Goal: Task Accomplishment & Management: Use online tool/utility

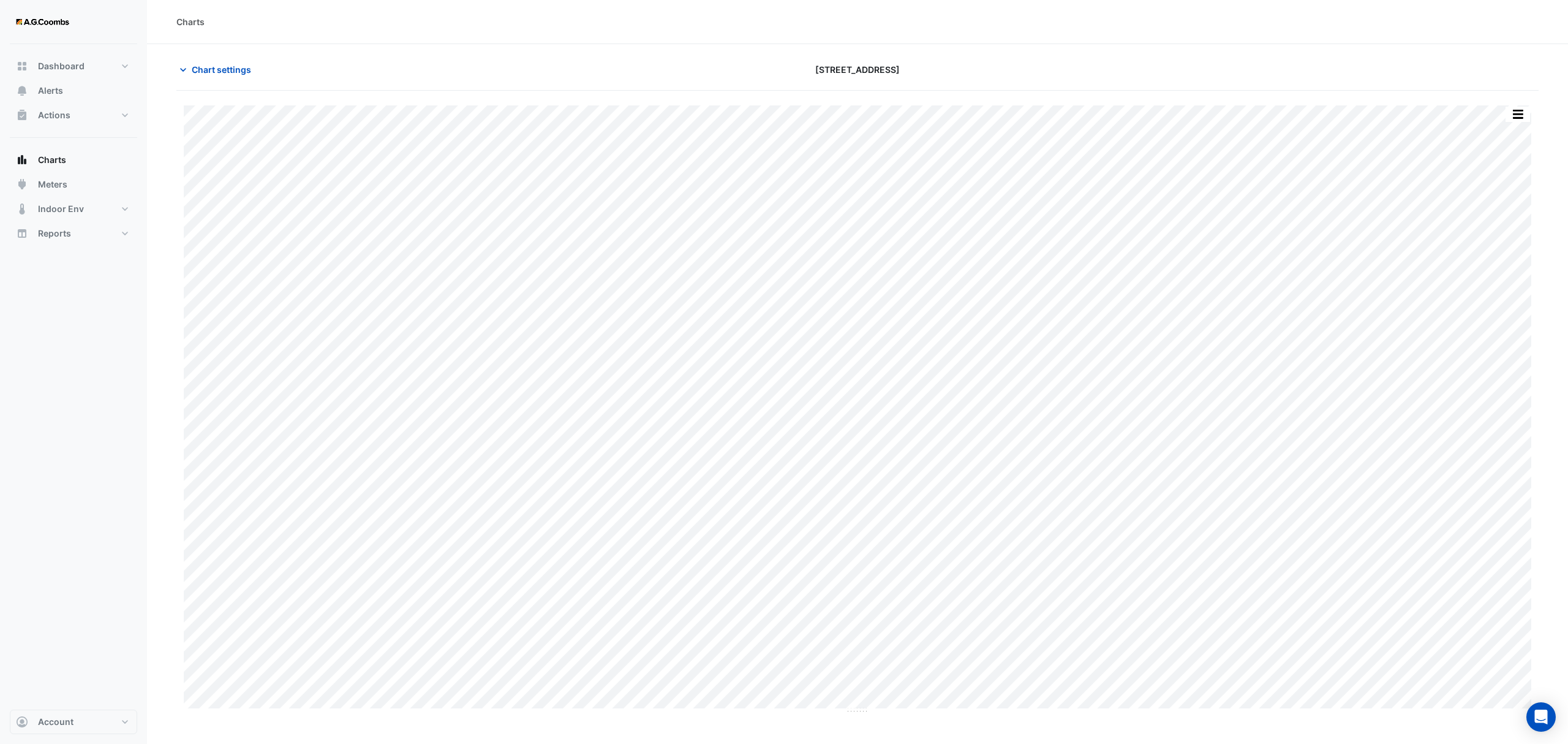
click at [1519, 103] on div "Split by Equip Split All Print Save as JPEG Save as PNG Pivot Data Table Export…" at bounding box center [857, 402] width 1362 height 624
click at [1520, 114] on button "button" at bounding box center [1518, 115] width 24 height 16
click at [1506, 197] on div "Save as JPEG" at bounding box center [1493, 200] width 74 height 20
click at [1518, 111] on button "button" at bounding box center [1518, 115] width 24 height 16
click at [1508, 209] on div "Save as JPEG" at bounding box center [1493, 200] width 74 height 20
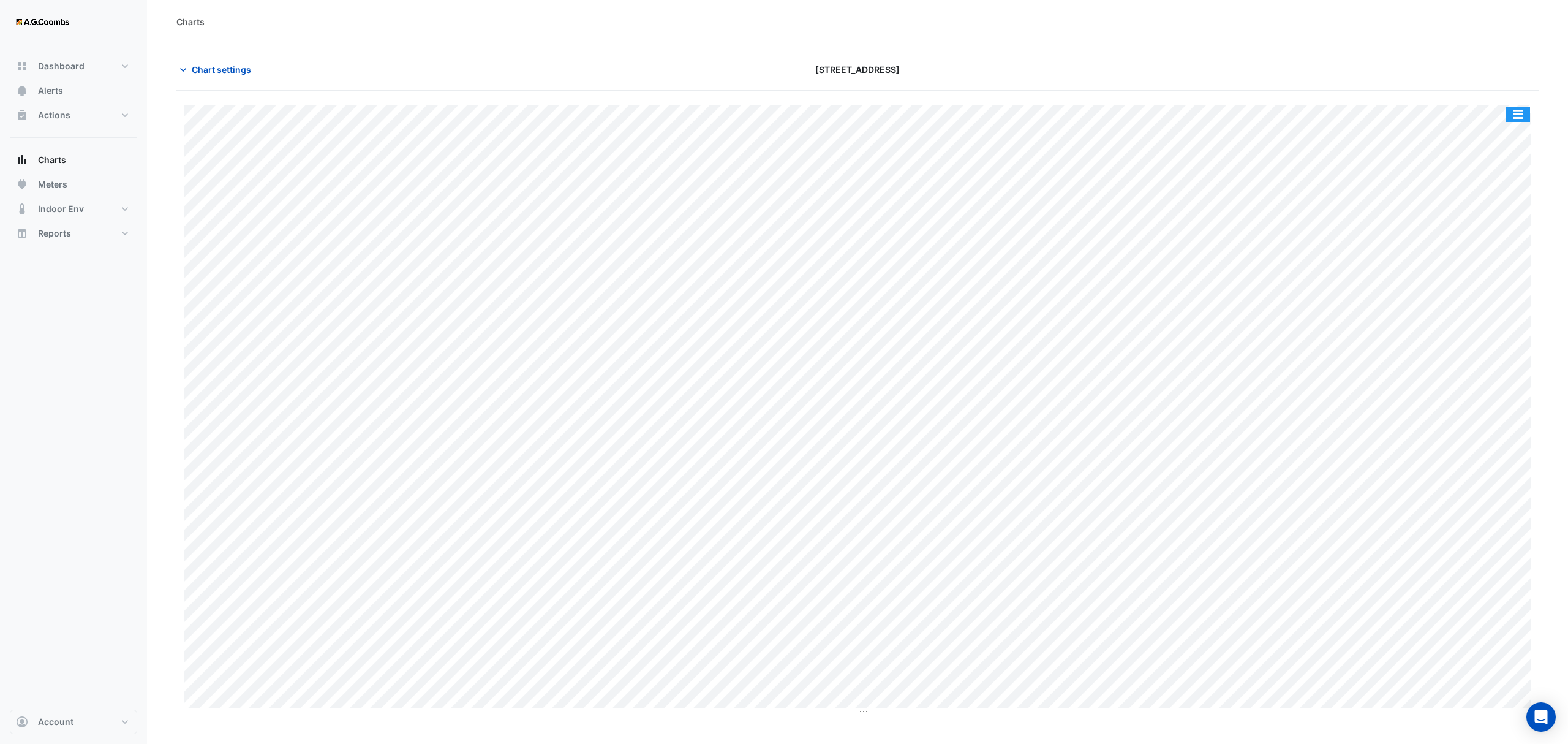
click at [1516, 109] on button "button" at bounding box center [1518, 115] width 24 height 16
click at [1510, 203] on div "Save as JPEG" at bounding box center [1493, 200] width 74 height 20
click at [1513, 120] on button "button" at bounding box center [1518, 115] width 24 height 16
click at [1501, 199] on div "Save as JPEG" at bounding box center [1493, 200] width 74 height 20
click at [1498, 210] on div "Save as JPEG" at bounding box center [1493, 200] width 74 height 20
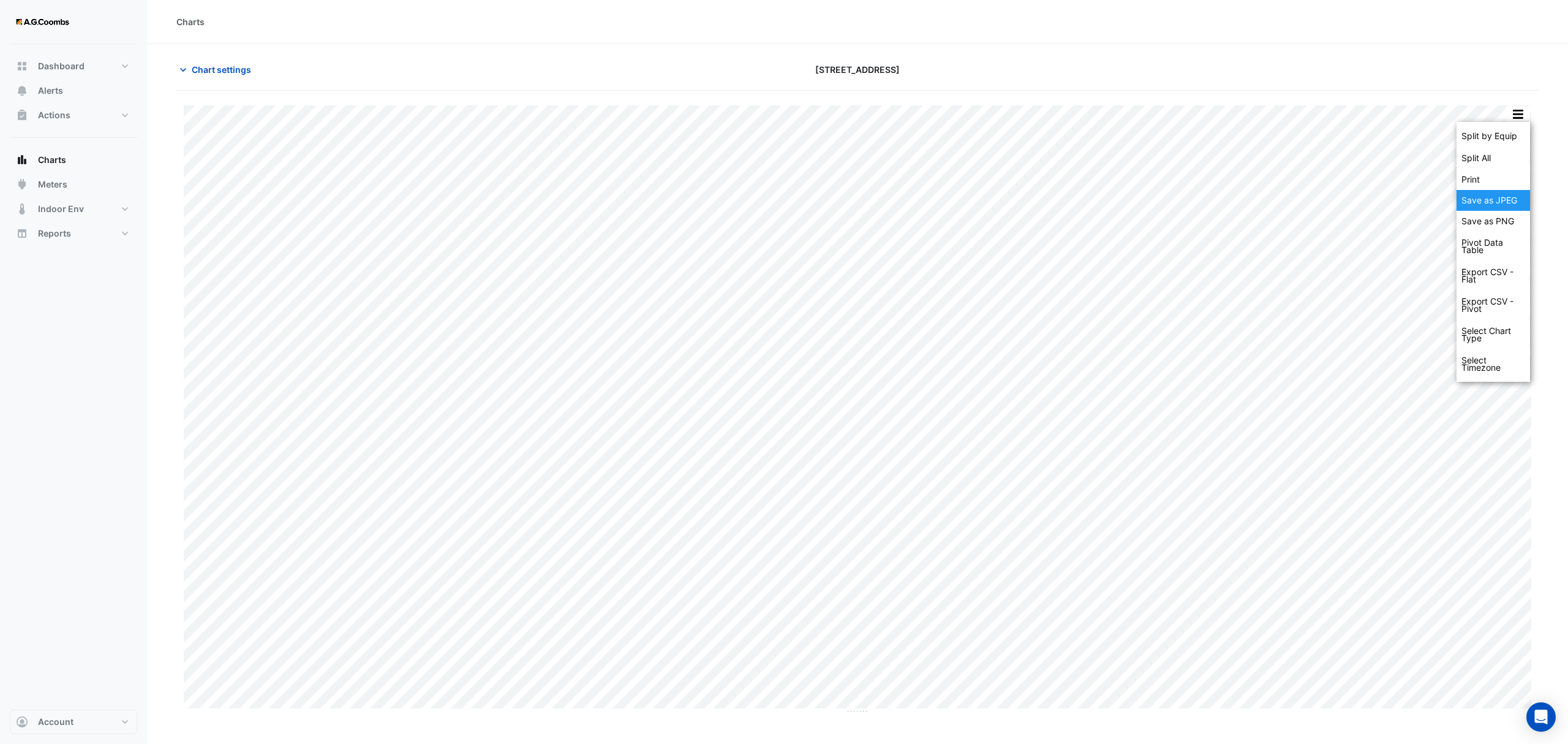
click at [1498, 205] on div "Save as JPEG" at bounding box center [1493, 200] width 74 height 20
drag, startPoint x: 1518, startPoint y: 120, endPoint x: 1532, endPoint y: 172, distance: 53.9
click at [1518, 120] on button "button" at bounding box center [1518, 115] width 24 height 16
click at [1524, 117] on button "button" at bounding box center [1518, 115] width 24 height 16
click at [1512, 192] on div "Save as JPEG" at bounding box center [1493, 200] width 74 height 20
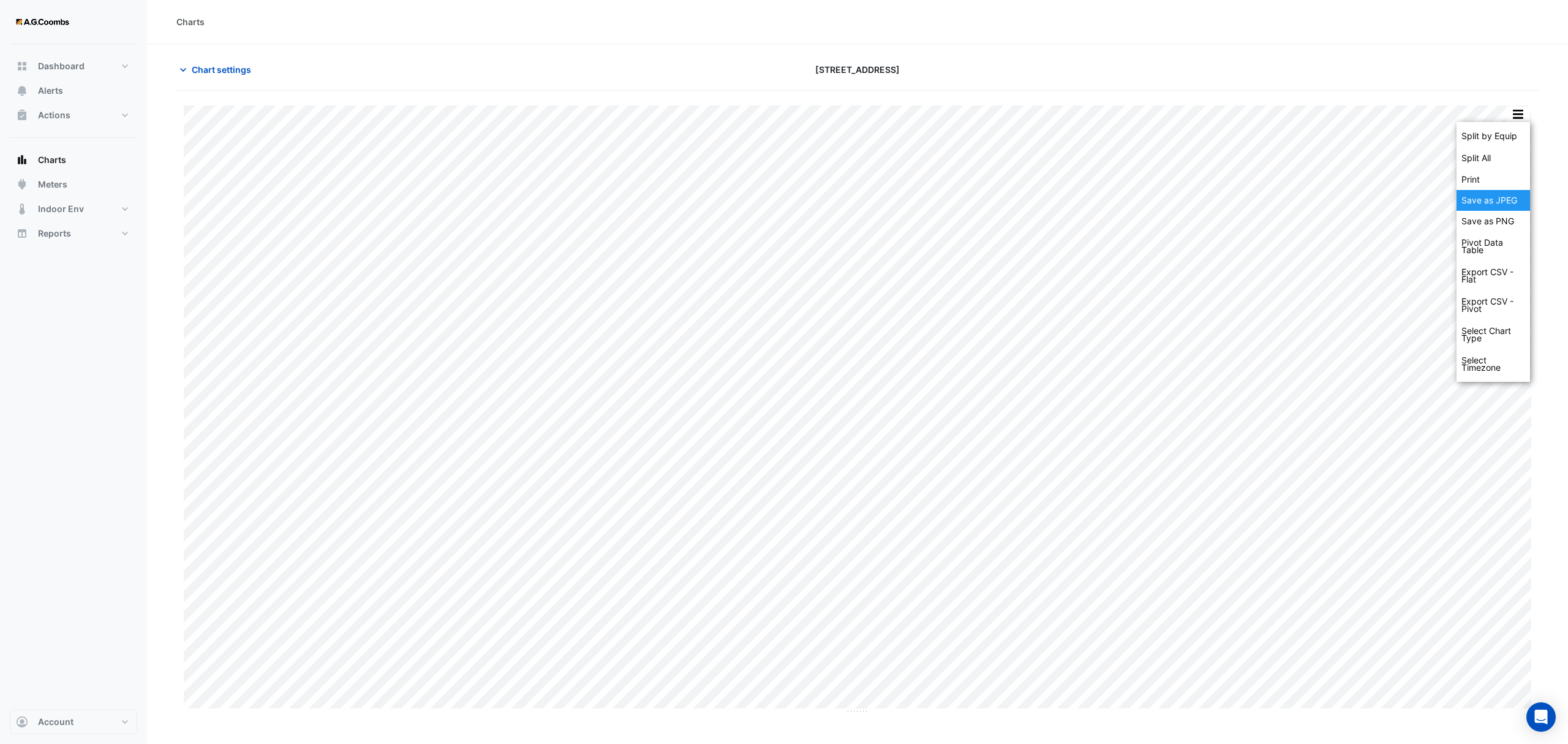
click at [1507, 202] on div "Save as JPEG" at bounding box center [1493, 200] width 74 height 20
click at [1516, 200] on div "Save as JPEG" at bounding box center [1493, 200] width 74 height 20
click at [1524, 191] on div "Save as JPEG" at bounding box center [1493, 200] width 74 height 20
click at [1526, 120] on button "button" at bounding box center [1518, 115] width 24 height 16
click at [1515, 191] on div "Save as JPEG" at bounding box center [1493, 200] width 74 height 20
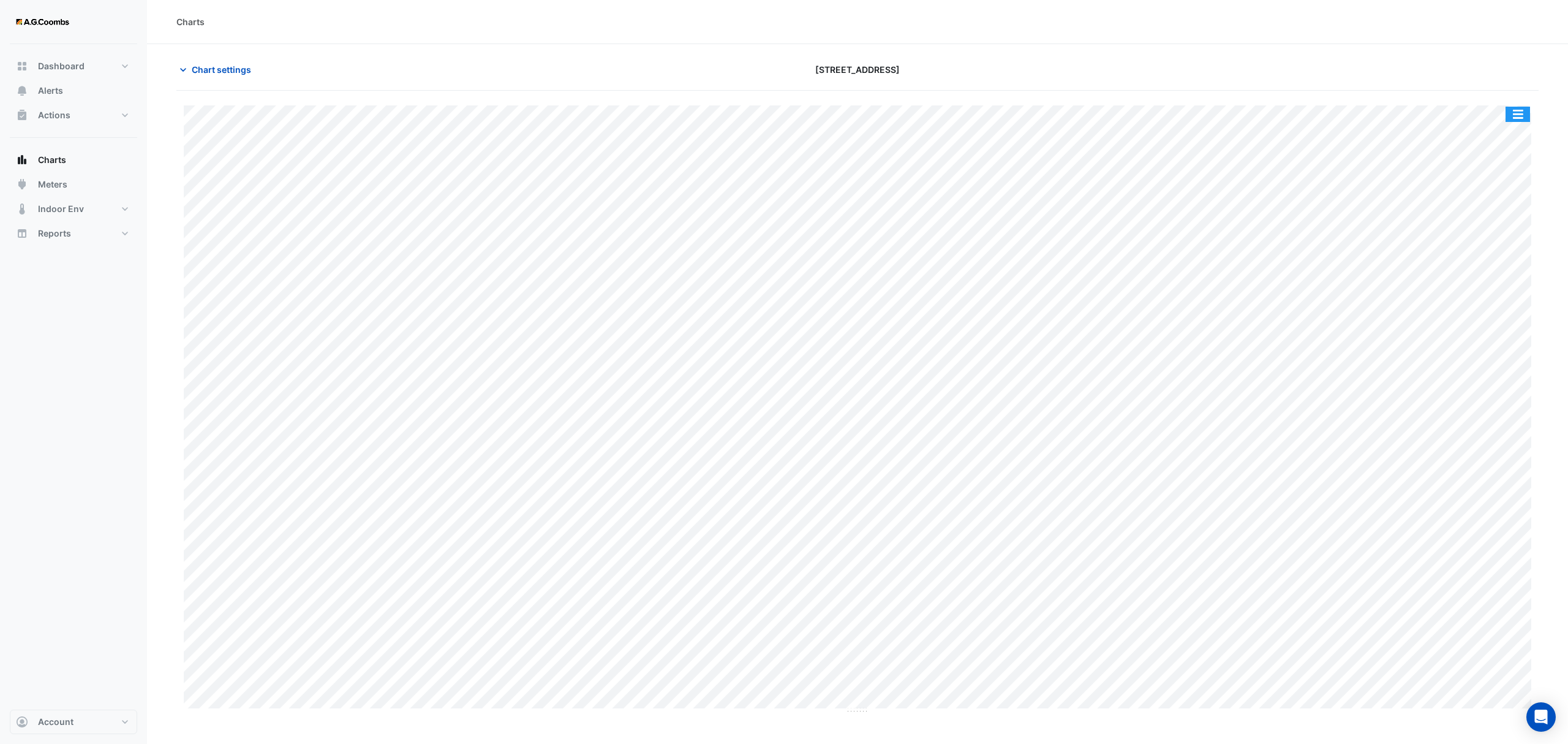
click at [1514, 118] on button "button" at bounding box center [1518, 115] width 24 height 16
click at [1492, 202] on div "Save as JPEG" at bounding box center [1493, 200] width 74 height 20
click at [1516, 109] on button "button" at bounding box center [1518, 115] width 24 height 16
click at [1508, 204] on div "Save as JPEG" at bounding box center [1493, 200] width 74 height 20
click at [1521, 116] on button "button" at bounding box center [1518, 115] width 24 height 16
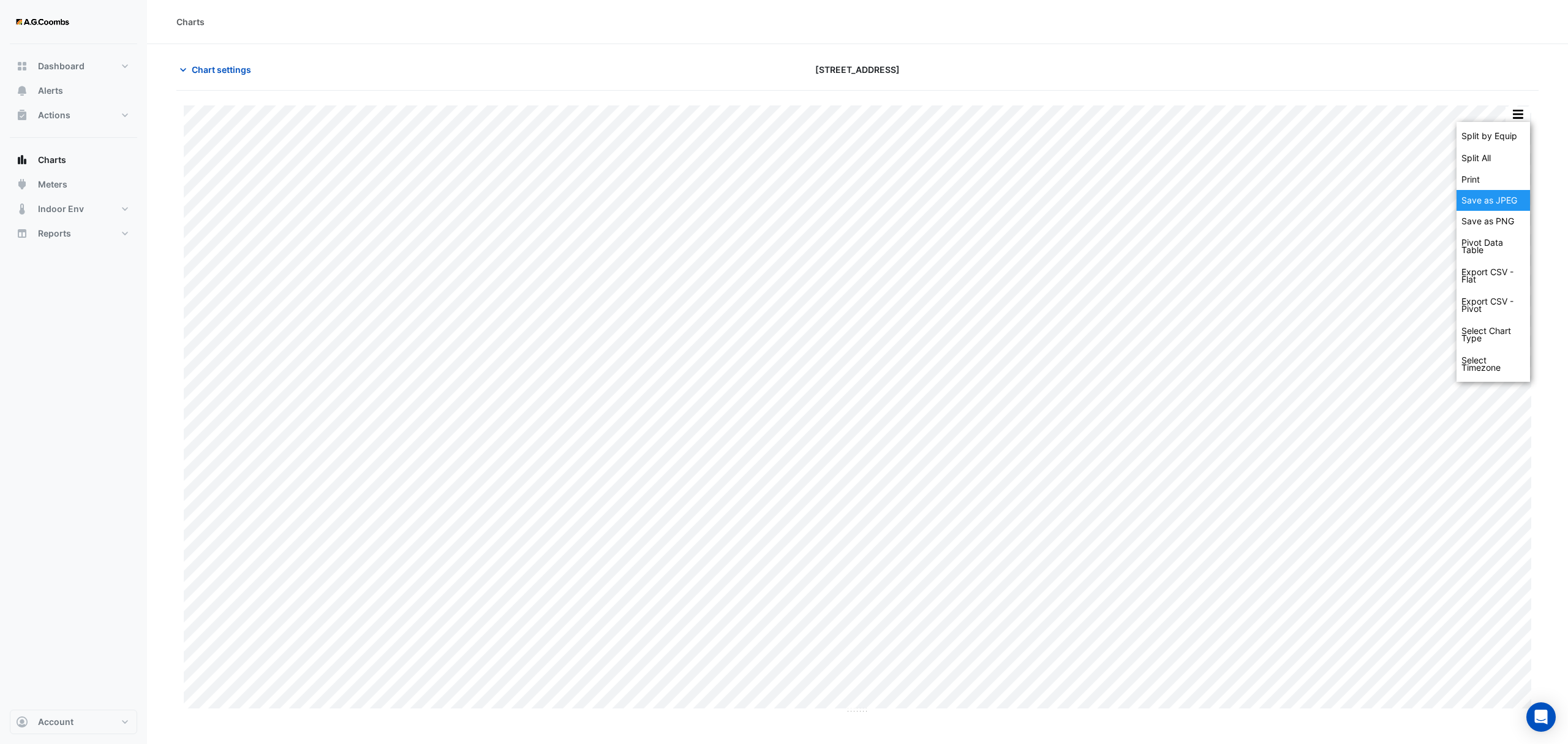
click at [1506, 197] on div "Save as JPEG" at bounding box center [1493, 200] width 74 height 20
click at [1508, 114] on button "button" at bounding box center [1518, 115] width 24 height 16
click at [1503, 206] on div "Save as JPEG" at bounding box center [1493, 200] width 74 height 20
click at [1515, 112] on button "button" at bounding box center [1518, 115] width 24 height 16
click at [1518, 201] on div "Save as JPEG" at bounding box center [1493, 200] width 74 height 20
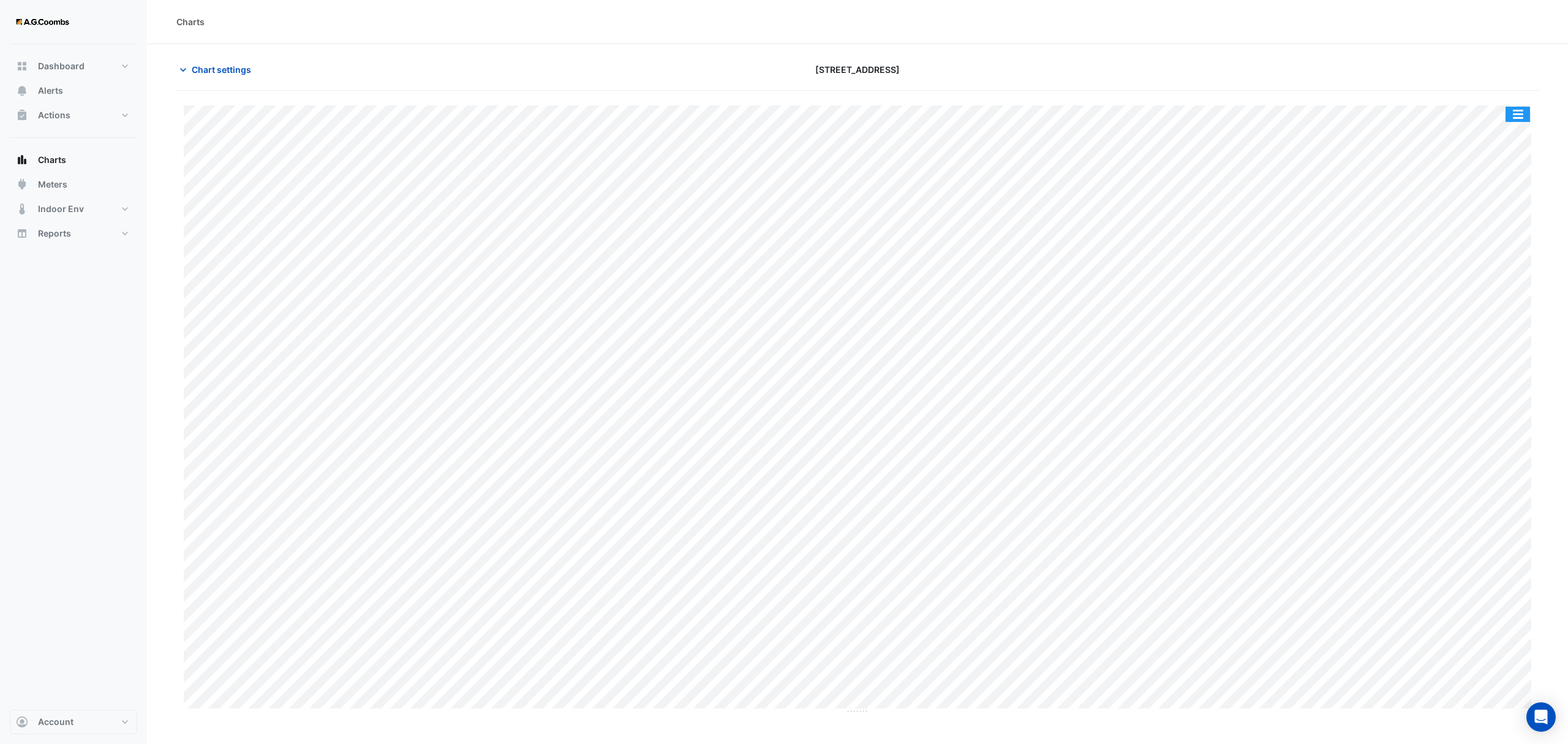
click at [1506, 118] on button "button" at bounding box center [1518, 115] width 24 height 16
click at [1502, 195] on div "Save as JPEG" at bounding box center [1493, 200] width 74 height 20
click at [1520, 120] on button "button" at bounding box center [1518, 115] width 24 height 16
click at [1518, 206] on div "Save as JPEG" at bounding box center [1493, 200] width 74 height 20
click at [1518, 118] on button "button" at bounding box center [1518, 115] width 24 height 16
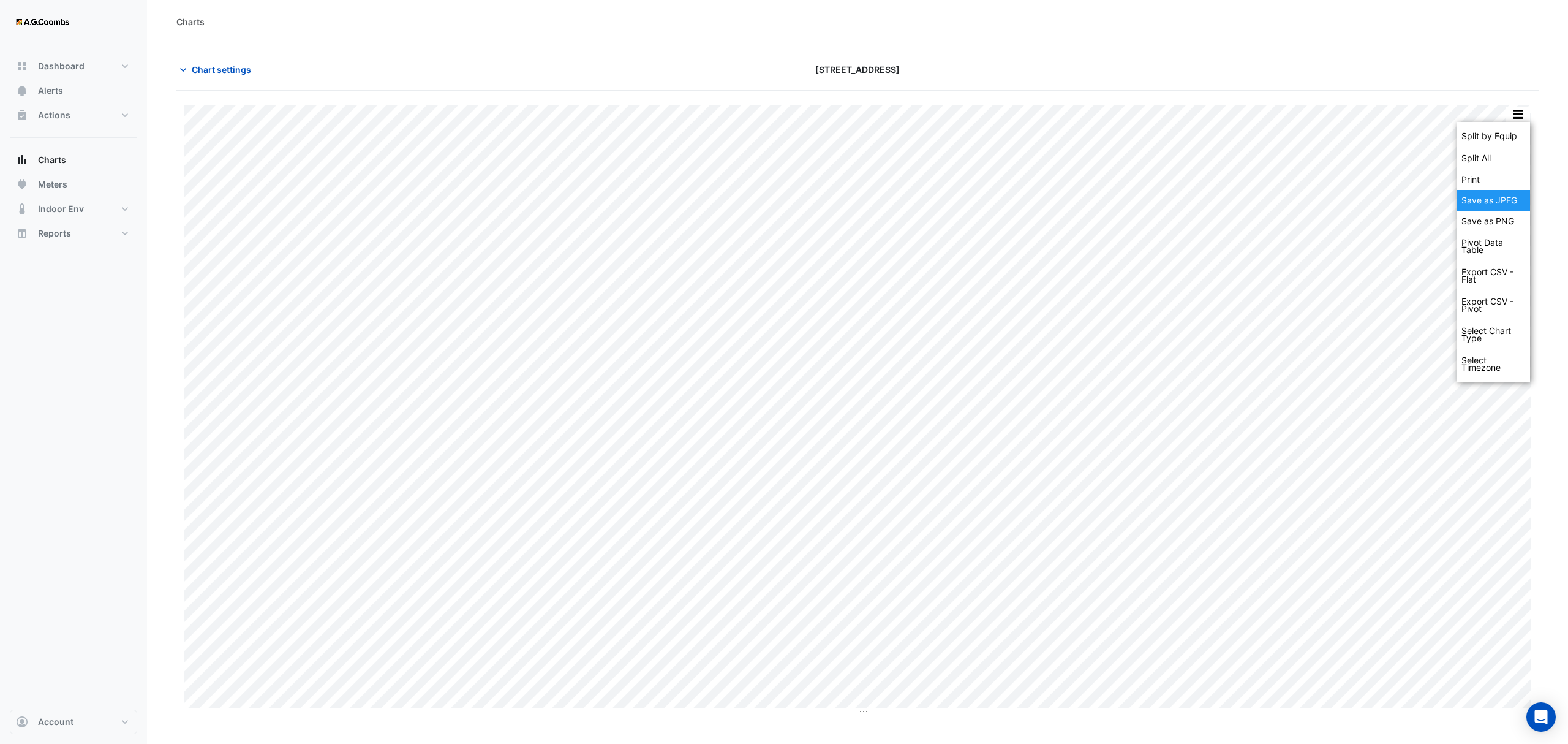
click at [1508, 209] on div "Save as JPEG" at bounding box center [1493, 200] width 74 height 20
click at [1519, 114] on button "button" at bounding box center [1518, 115] width 24 height 16
click at [1525, 122] on div "Split by Equip Split All Print Save as JPEG Save as PNG Pivot Data Table Export…" at bounding box center [1518, 114] width 26 height 17
click at [1523, 120] on button "button" at bounding box center [1518, 115] width 24 height 16
click at [1518, 202] on div "Save as JPEG" at bounding box center [1493, 200] width 74 height 20
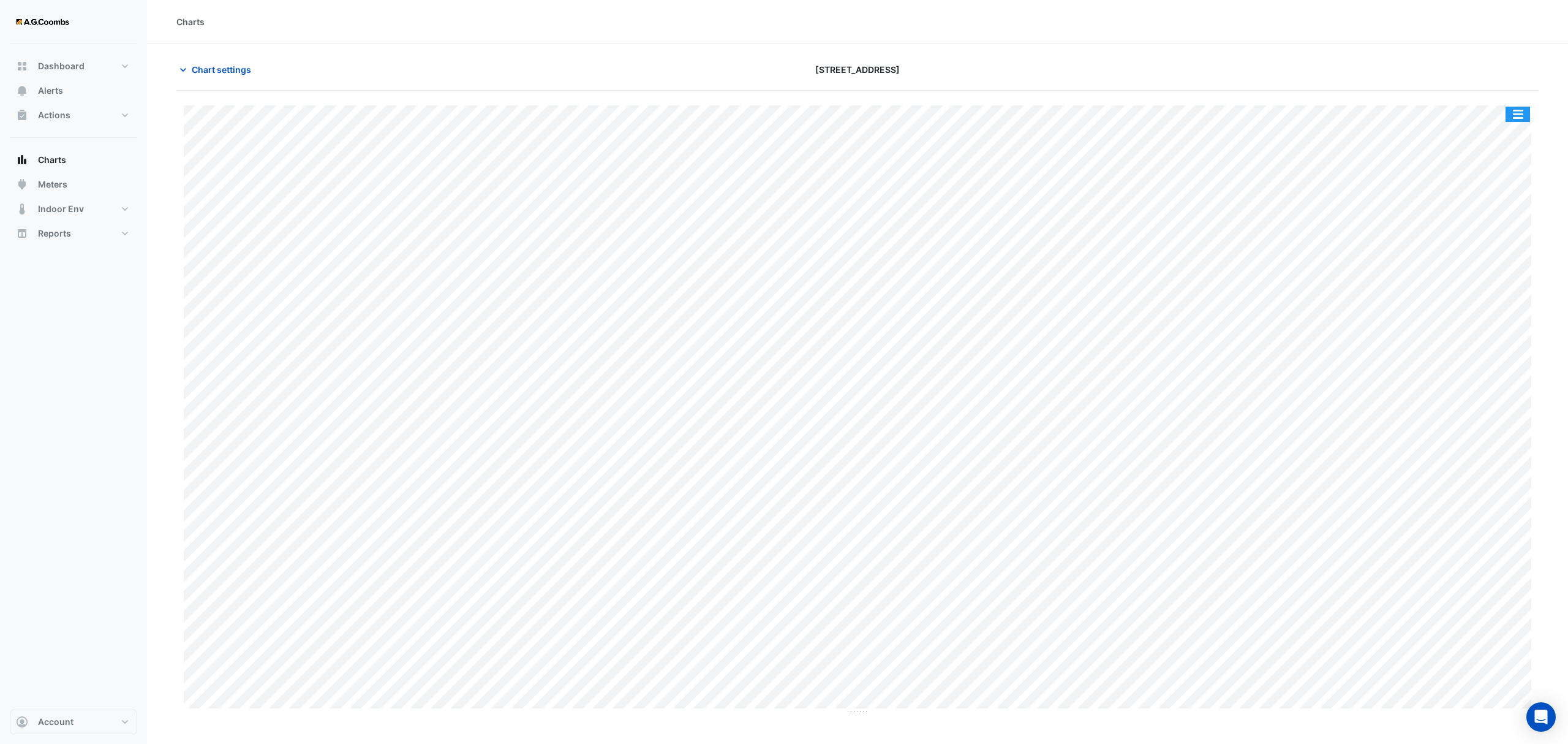
click at [1515, 114] on button "button" at bounding box center [1518, 115] width 24 height 16
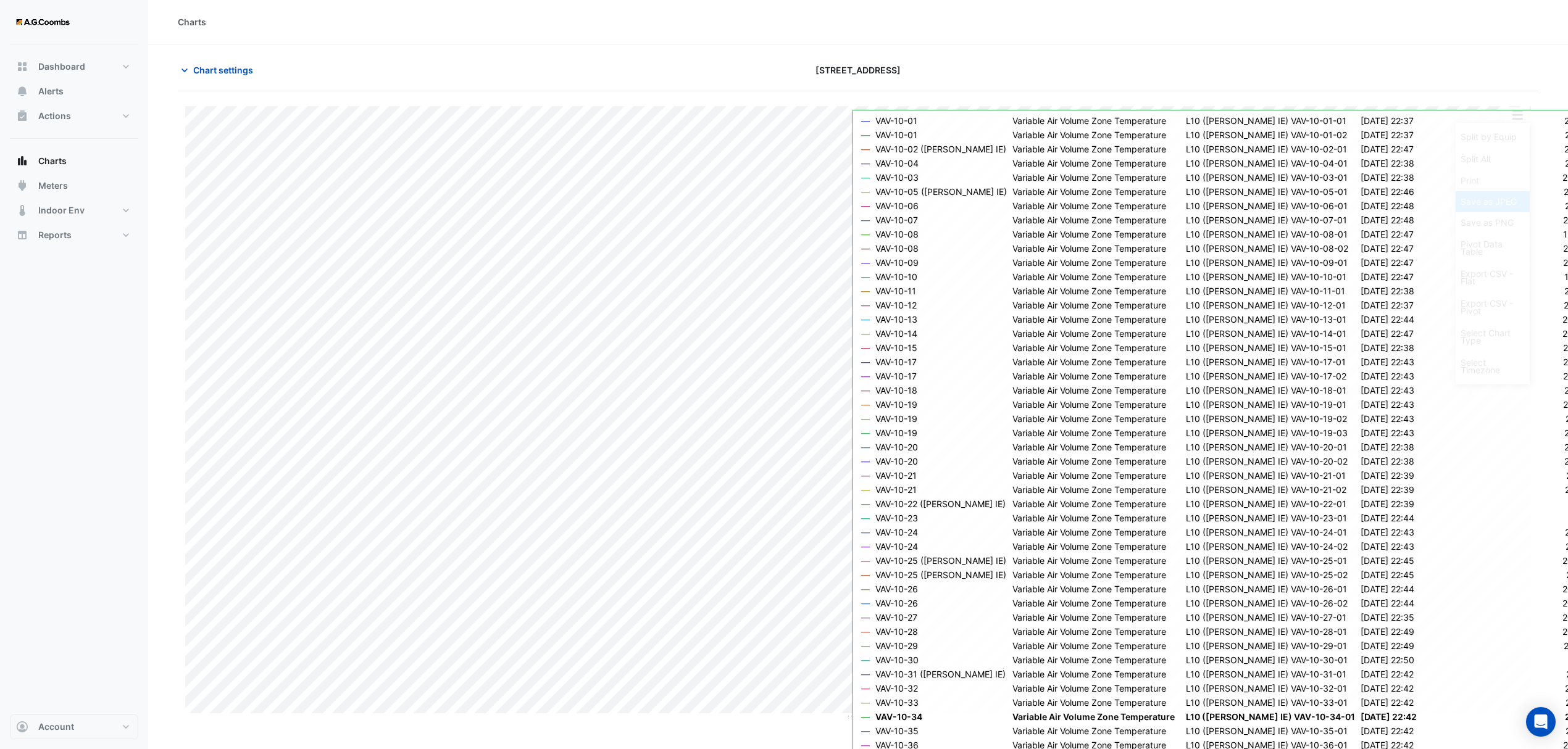
click at [1475, 198] on div "Save as JPEG" at bounding box center [1493, 201] width 74 height 21
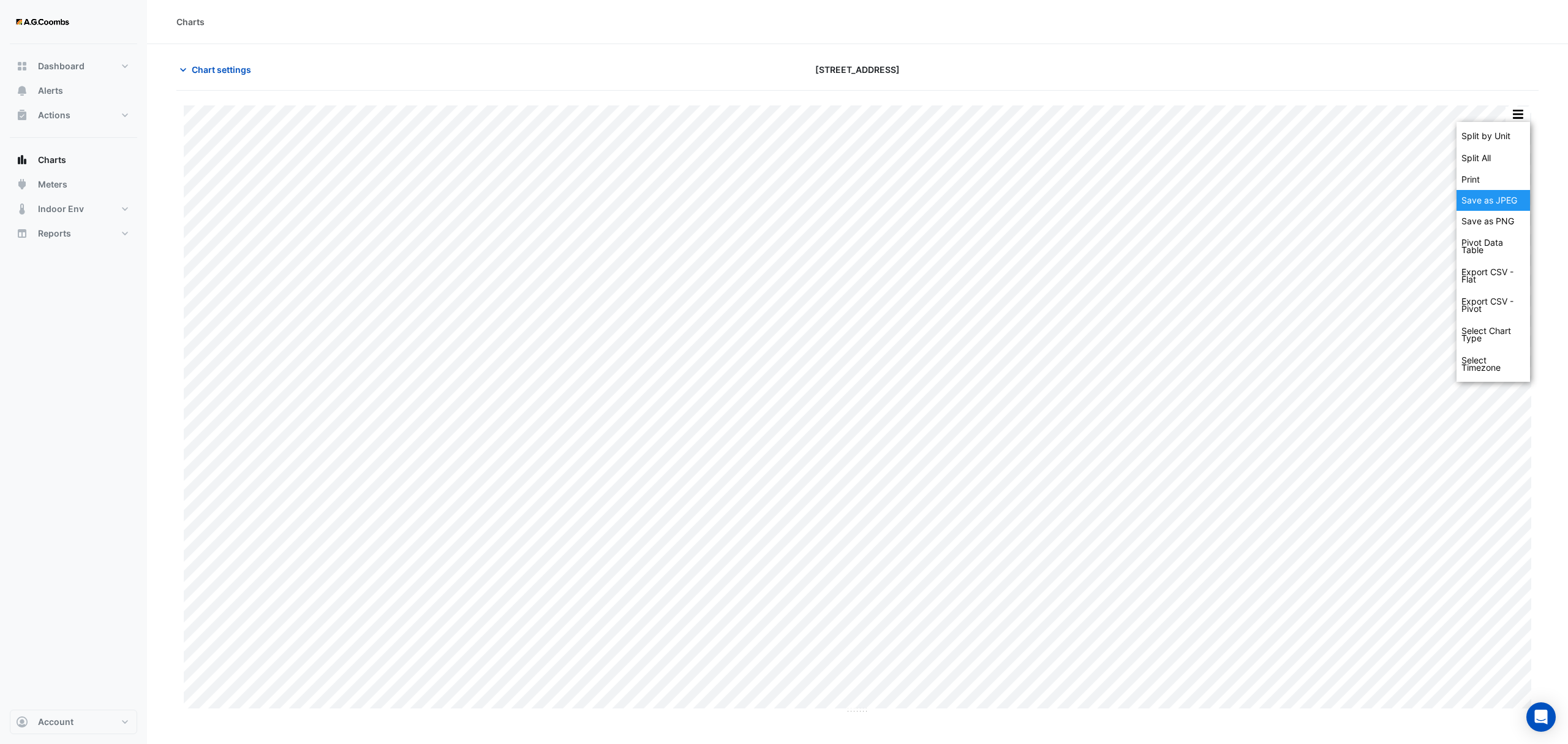
click at [1523, 200] on div "Save as JPEG" at bounding box center [1493, 200] width 74 height 20
click at [1518, 118] on button "button" at bounding box center [1518, 115] width 24 height 16
click at [1510, 212] on div "Save as PNG" at bounding box center [1493, 220] width 74 height 20
drag, startPoint x: 1521, startPoint y: 113, endPoint x: 1520, endPoint y: 164, distance: 51.0
click at [1520, 113] on button "button" at bounding box center [1518, 115] width 24 height 16
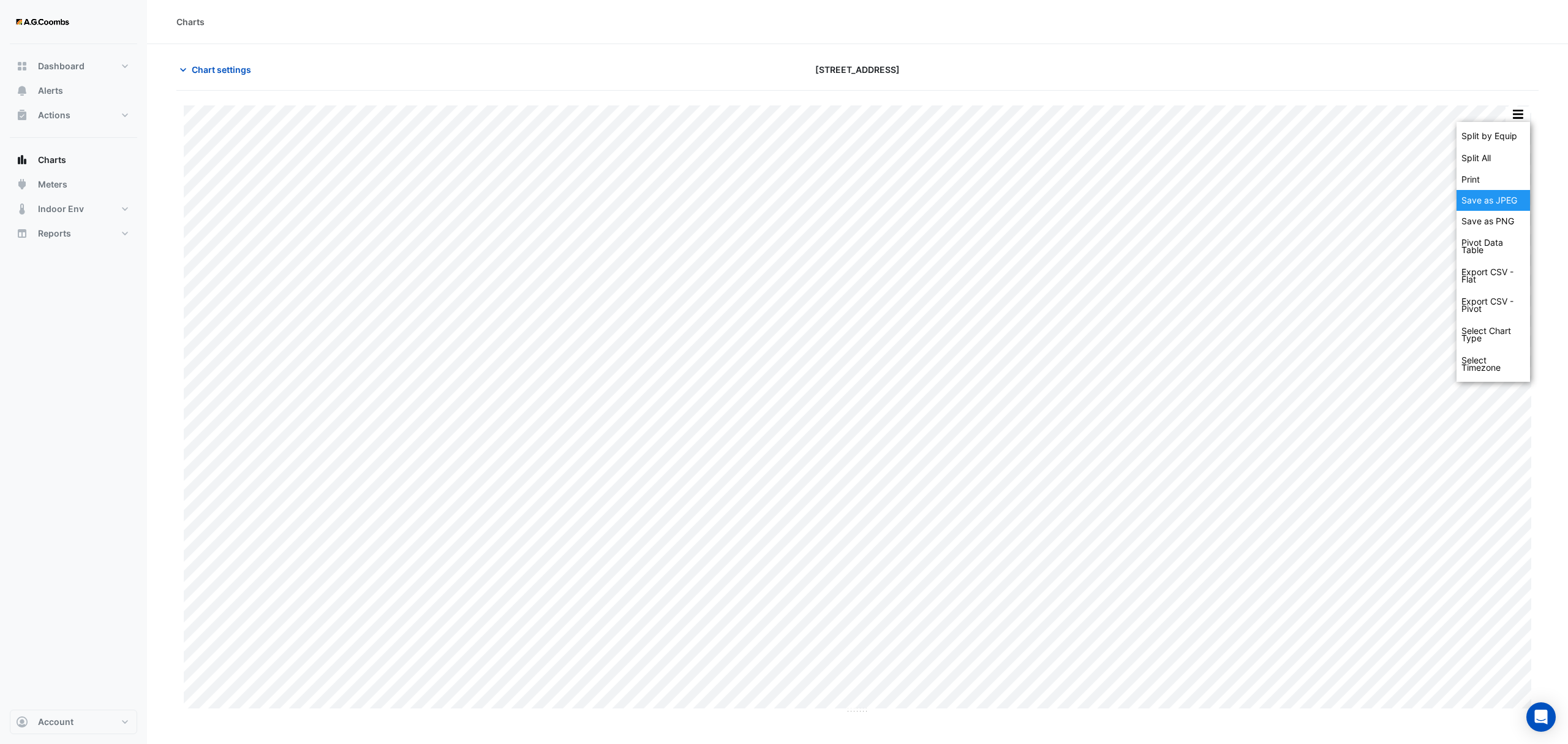
click at [1498, 197] on div "Save as JPEG" at bounding box center [1493, 200] width 74 height 20
click at [1502, 202] on div "Save as JPEG" at bounding box center [1493, 200] width 74 height 20
click at [1519, 122] on div "Split by Equip Split All Print Save as JPEG Save as PNG Pivot Data Table Export…" at bounding box center [1518, 114] width 26 height 17
click at [1519, 120] on button "button" at bounding box center [1518, 115] width 24 height 16
click at [1517, 197] on div "Save as JPEG" at bounding box center [1493, 200] width 74 height 20
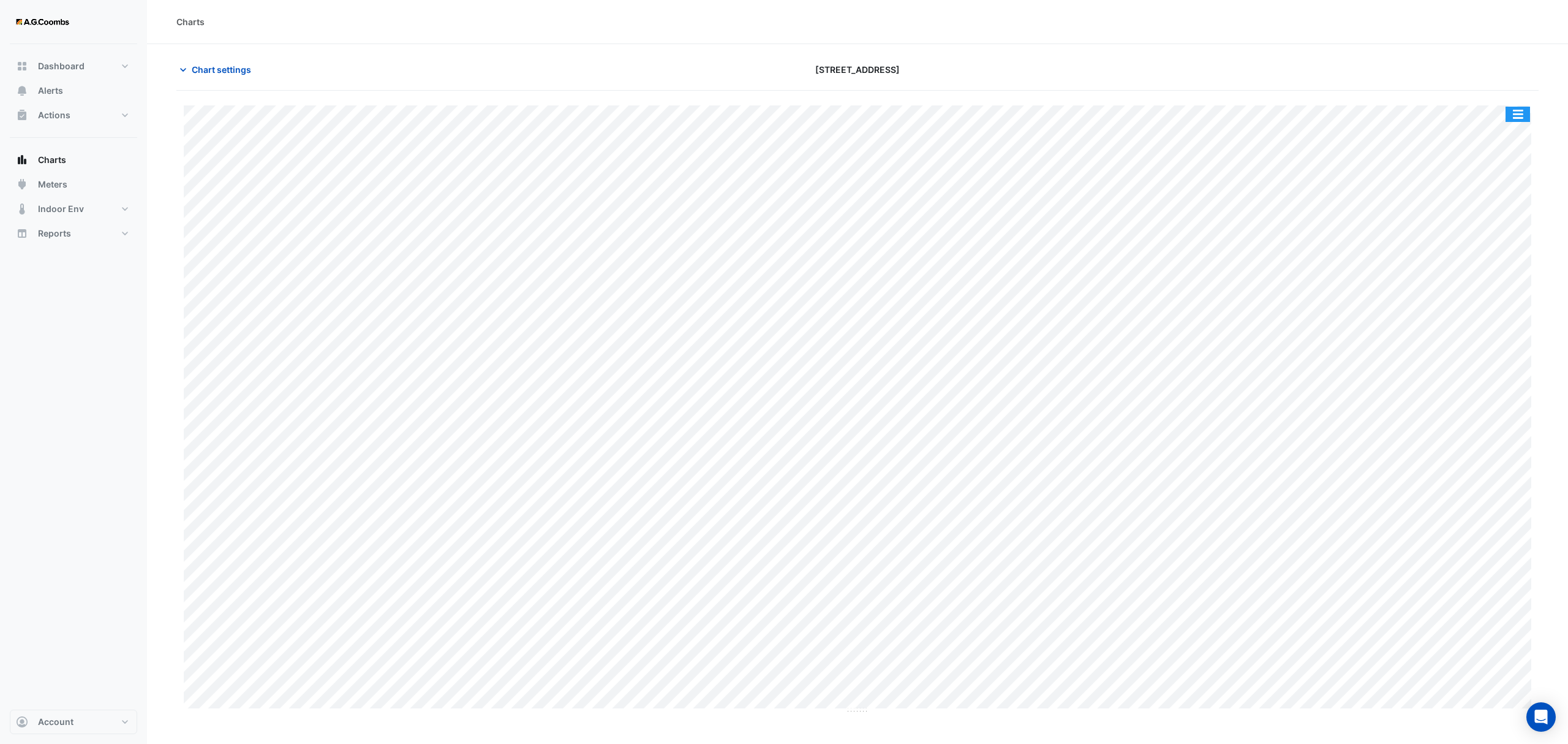
click at [1511, 109] on button "button" at bounding box center [1518, 115] width 24 height 16
click at [1501, 205] on div "Save as JPEG" at bounding box center [1493, 200] width 74 height 20
click at [1498, 209] on div "Save as JPEG" at bounding box center [1493, 200] width 74 height 20
click at [1528, 118] on button "button" at bounding box center [1518, 115] width 24 height 16
click at [1492, 210] on div "Save as JPEG" at bounding box center [1493, 200] width 74 height 20
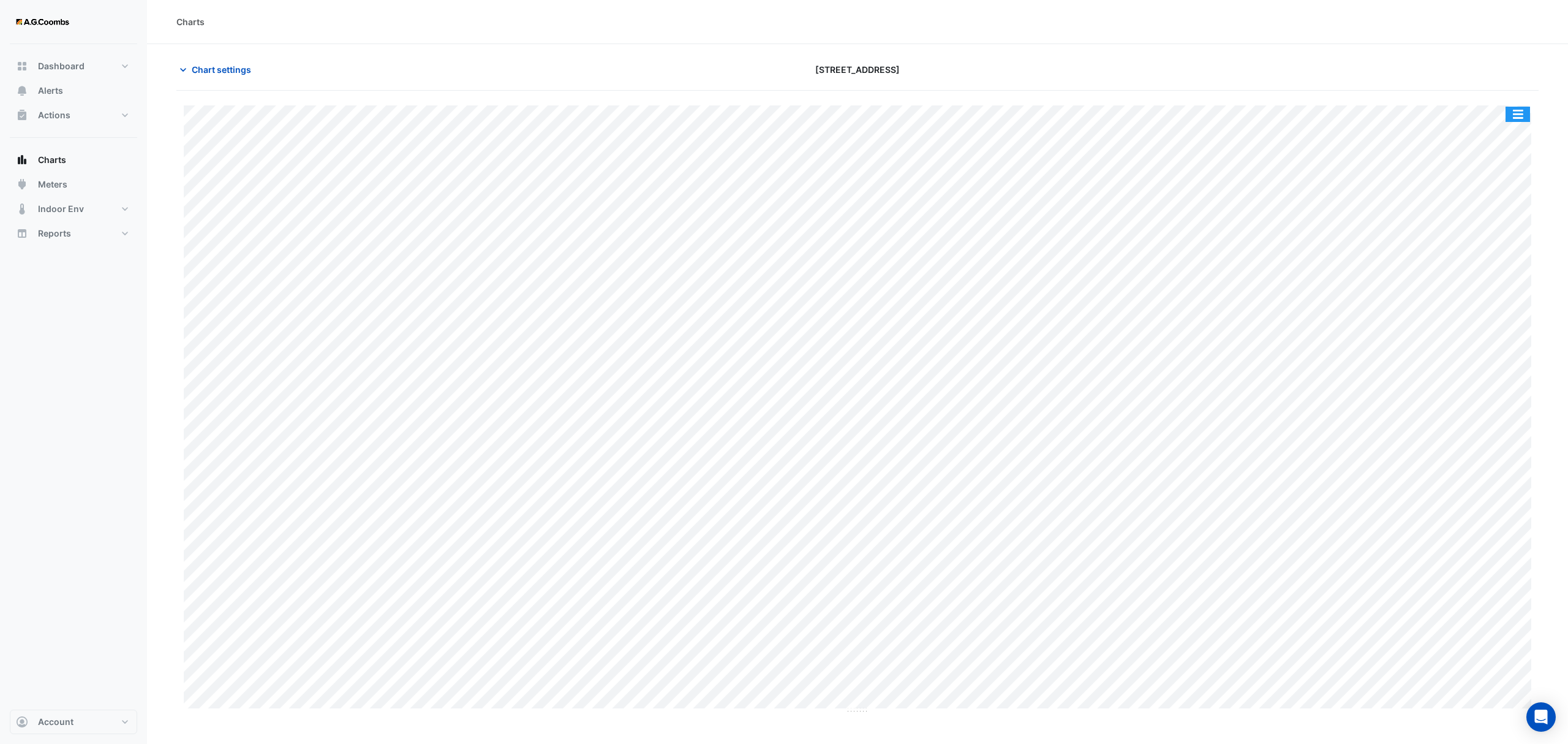
click at [1524, 111] on button "button" at bounding box center [1518, 115] width 24 height 16
click at [1510, 197] on div "Save as JPEG" at bounding box center [1493, 200] width 74 height 20
click at [1522, 116] on button "button" at bounding box center [1518, 115] width 24 height 16
click at [1495, 196] on div "Save as JPEG" at bounding box center [1493, 200] width 74 height 20
click at [1505, 204] on div "Save as JPEG" at bounding box center [1493, 200] width 74 height 20
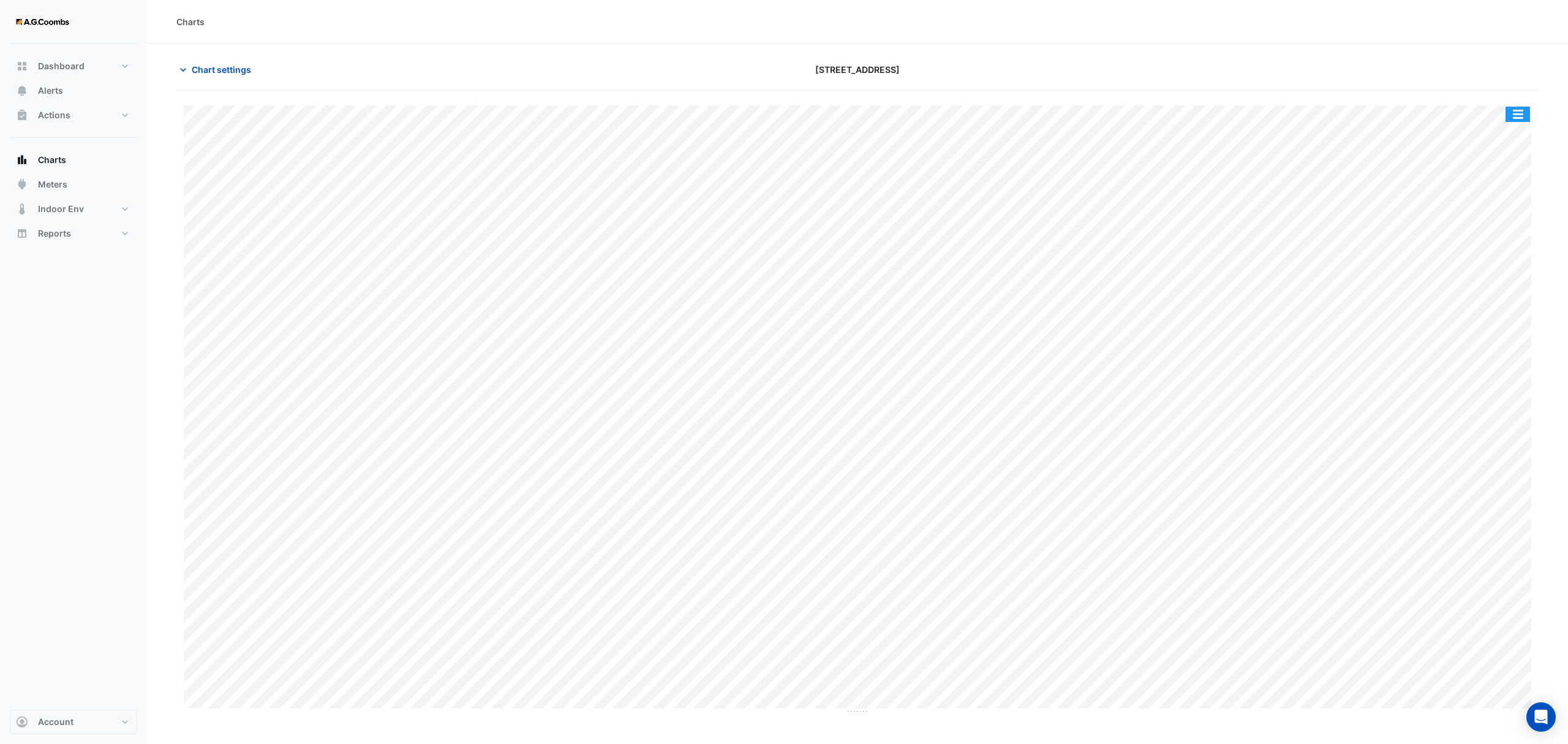
click at [1521, 112] on button "button" at bounding box center [1518, 115] width 24 height 16
click at [1514, 197] on div "Save as JPEG" at bounding box center [1493, 200] width 74 height 20
click at [1510, 203] on div "Save as JPEG" at bounding box center [1493, 200] width 74 height 20
click at [1510, 195] on div "Save as JPEG" at bounding box center [1493, 200] width 74 height 20
click at [1520, 116] on button "button" at bounding box center [1518, 115] width 24 height 16
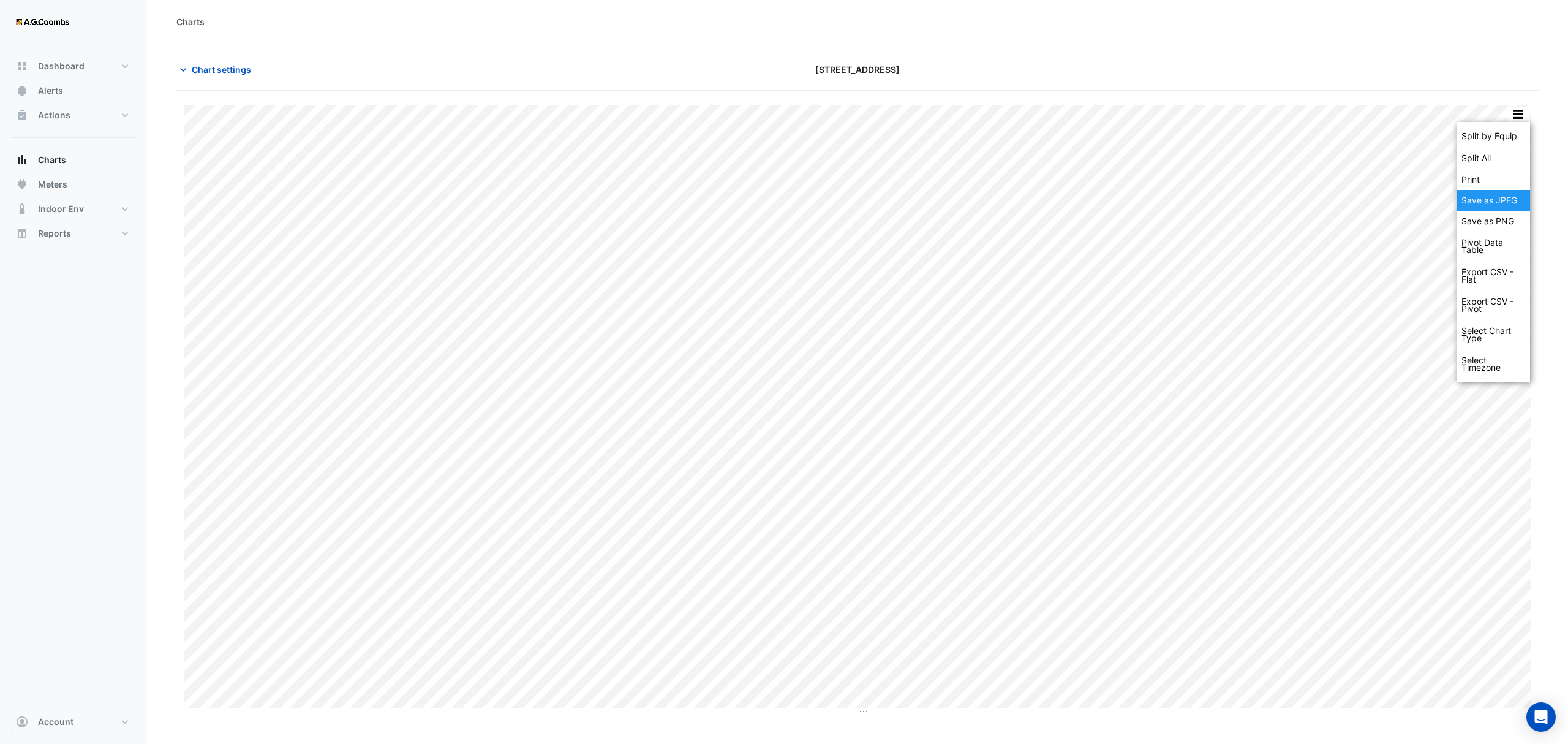
click at [1515, 197] on div "Save as JPEG" at bounding box center [1493, 200] width 74 height 20
click at [1496, 197] on div "Save as JPEG" at bounding box center [1493, 200] width 74 height 20
click at [1513, 111] on button "button" at bounding box center [1518, 115] width 24 height 16
click at [1503, 197] on div "Save as JPEG" at bounding box center [1493, 200] width 74 height 20
click at [1492, 193] on div "Save as JPEG" at bounding box center [1493, 200] width 74 height 20
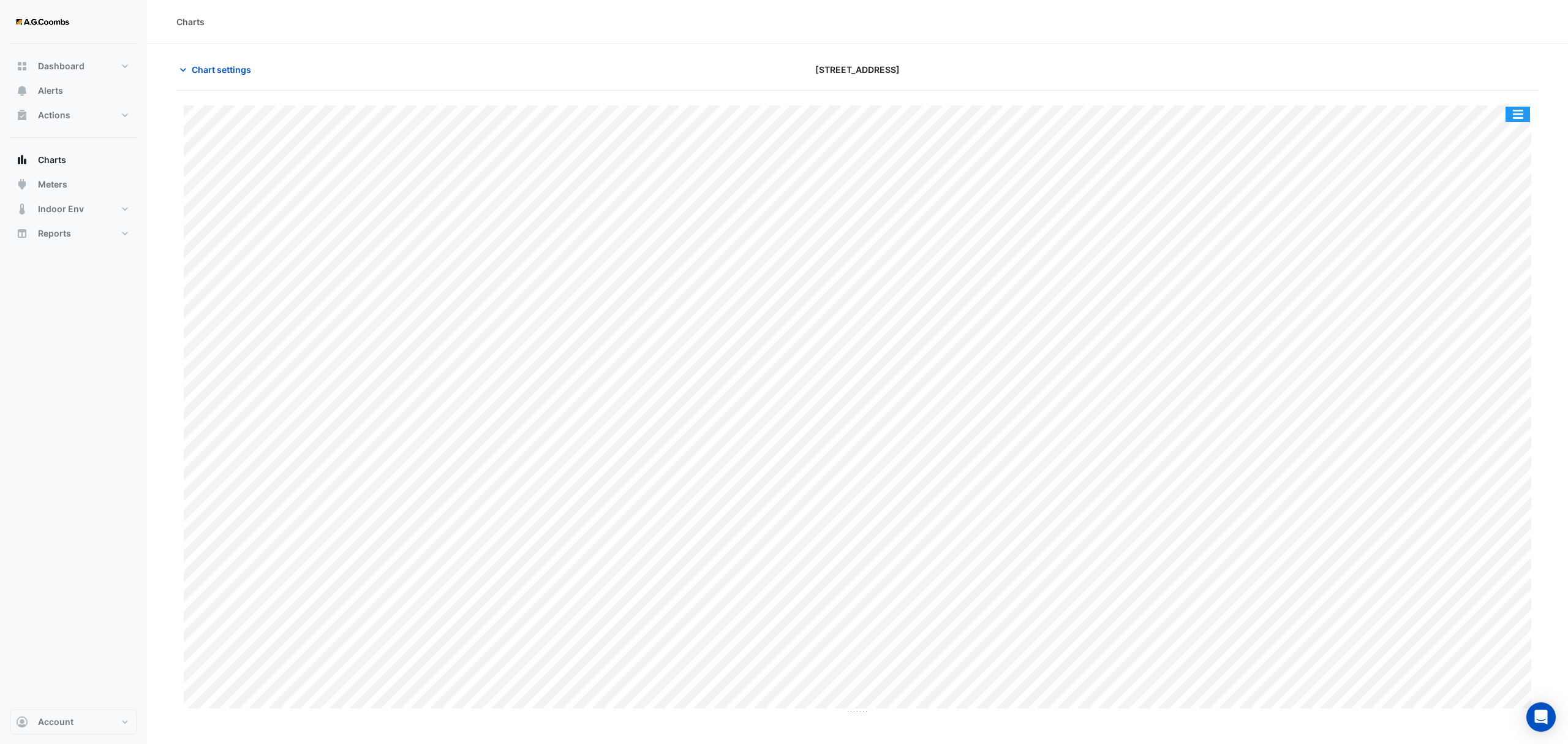
click at [1519, 112] on button "button" at bounding box center [1518, 115] width 24 height 16
click at [1492, 248] on div "Pivot Data Table" at bounding box center [1493, 247] width 74 height 29
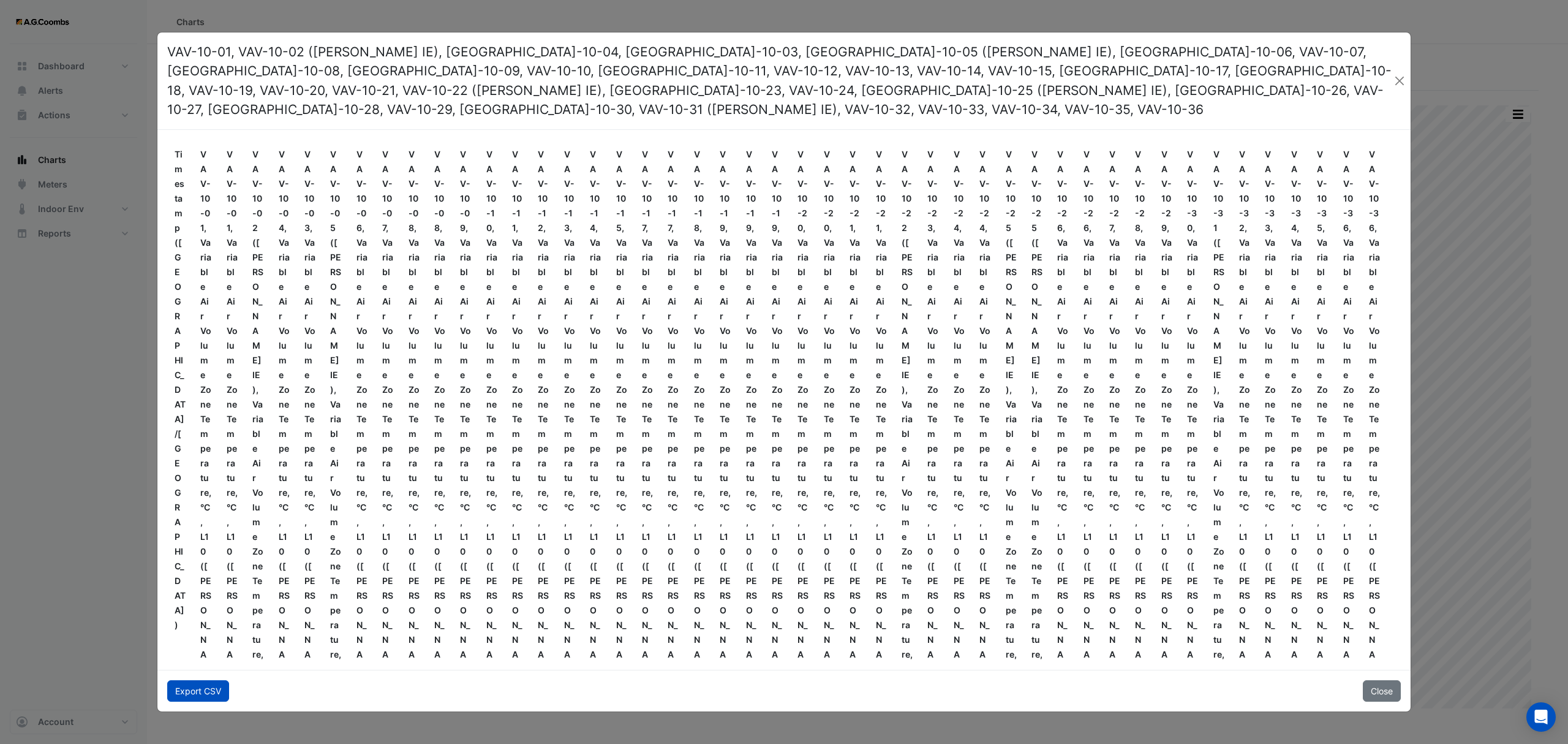
click at [187, 687] on button "Export CSV" at bounding box center [198, 691] width 62 height 21
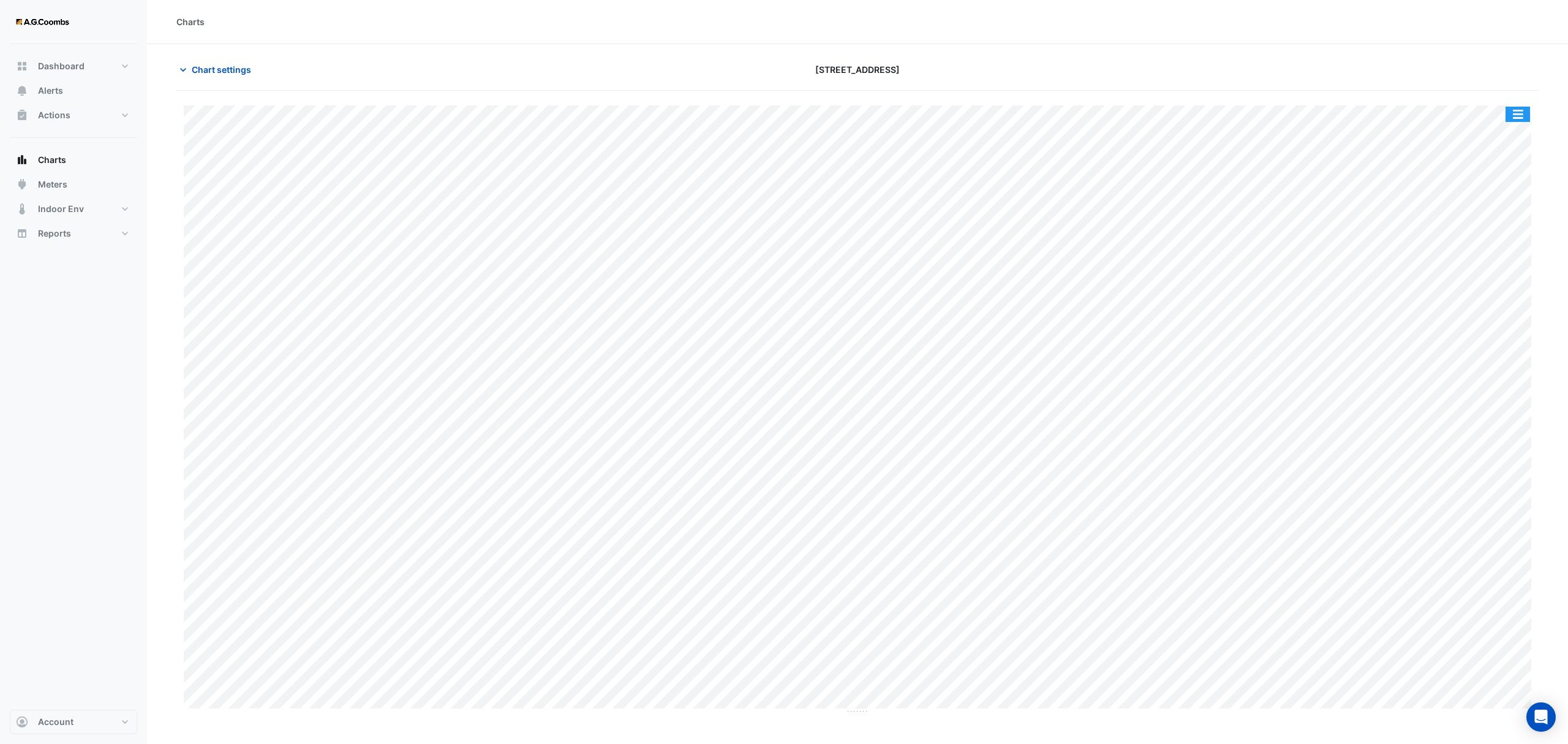
click at [1522, 106] on div "Split by Equip Split All Print Save as JPEG Save as PNG Pivot Data Table Export…" at bounding box center [1518, 114] width 26 height 17
click at [1521, 109] on button "button" at bounding box center [1518, 115] width 24 height 16
click at [1501, 243] on div "Pivot Data Table" at bounding box center [1493, 247] width 74 height 29
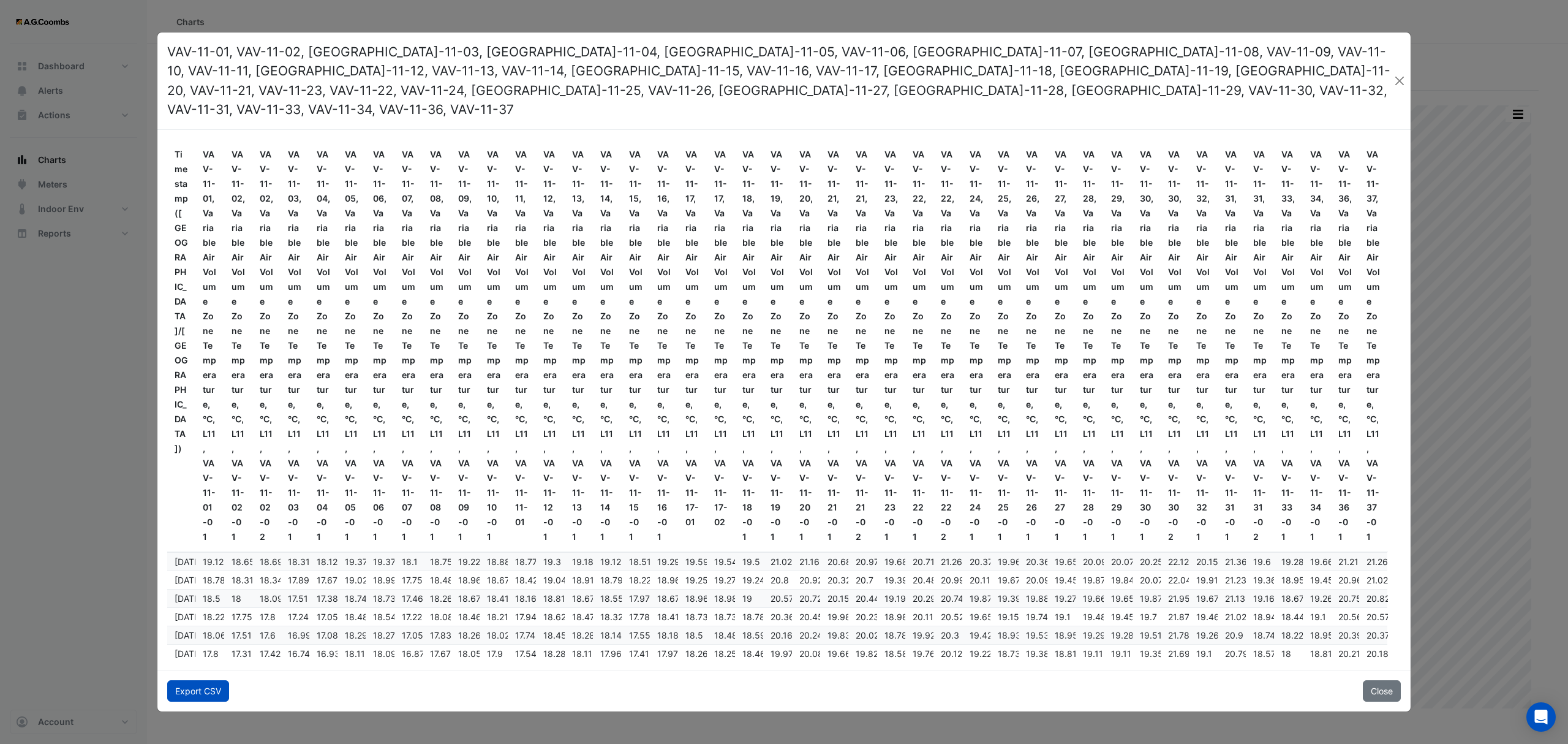
click at [194, 680] on button "Export CSV" at bounding box center [198, 691] width 62 height 21
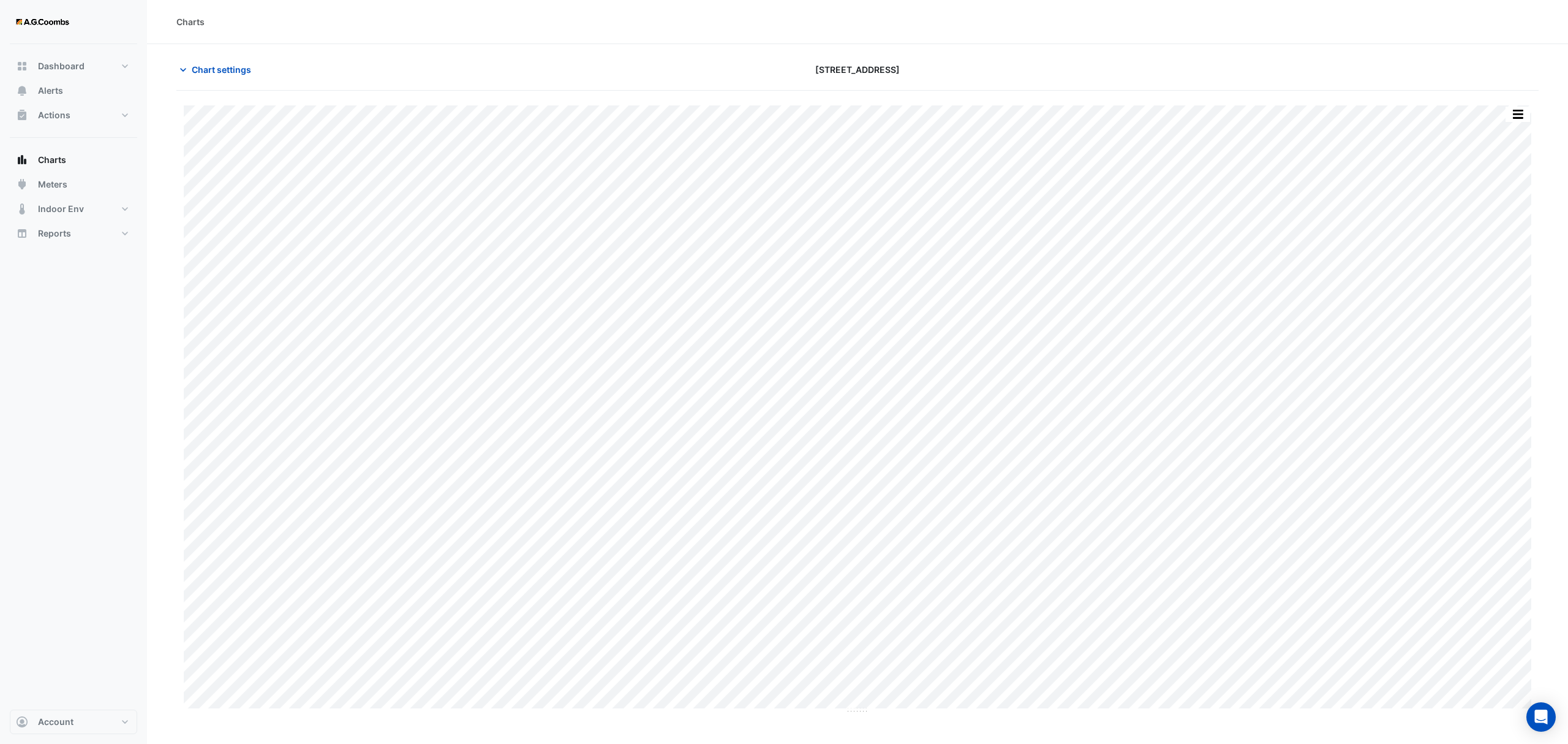
click at [1516, 102] on div "Split by Equip Split All Print Save as JPEG Save as PNG Pivot Data Table Export…" at bounding box center [857, 402] width 1362 height 624
click at [1516, 116] on button "button" at bounding box center [1518, 115] width 24 height 16
click at [1507, 255] on div "Pivot Data Table" at bounding box center [1493, 247] width 74 height 29
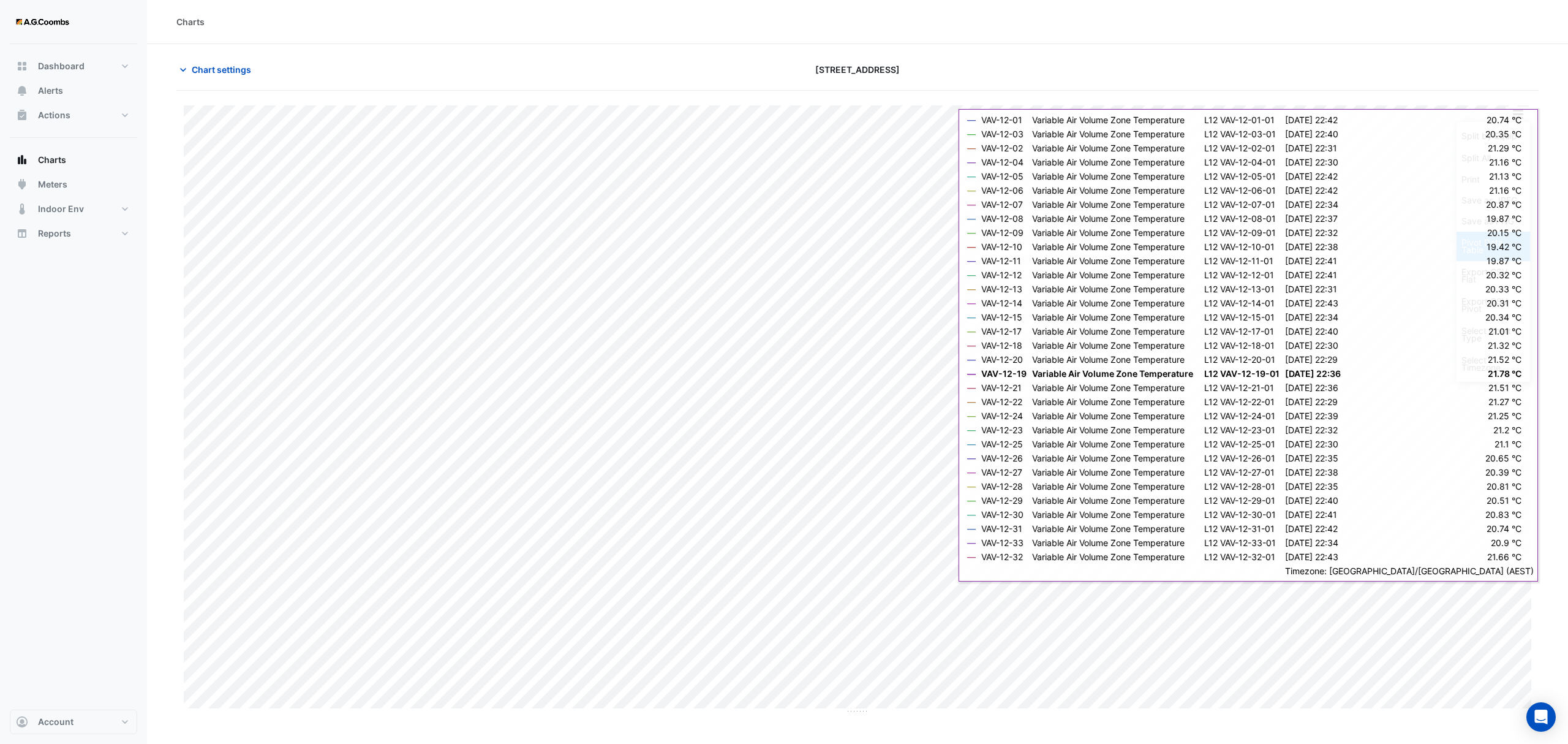
click at [1498, 255] on div "Pivot Data Table" at bounding box center [1493, 247] width 74 height 29
click at [1497, 245] on div "Pivot Data Table" at bounding box center [1493, 247] width 74 height 29
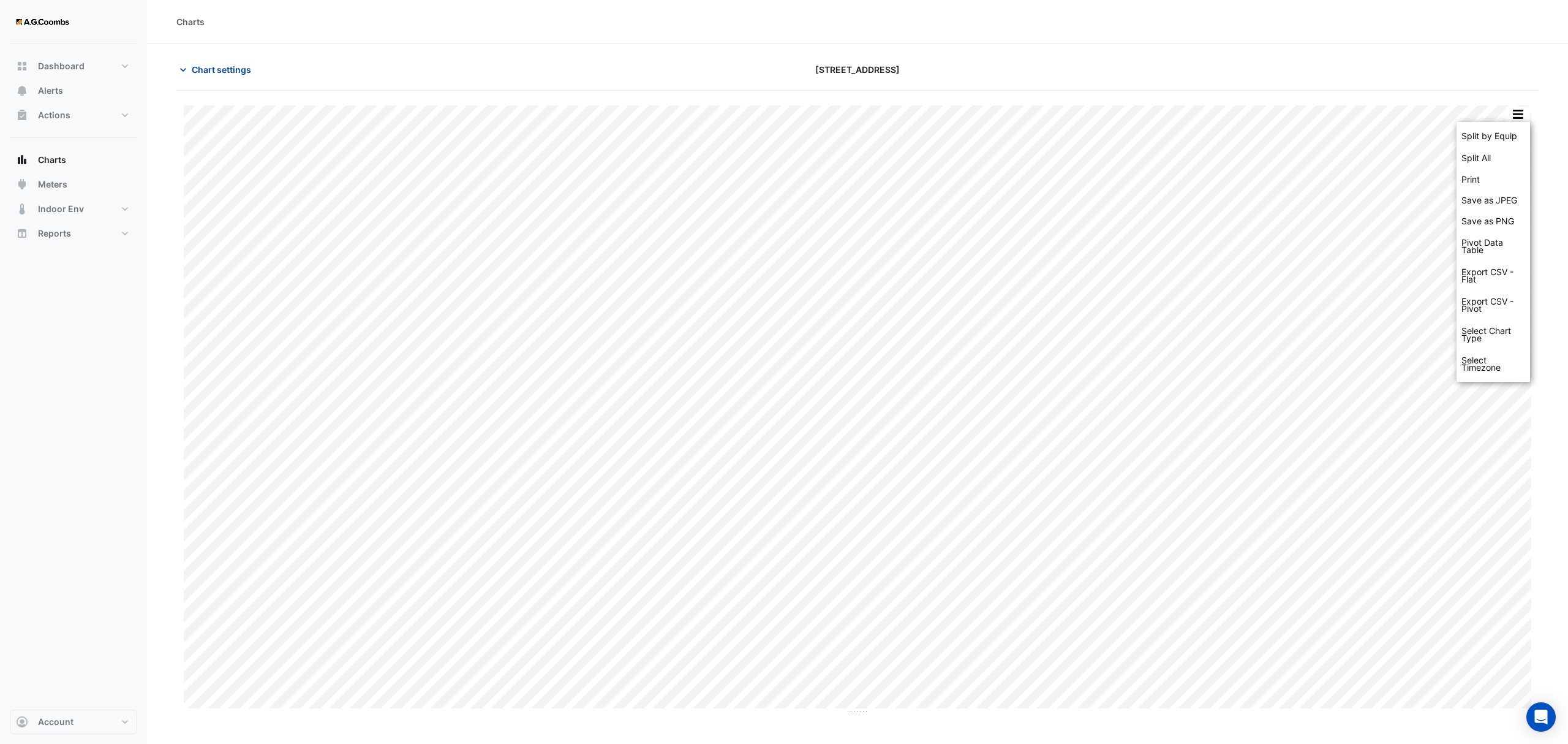
click at [215, 66] on span "Chart settings" at bounding box center [220, 69] width 59 height 13
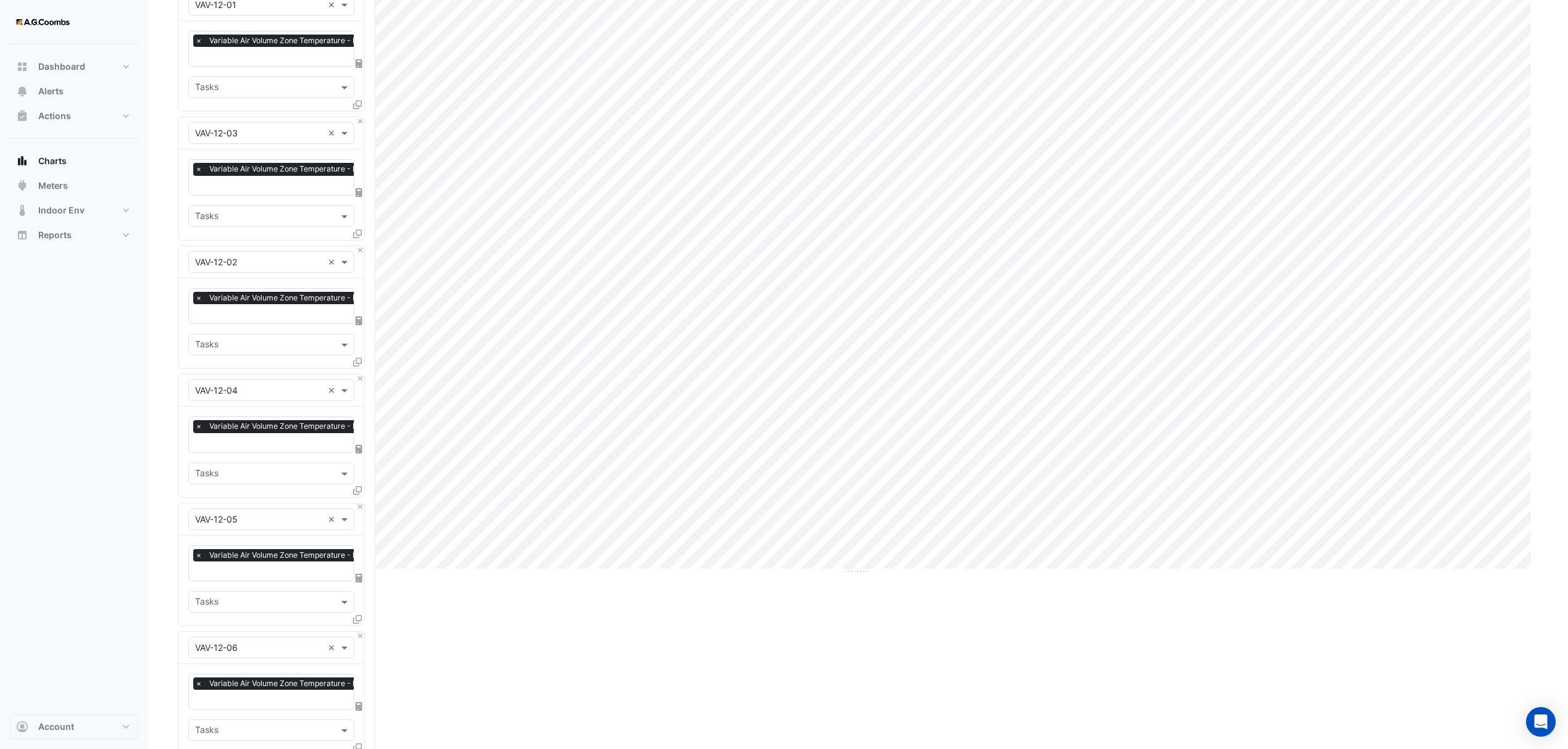
scroll to position [411, 0]
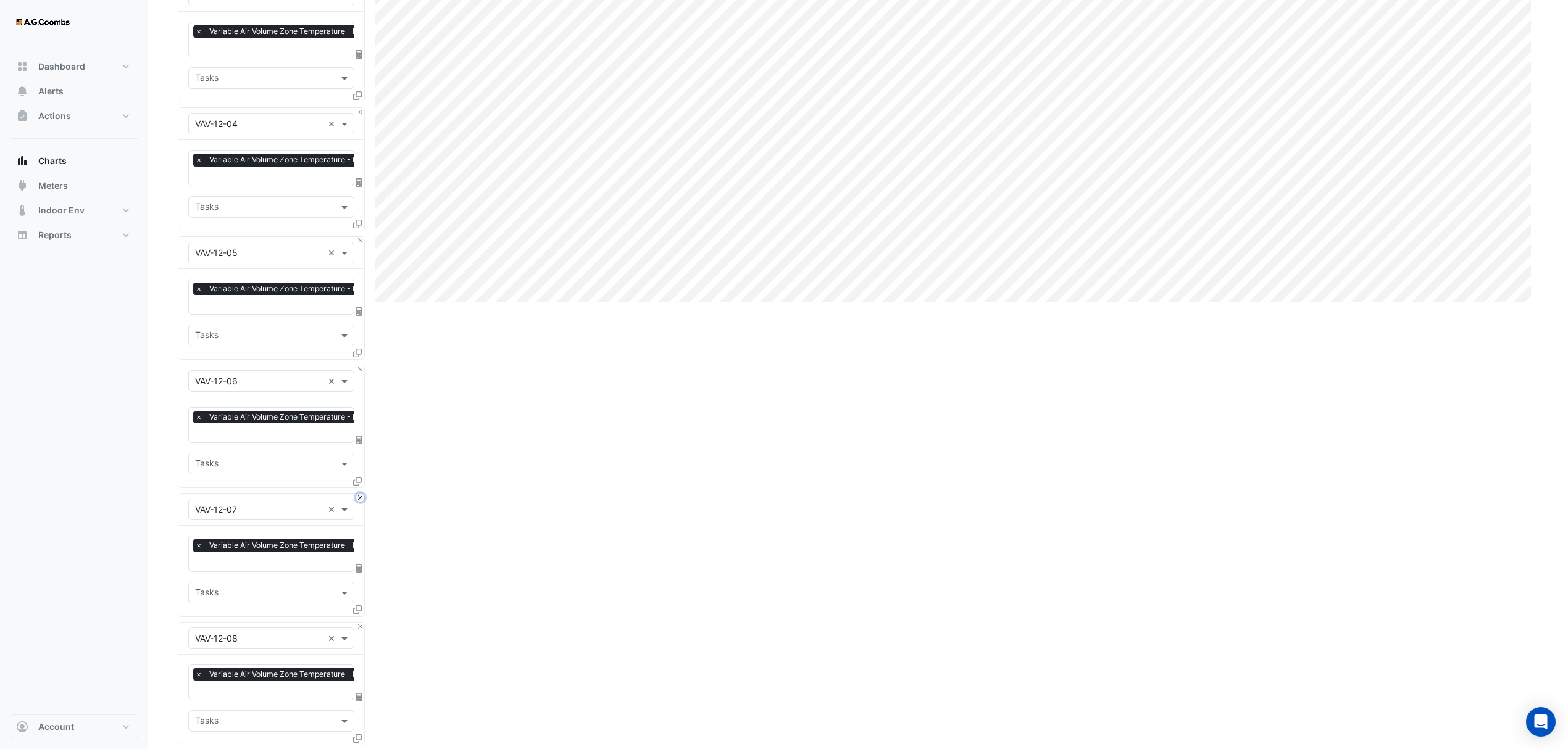
click at [358, 494] on button "Close" at bounding box center [360, 498] width 8 height 8
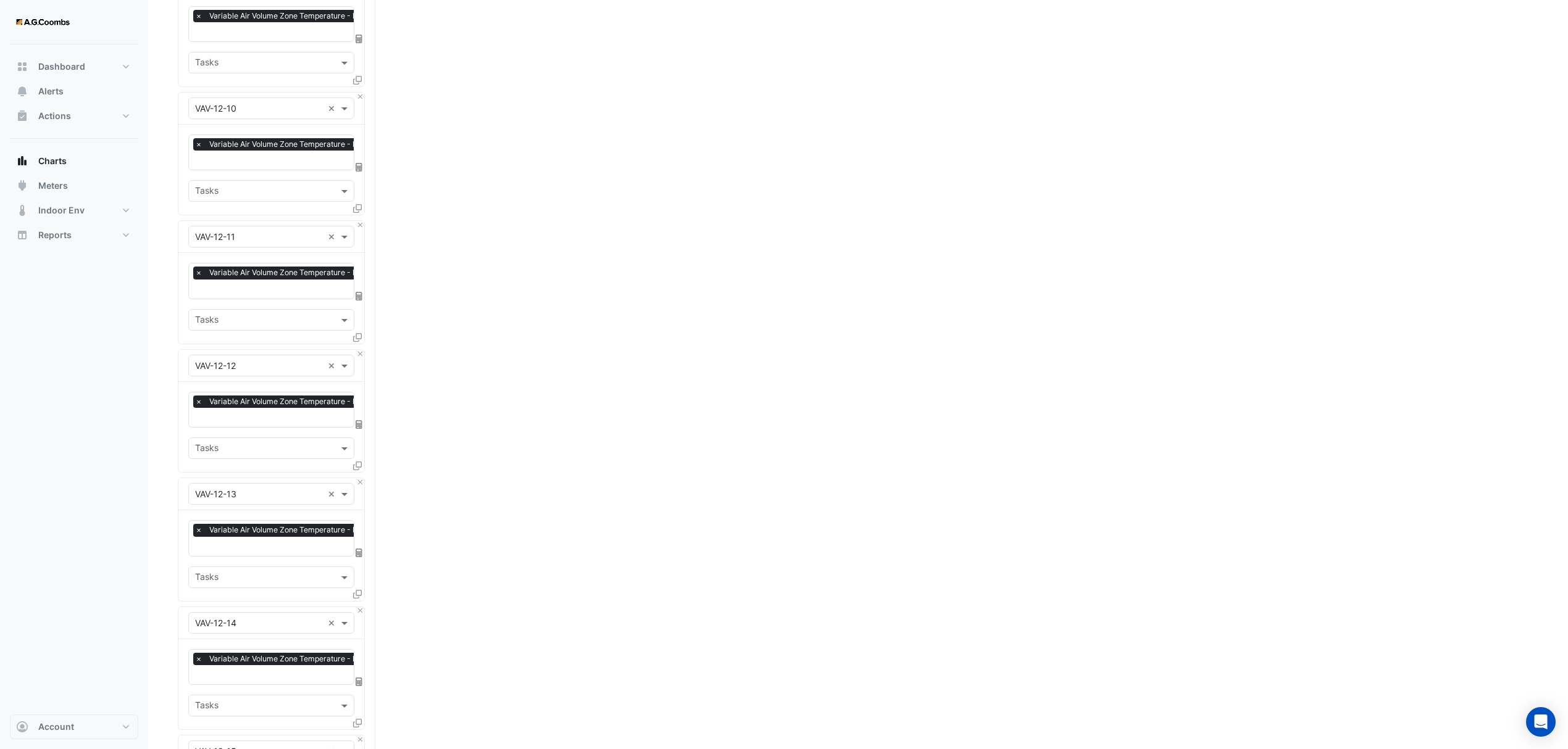
scroll to position [1234, 0]
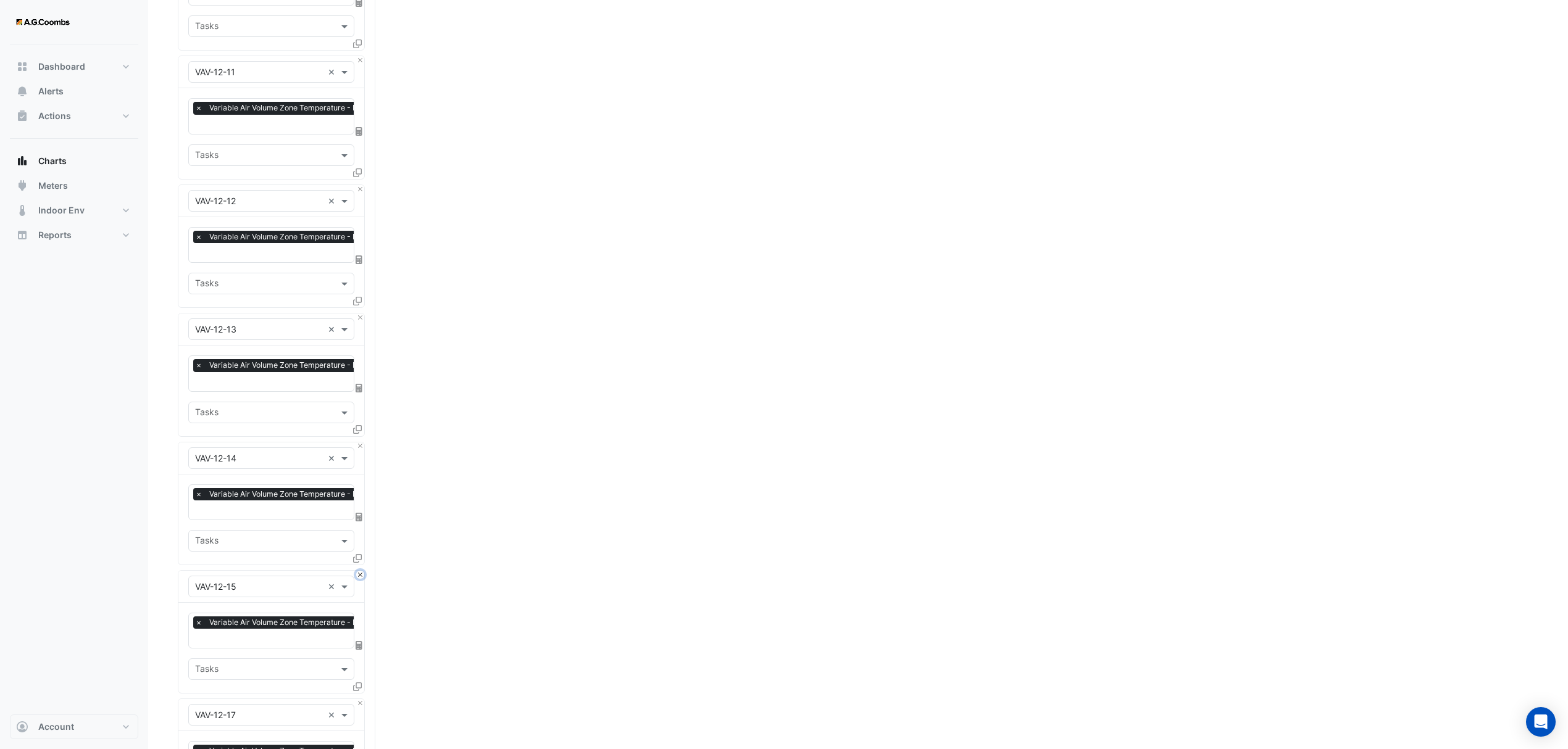
click at [356, 573] on button "Close" at bounding box center [360, 575] width 8 height 8
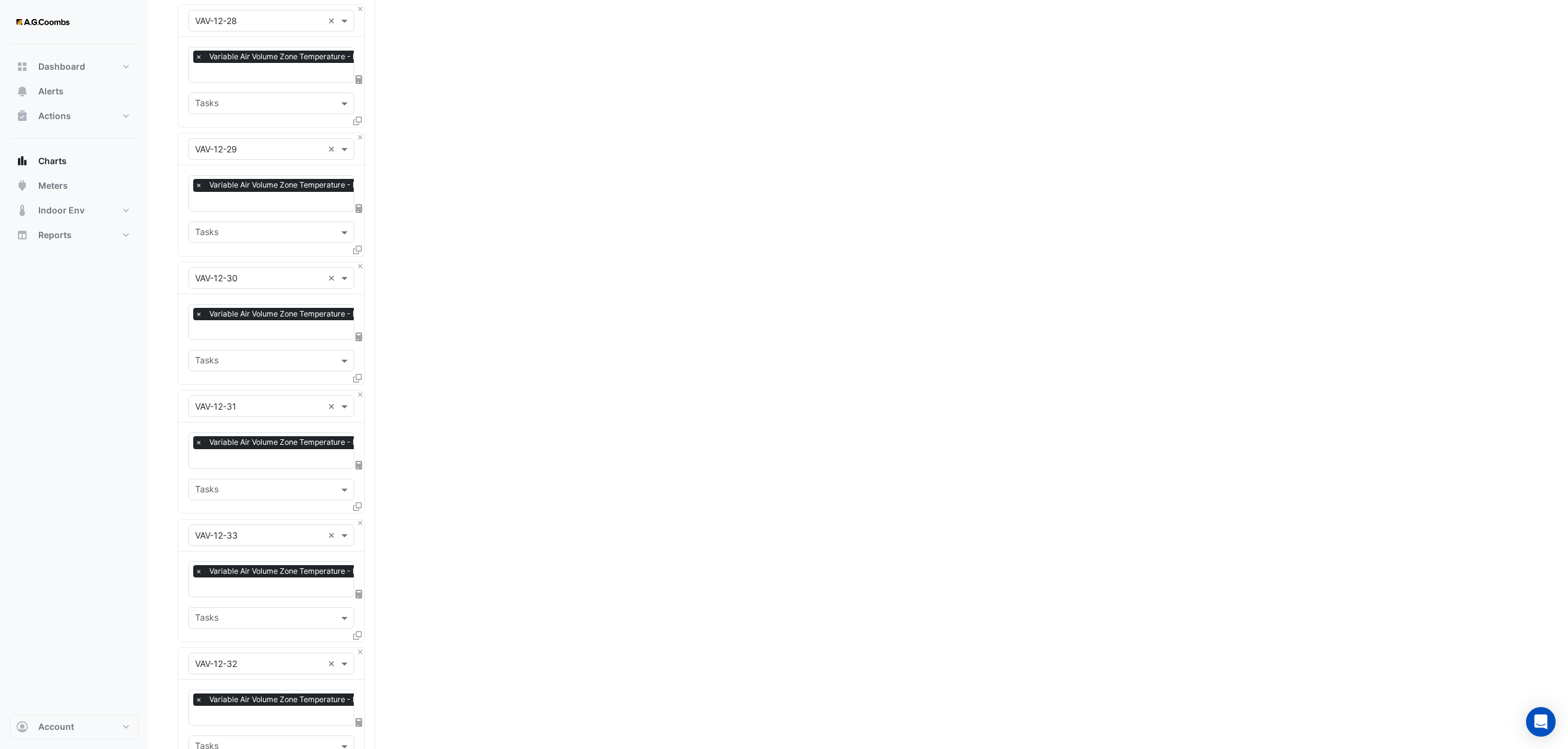
scroll to position [3634, 0]
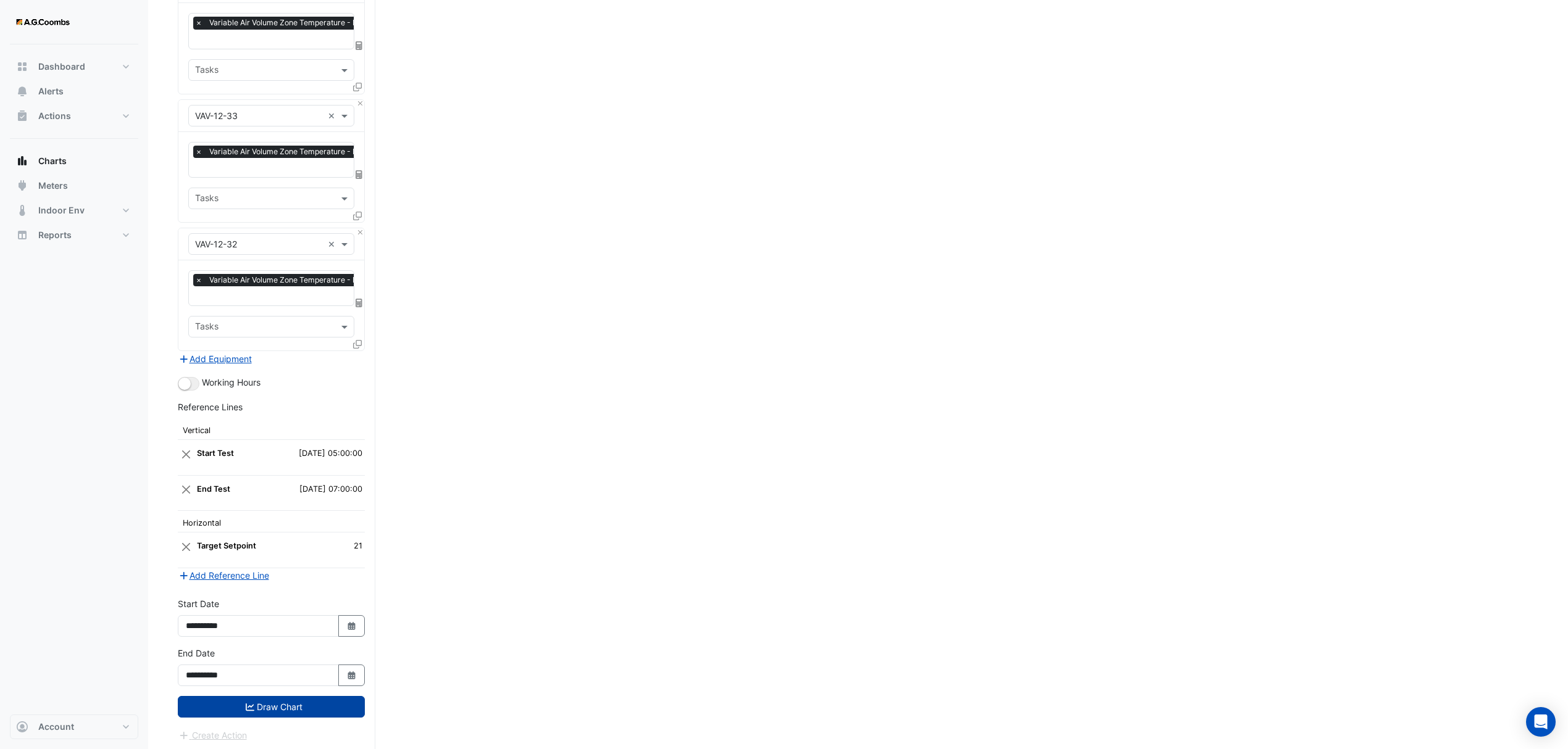
click at [293, 703] on button "Draw Chart" at bounding box center [271, 707] width 187 height 22
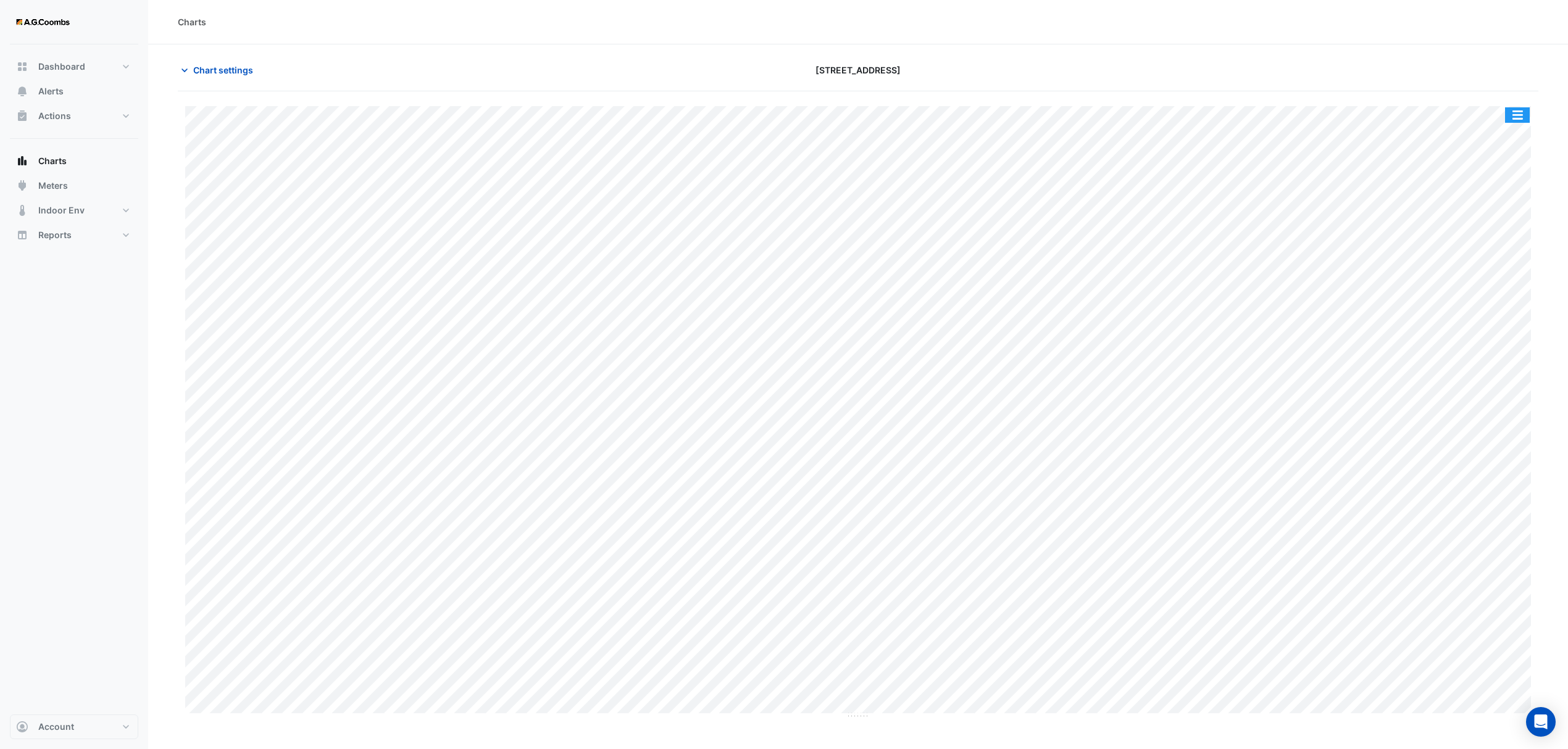
click at [1519, 114] on button "button" at bounding box center [1516, 115] width 24 height 16
click at [1491, 251] on div "Pivot Data Table" at bounding box center [1493, 248] width 74 height 29
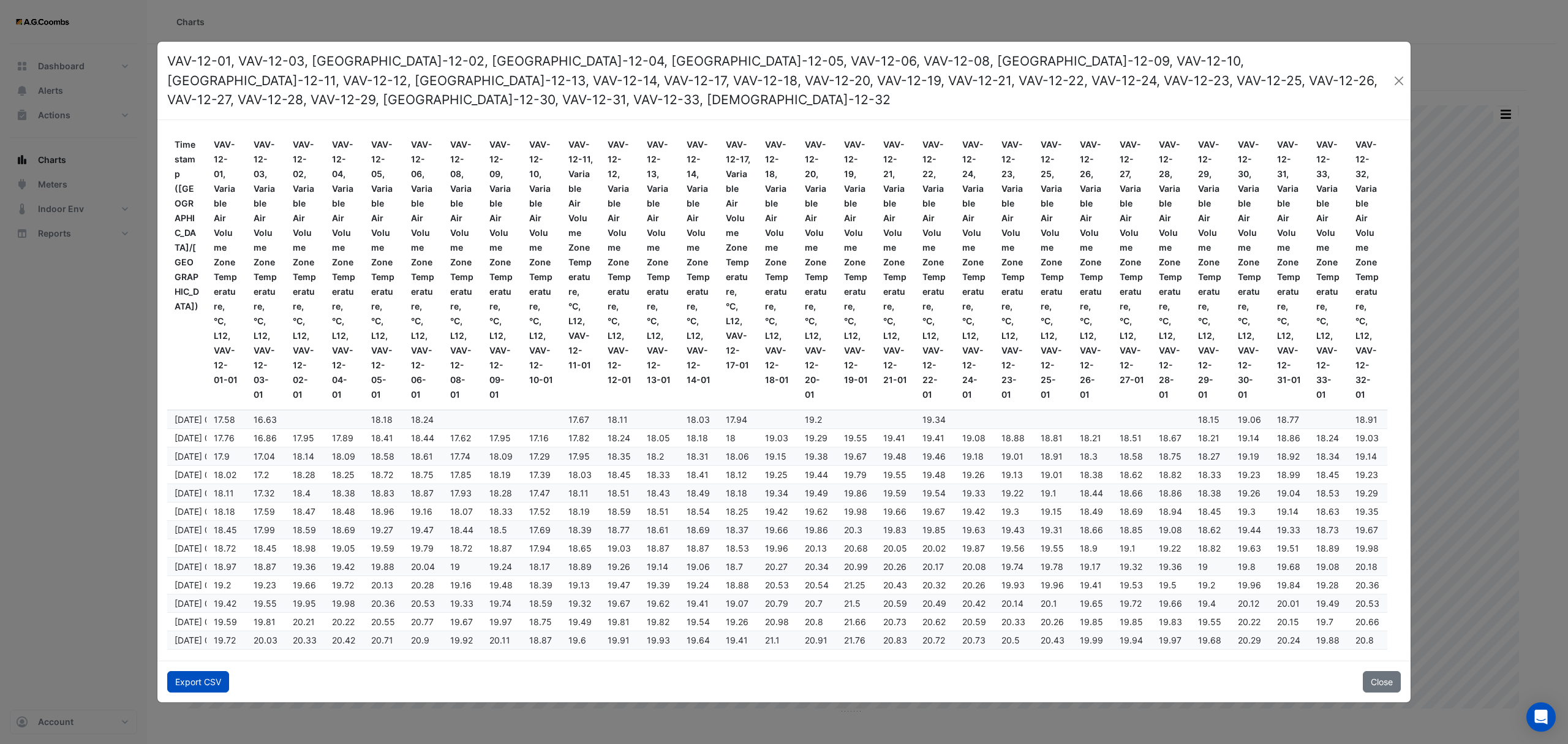
click at [197, 677] on button "Export CSV" at bounding box center [198, 682] width 62 height 21
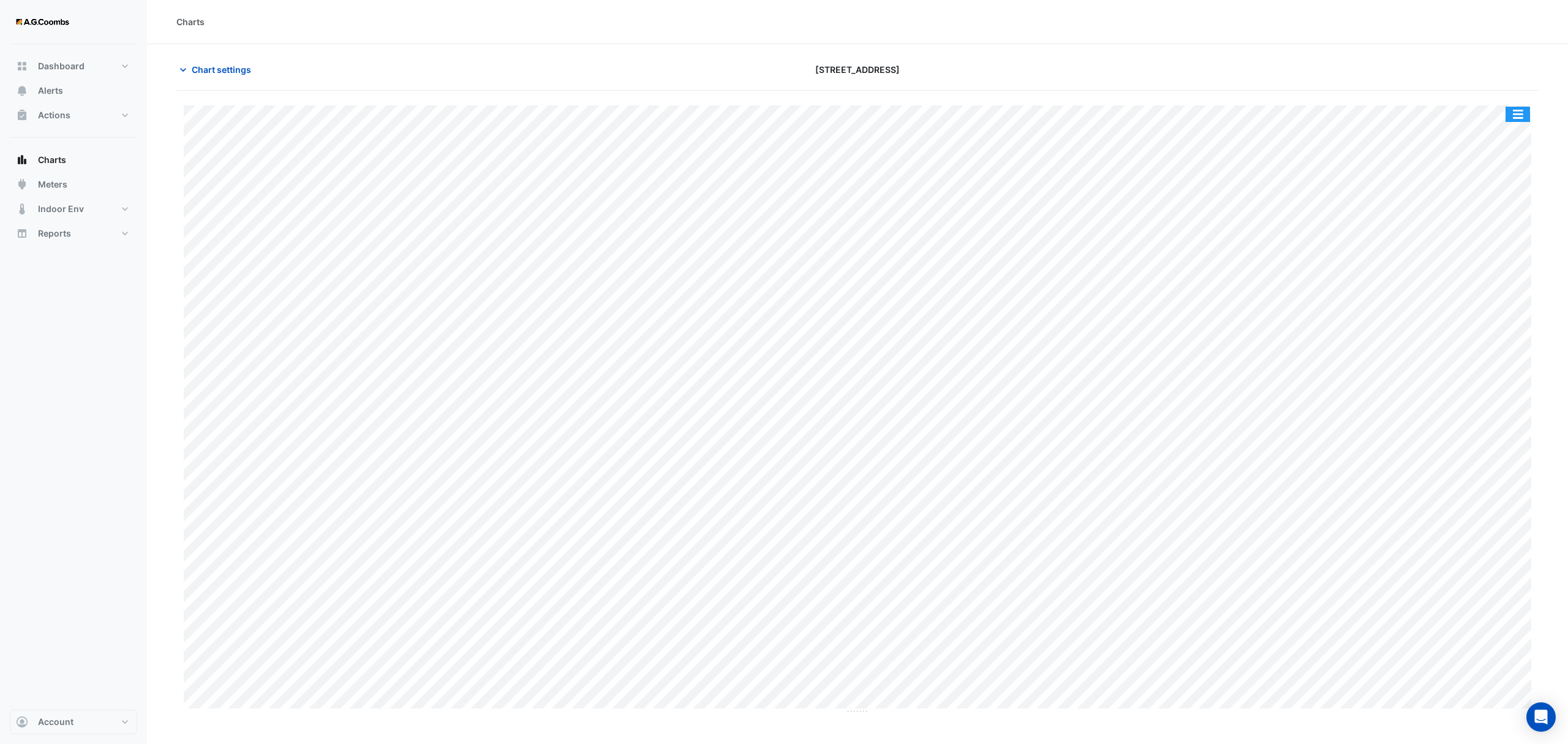
click at [1521, 117] on button "button" at bounding box center [1518, 115] width 24 height 16
click at [1503, 253] on div "Pivot Data Table" at bounding box center [1493, 247] width 74 height 29
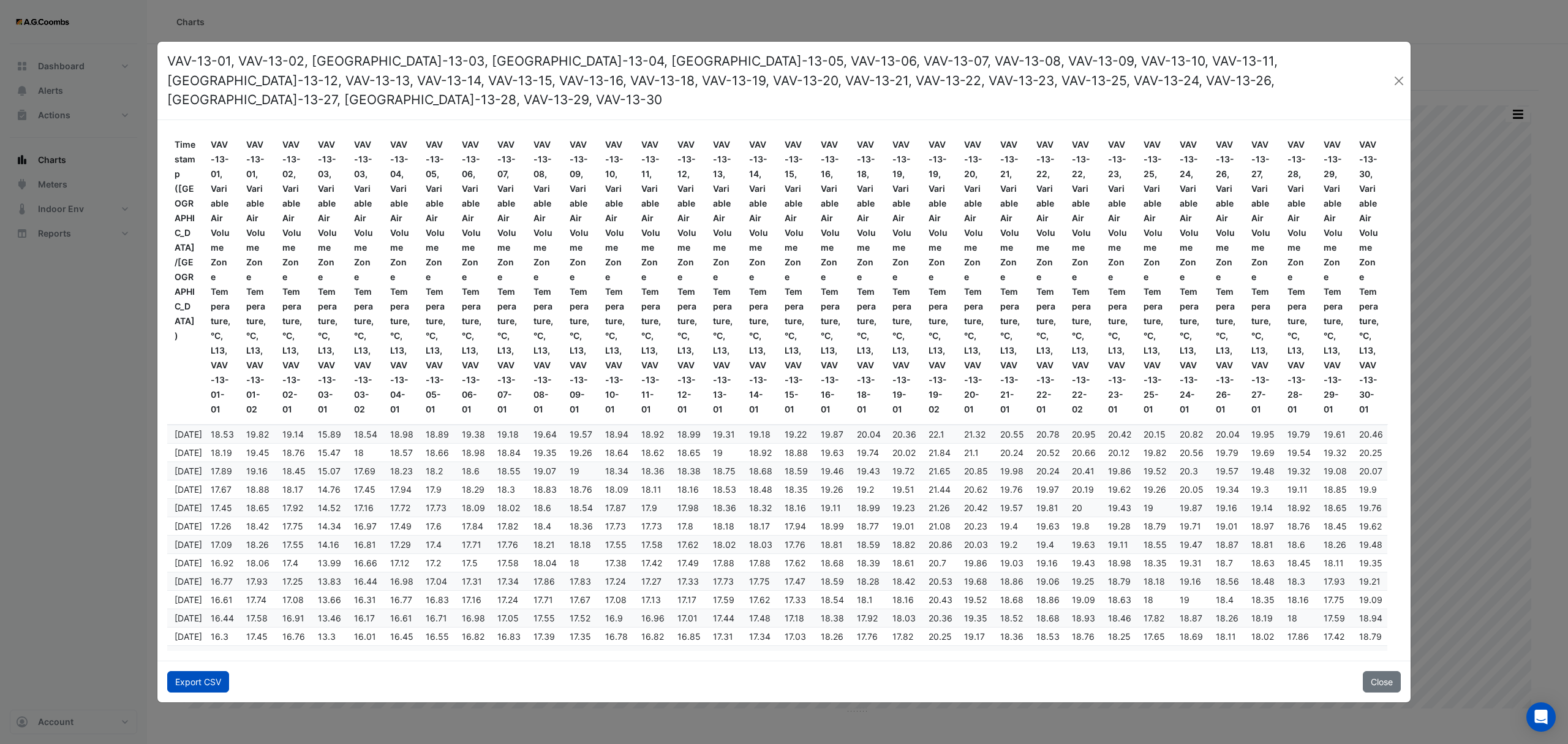
click at [209, 677] on button "Export CSV" at bounding box center [198, 682] width 62 height 21
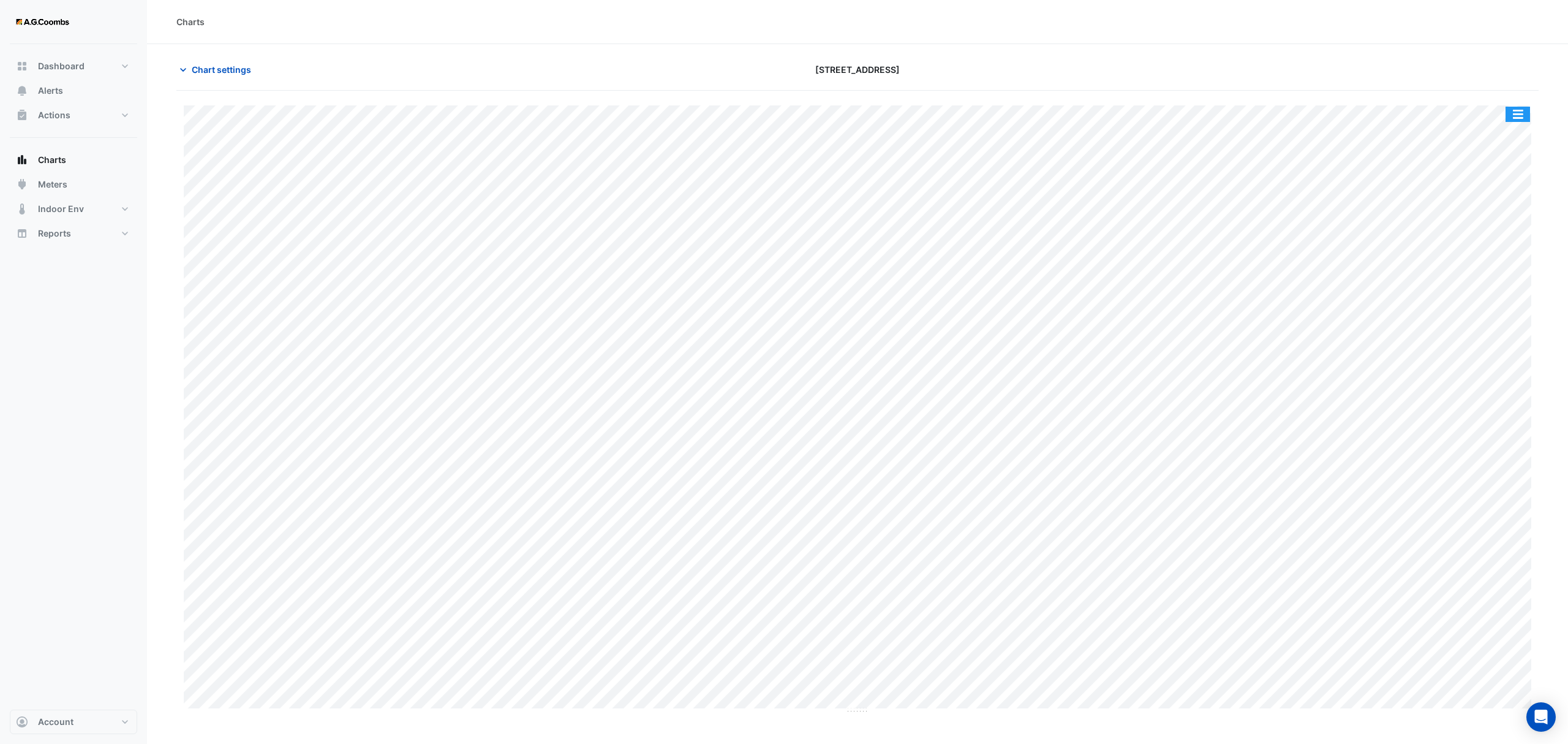
click at [1522, 118] on button "button" at bounding box center [1518, 115] width 24 height 16
click at [1502, 254] on div "Pivot Data Table" at bounding box center [1493, 247] width 74 height 29
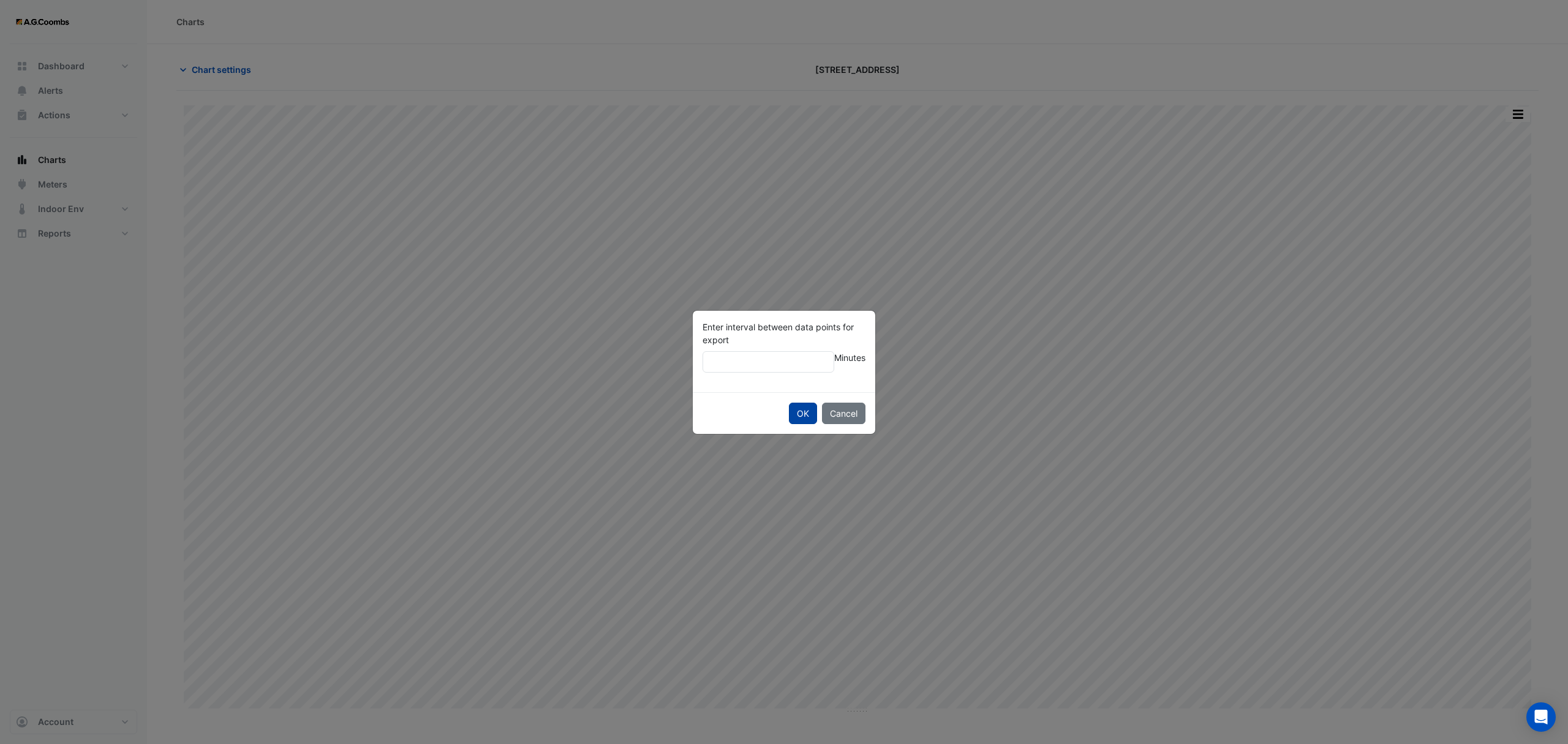
type input "**"
click at [799, 418] on button "OK" at bounding box center [803, 414] width 28 height 21
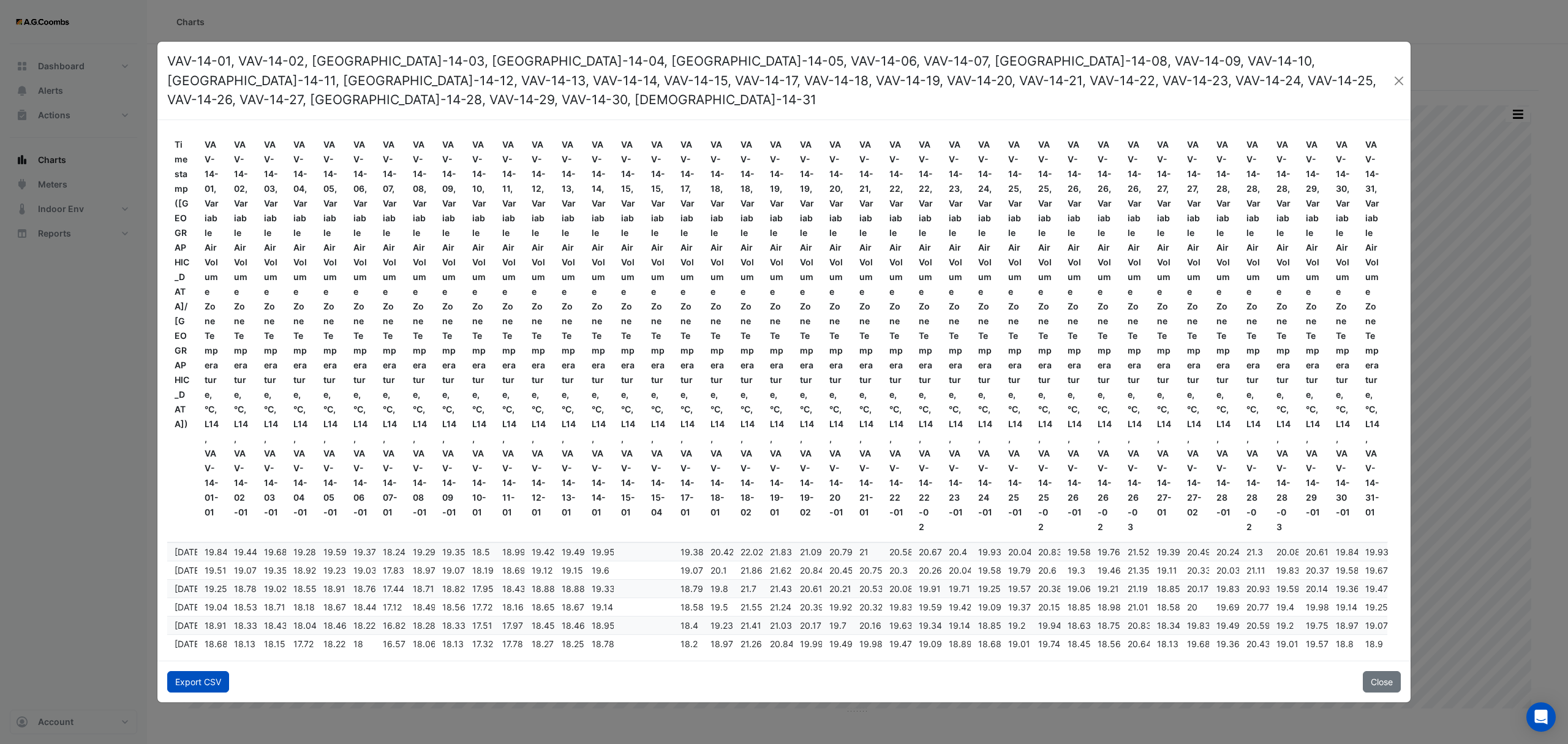
click at [174, 671] on button "Export CSV" at bounding box center [198, 682] width 62 height 21
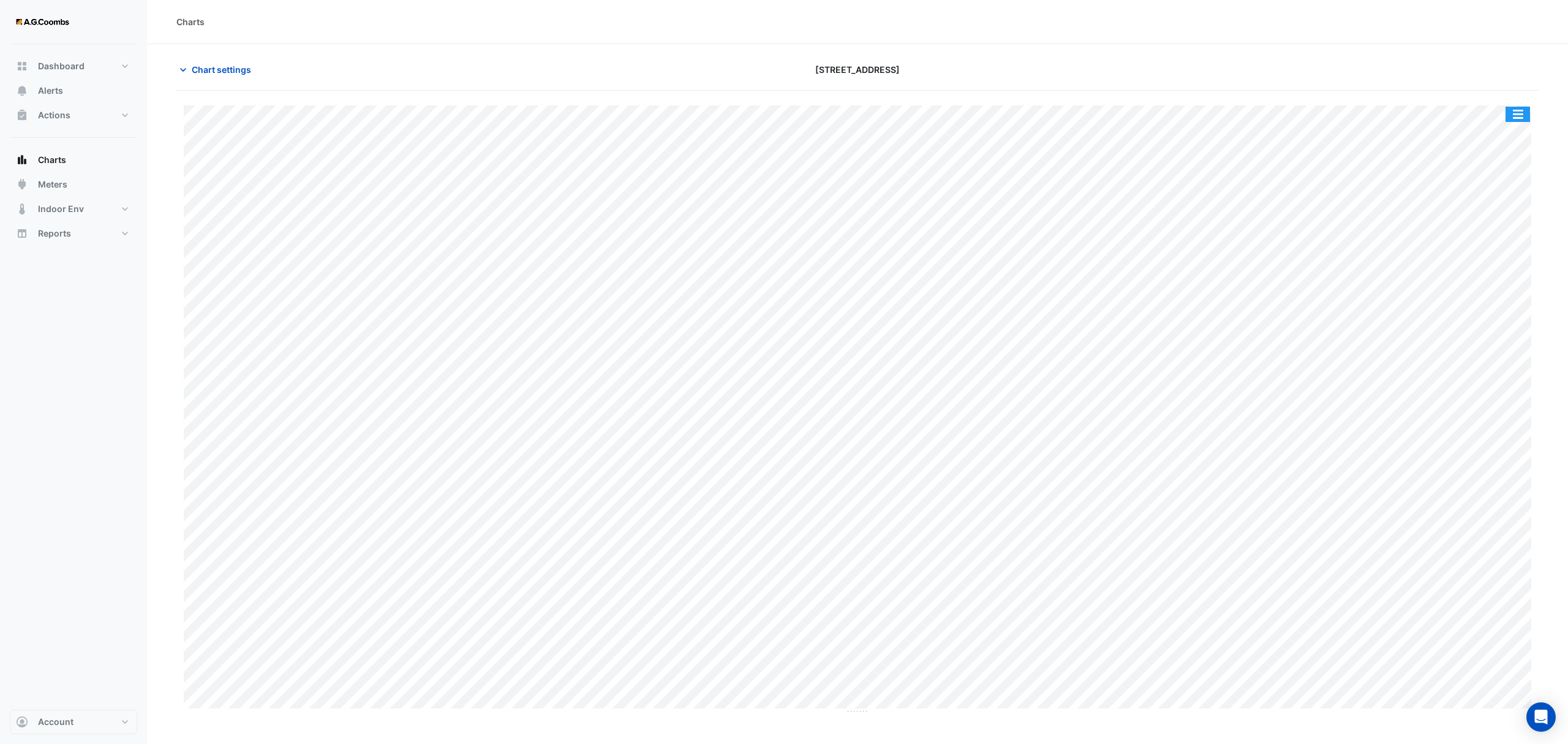
click at [1525, 120] on button "button" at bounding box center [1518, 115] width 24 height 16
click at [1497, 248] on div "Pivot Data Table" at bounding box center [1493, 247] width 74 height 29
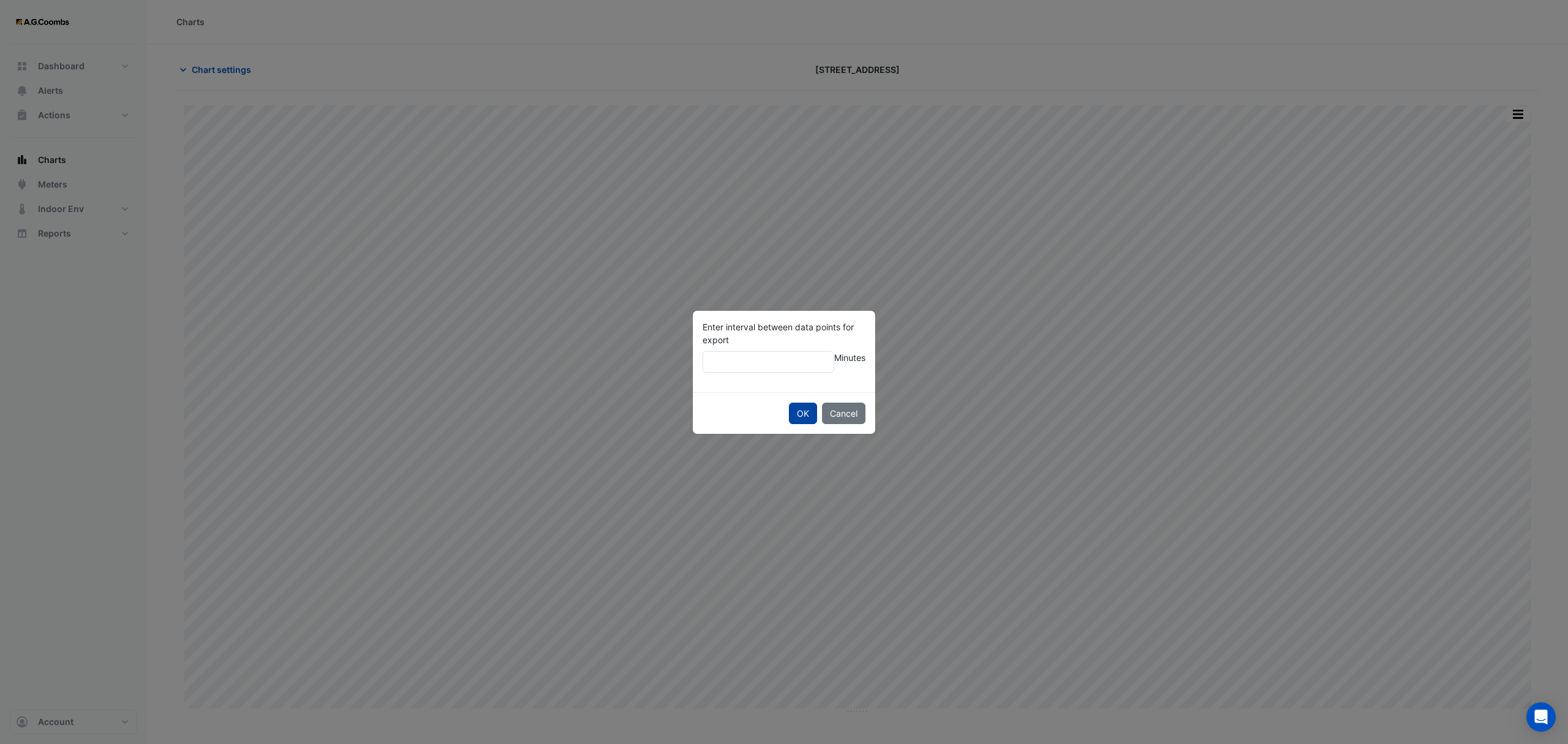
type input "**"
click at [796, 416] on button "OK" at bounding box center [803, 414] width 28 height 21
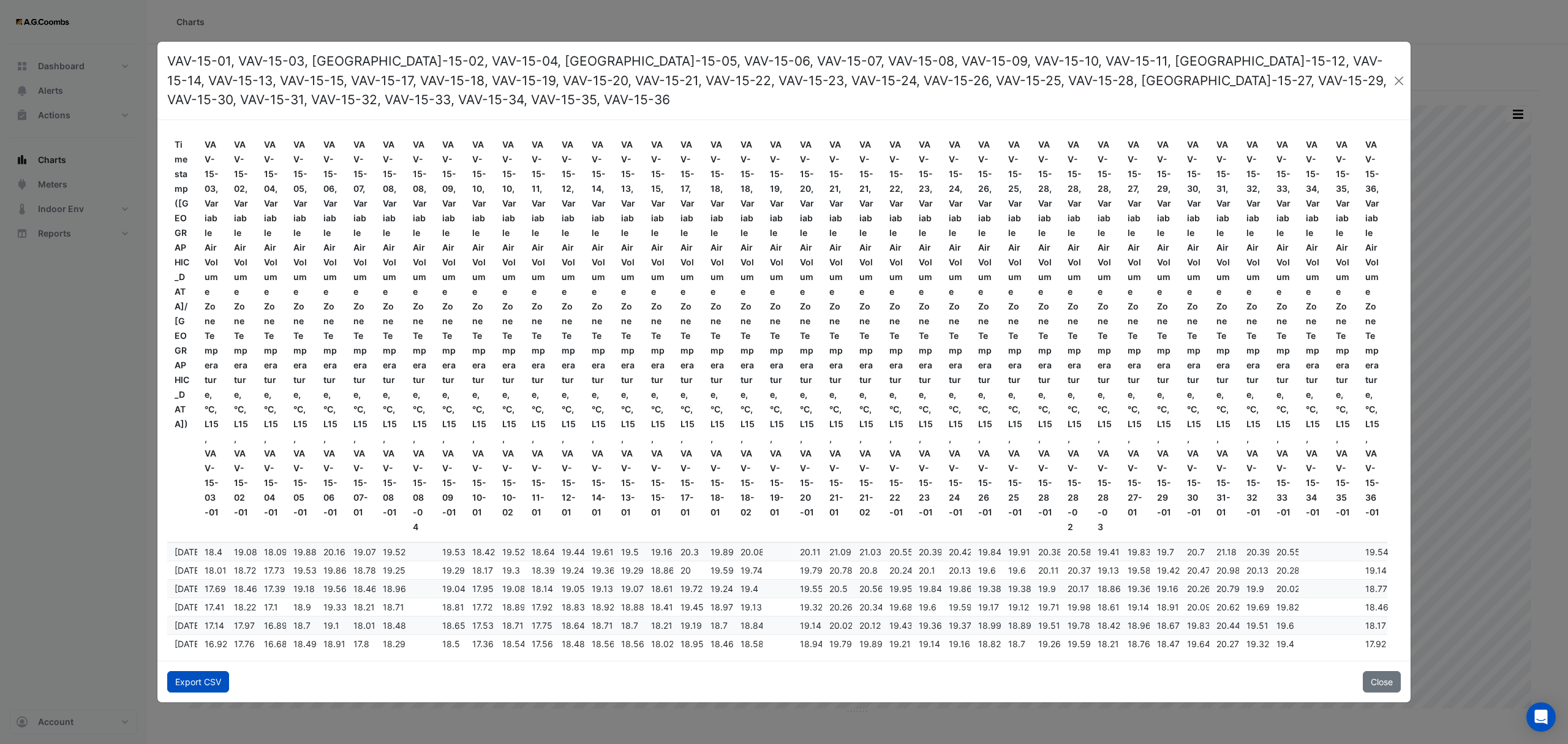
click at [202, 685] on button "Export CSV" at bounding box center [198, 682] width 62 height 21
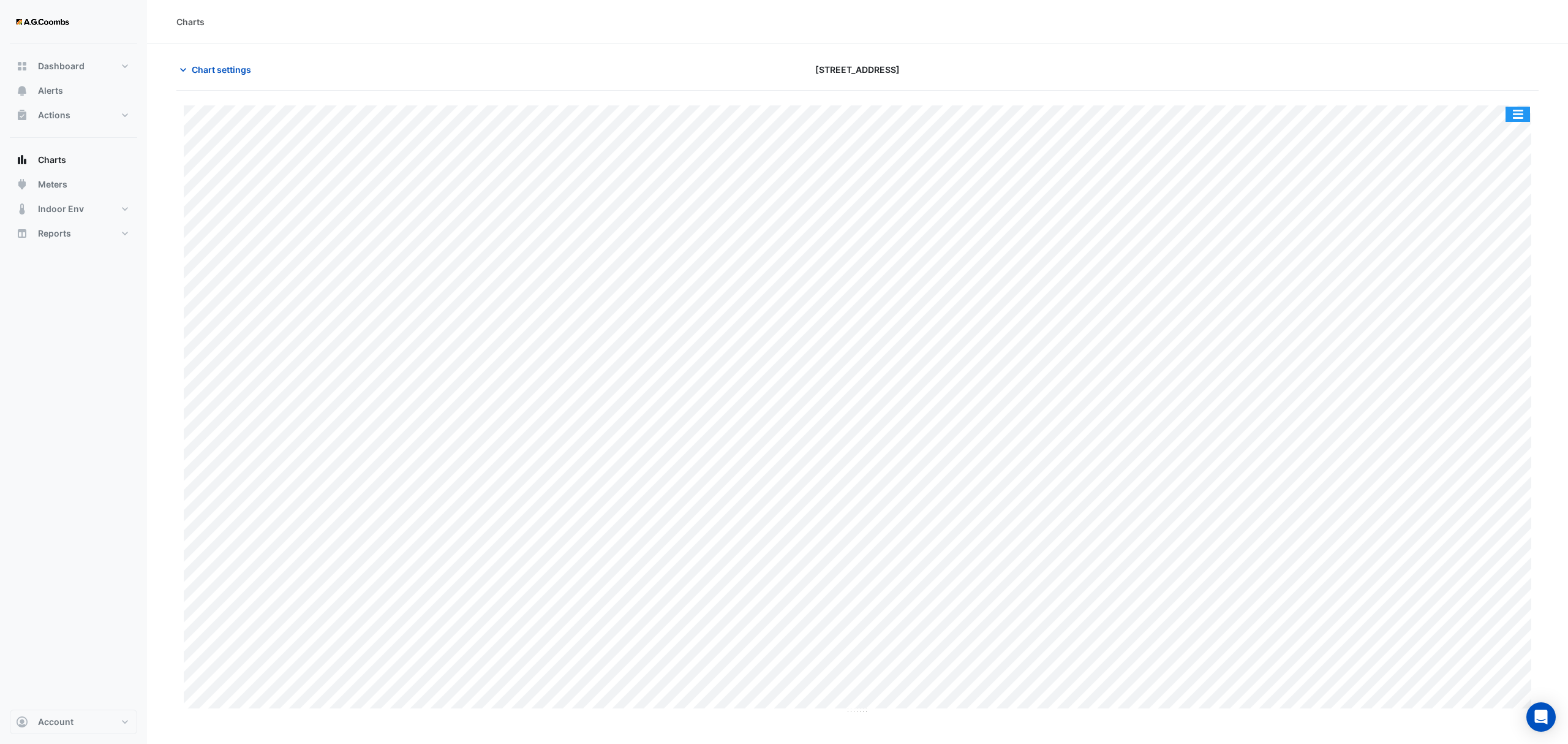
click at [1515, 111] on button "button" at bounding box center [1518, 115] width 24 height 16
click at [1490, 254] on div "Pivot Data Table" at bounding box center [1493, 247] width 74 height 29
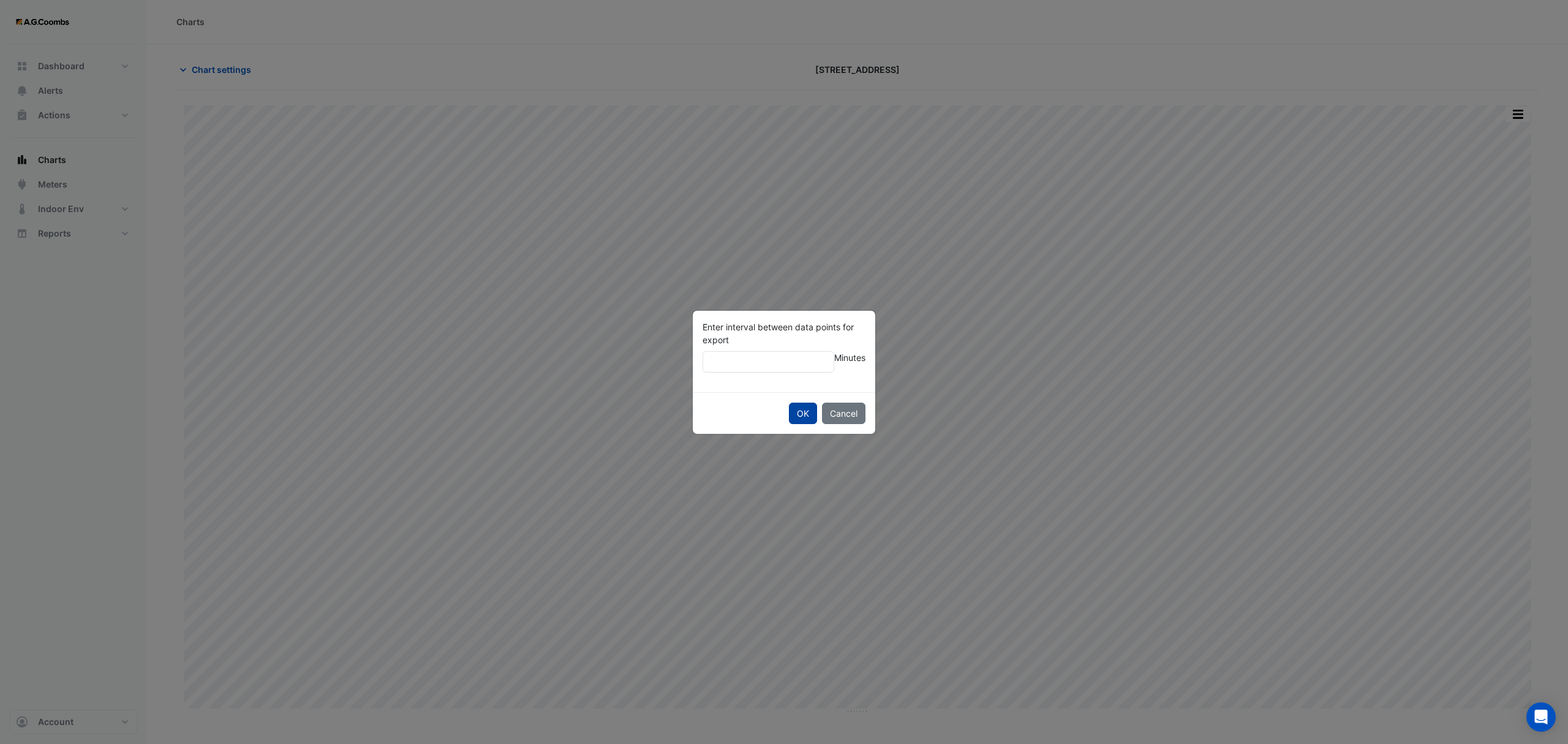
type input "**"
click at [799, 417] on button "OK" at bounding box center [803, 414] width 28 height 21
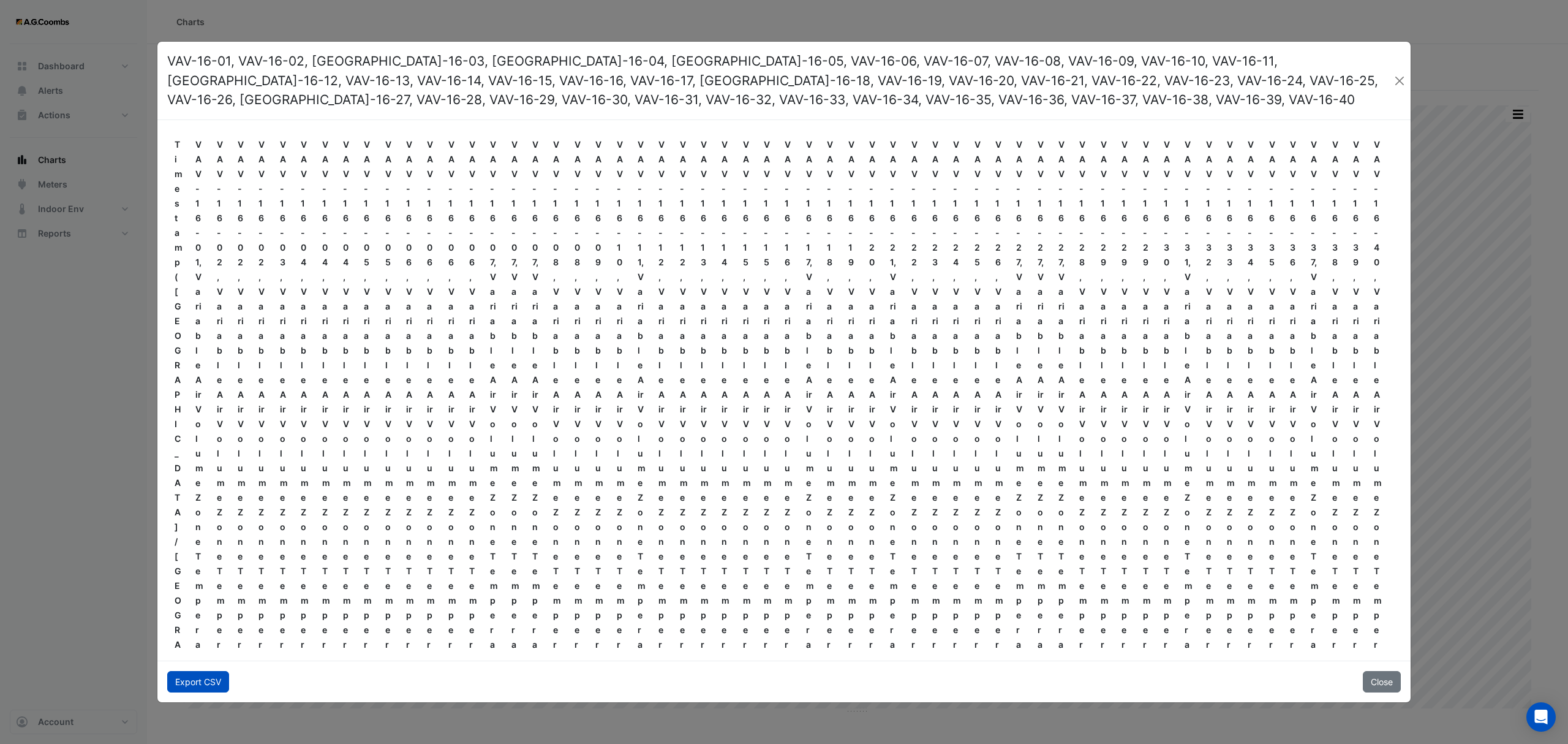
click at [192, 693] on button "Export CSV" at bounding box center [198, 682] width 62 height 21
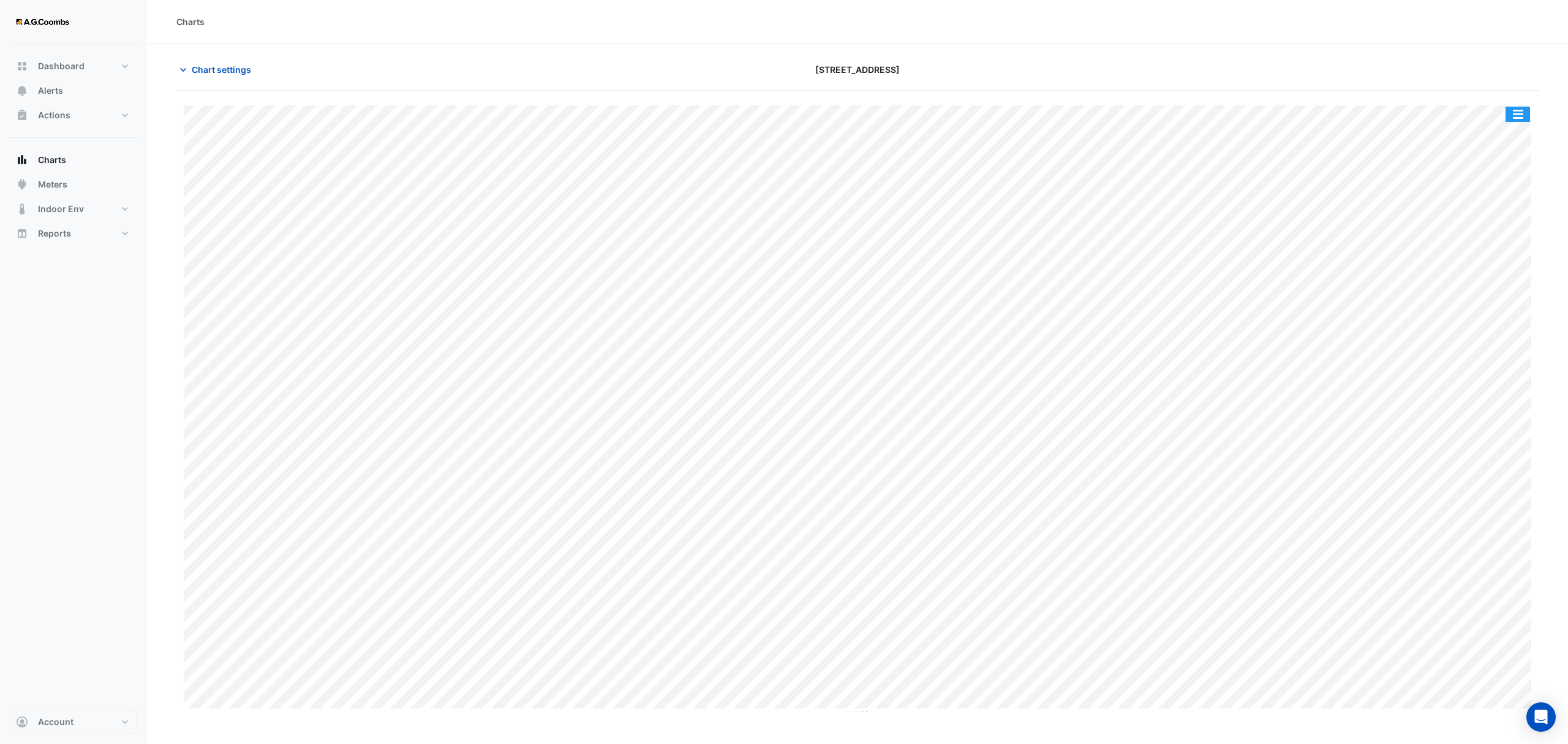
click at [1516, 112] on button "button" at bounding box center [1518, 115] width 24 height 16
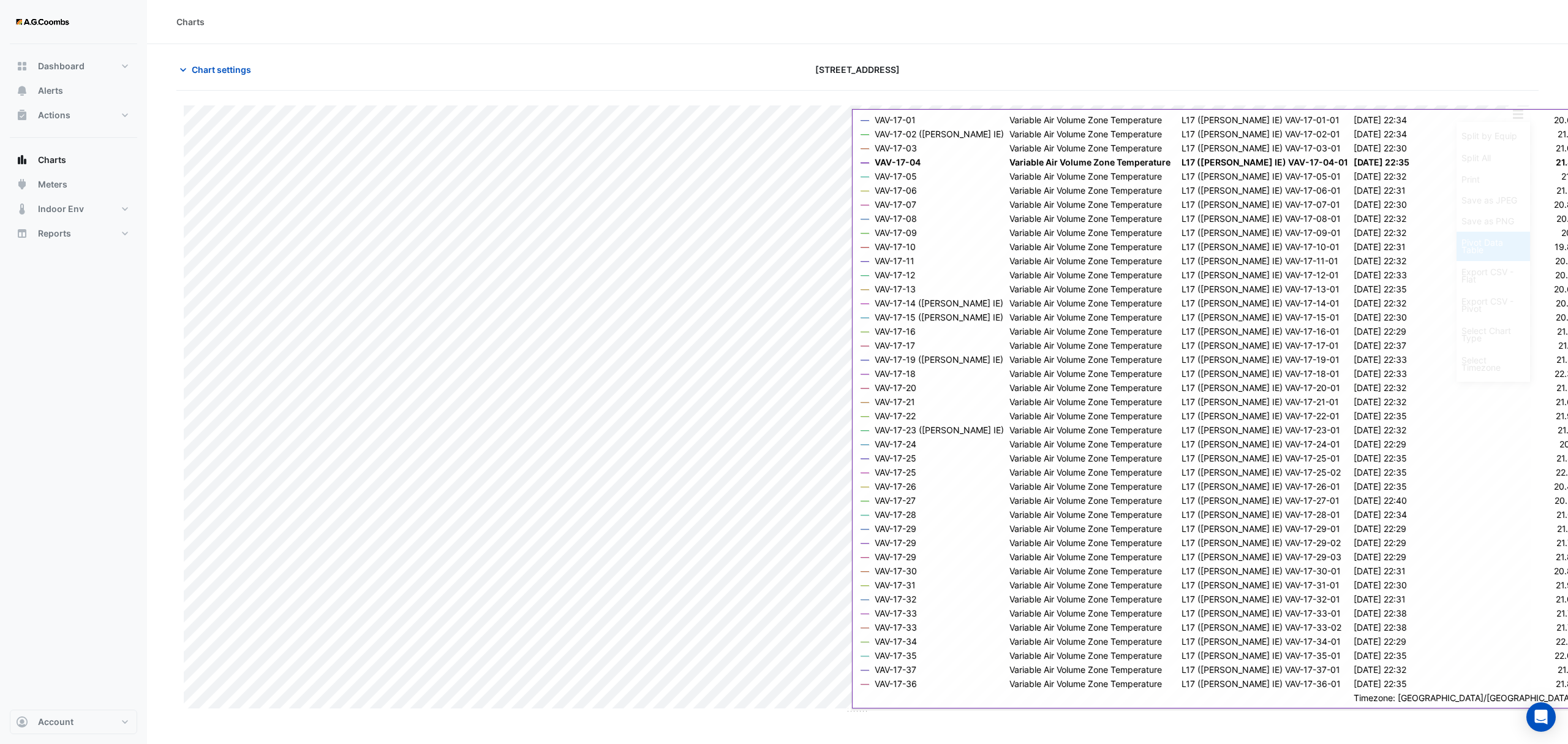
click at [1480, 253] on div "Pivot Data Table" at bounding box center [1493, 247] width 74 height 29
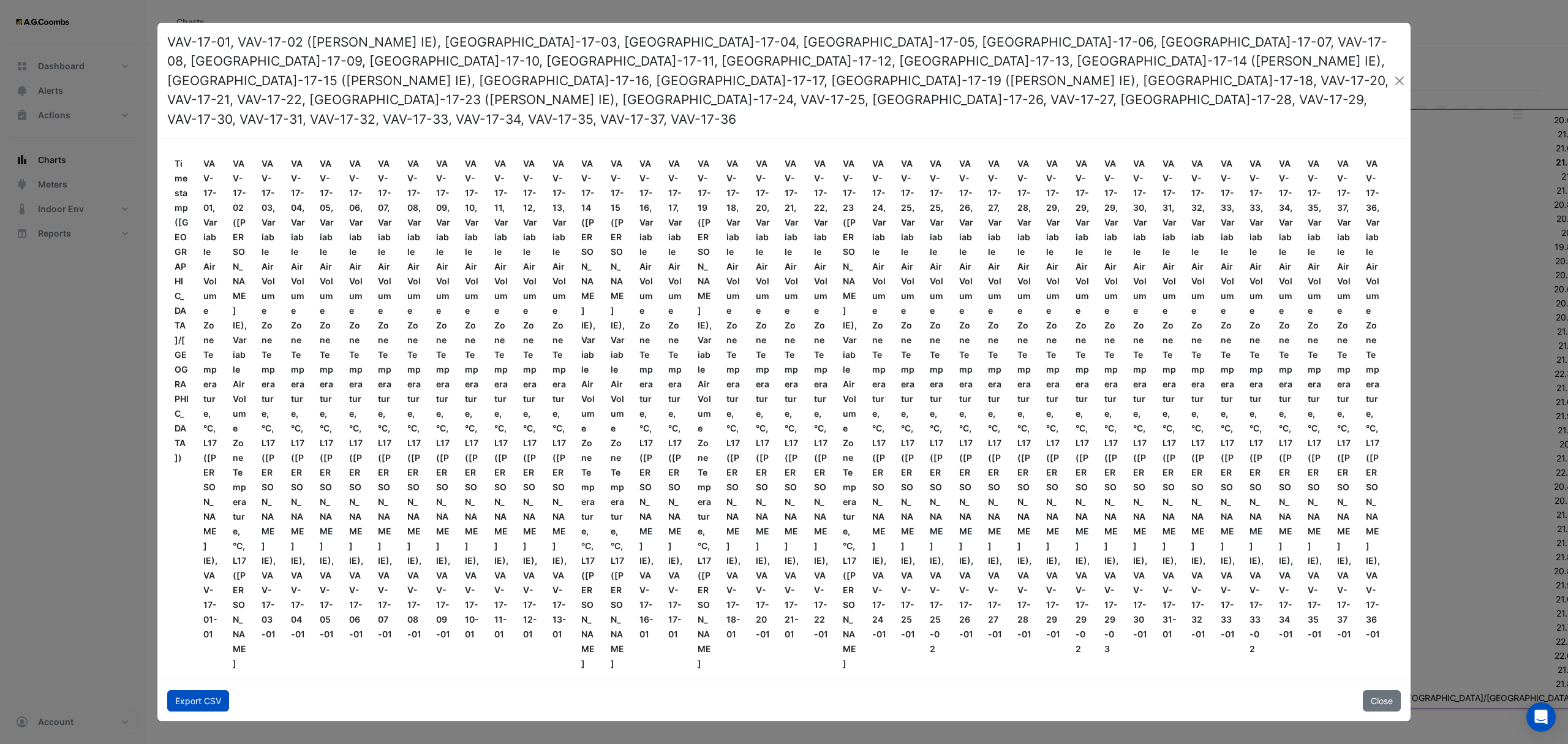
click at [194, 690] on button "Export CSV" at bounding box center [198, 700] width 62 height 21
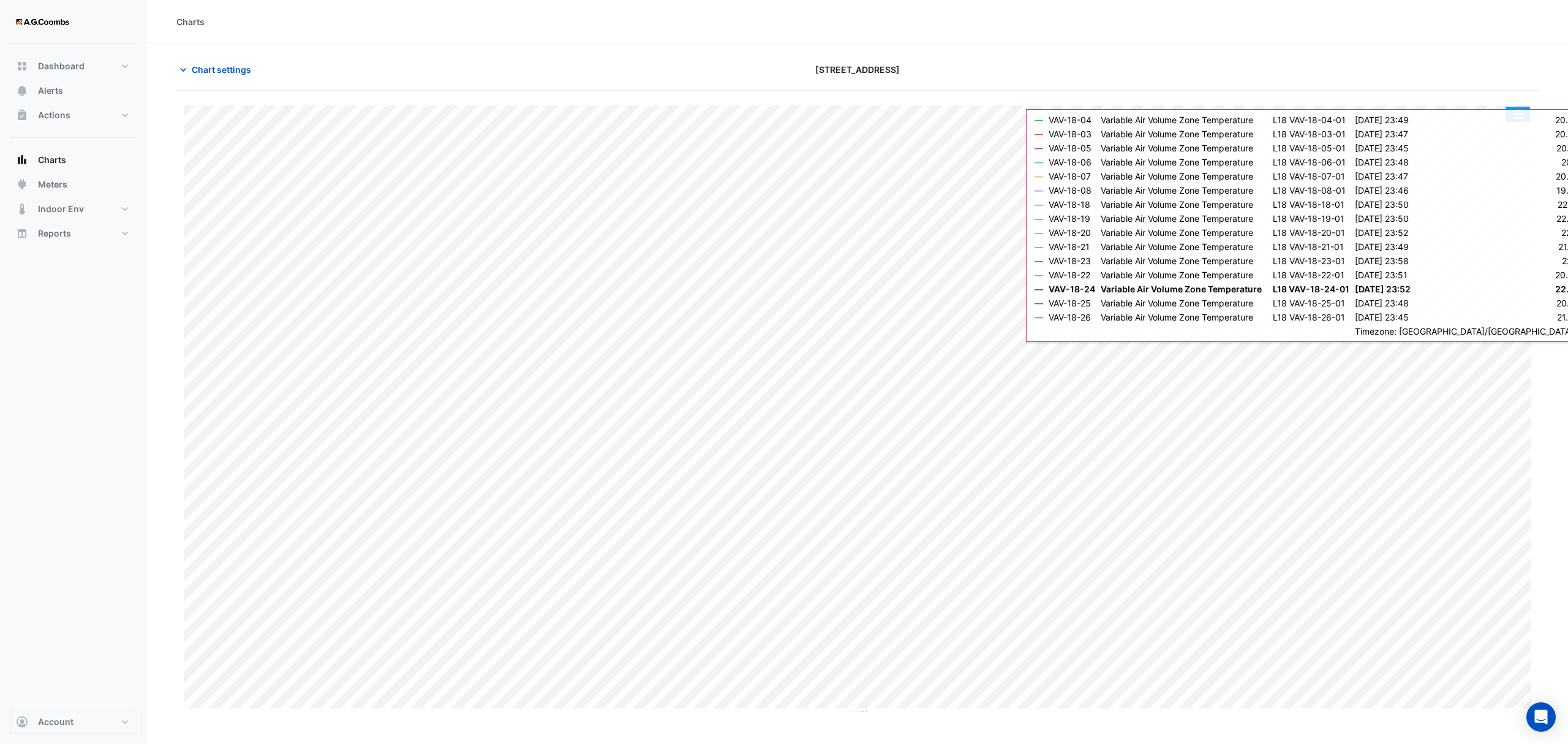
click at [1518, 118] on button "button" at bounding box center [1518, 115] width 24 height 16
click at [1550, 221] on section "Chart settings 121 Exhibition Street Split by Equip Split All Print Save as JPE…" at bounding box center [857, 379] width 1421 height 670
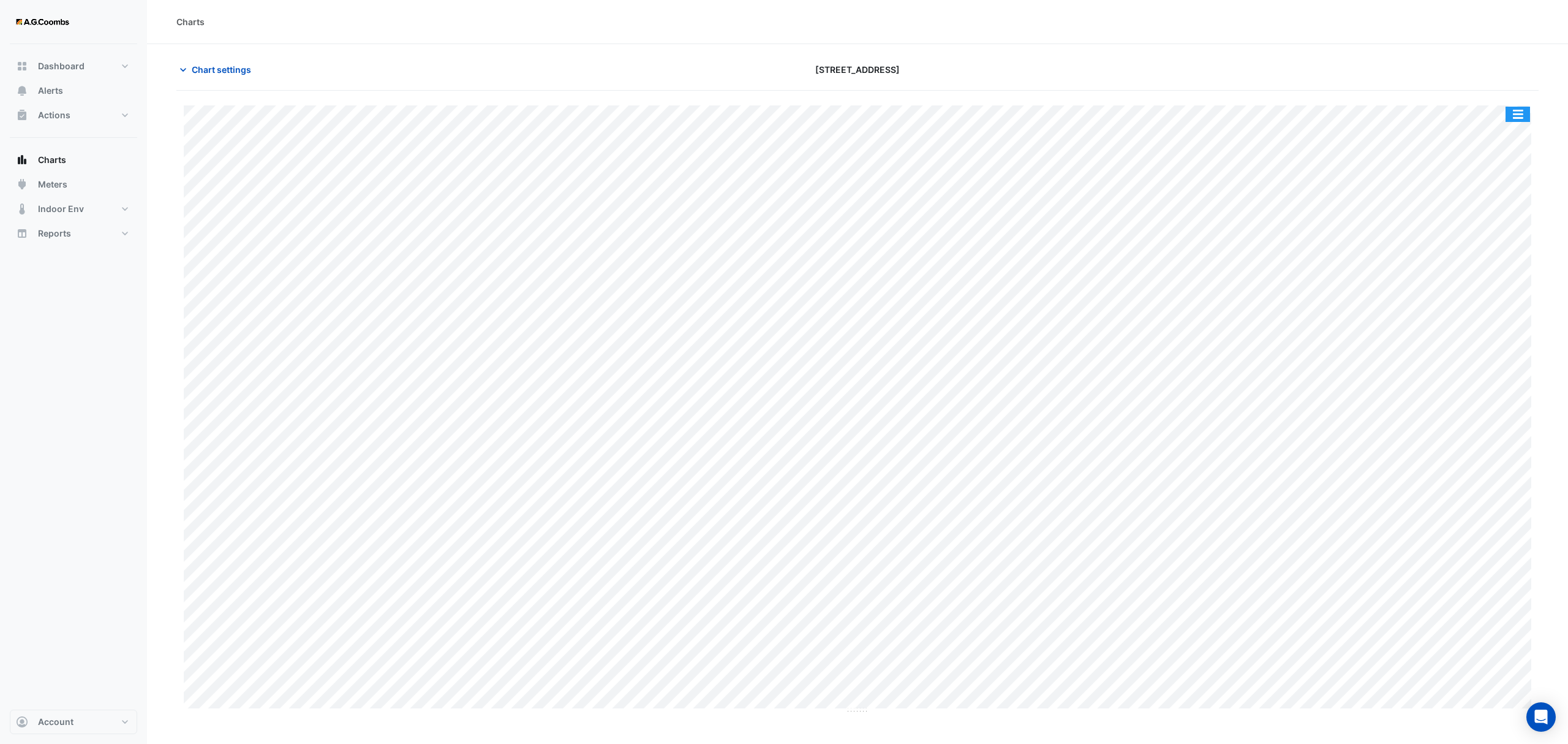
click at [1518, 114] on button "button" at bounding box center [1518, 115] width 24 height 16
click at [1502, 249] on div "Pivot Data Table" at bounding box center [1493, 247] width 74 height 29
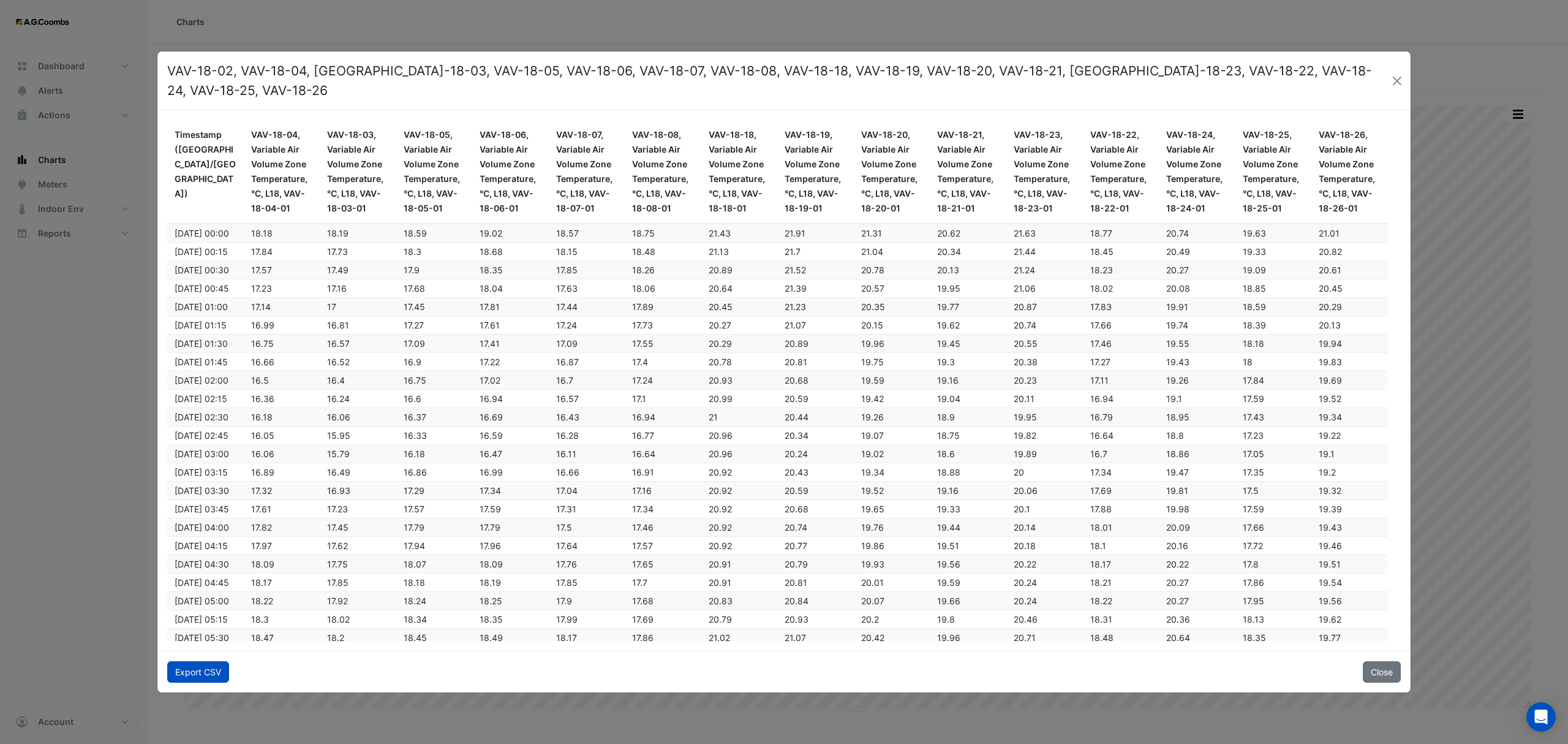
click at [198, 669] on button "Export CSV" at bounding box center [198, 672] width 62 height 21
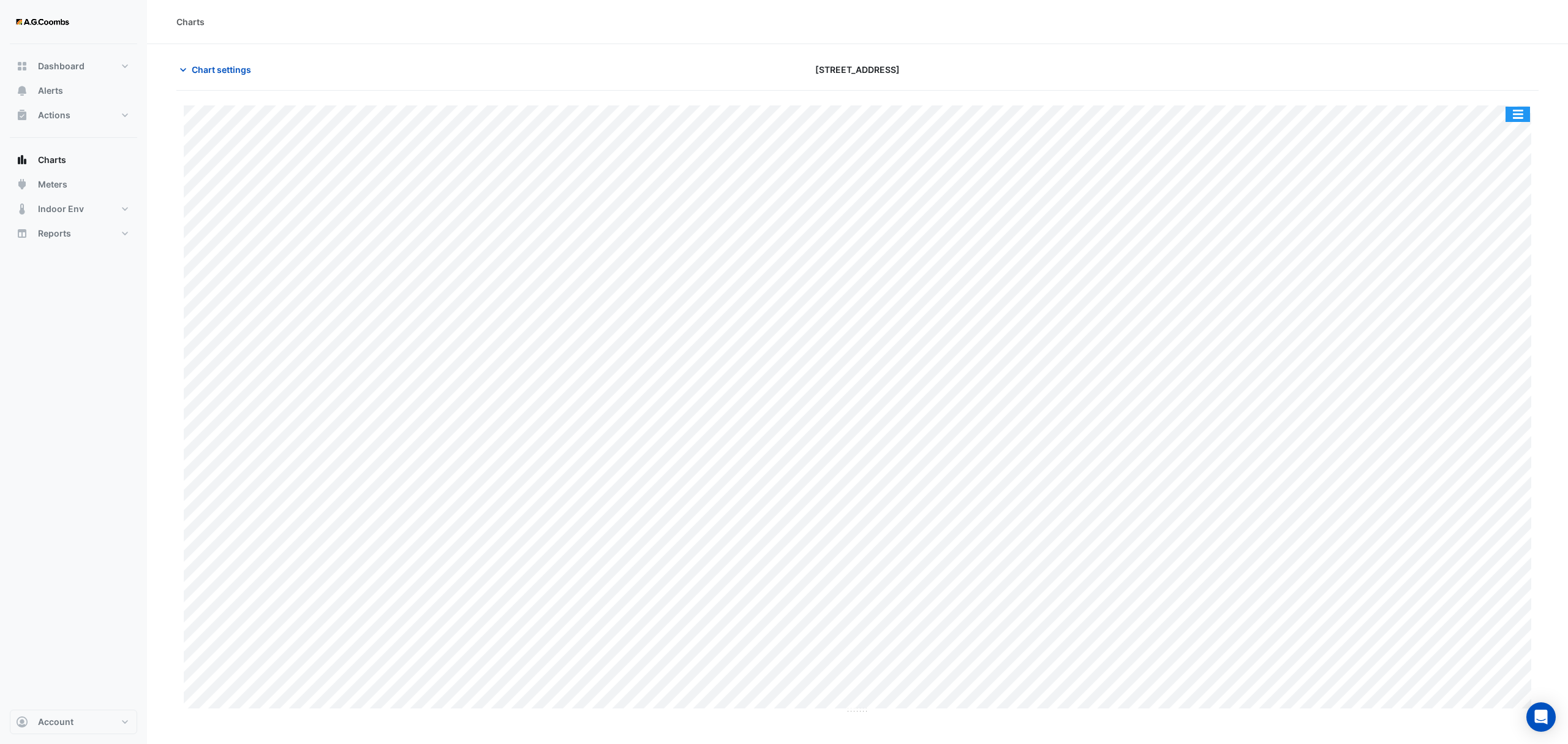
click at [1511, 114] on button "button" at bounding box center [1518, 115] width 24 height 16
click at [1493, 253] on div "Pivot Data Table" at bounding box center [1493, 247] width 74 height 29
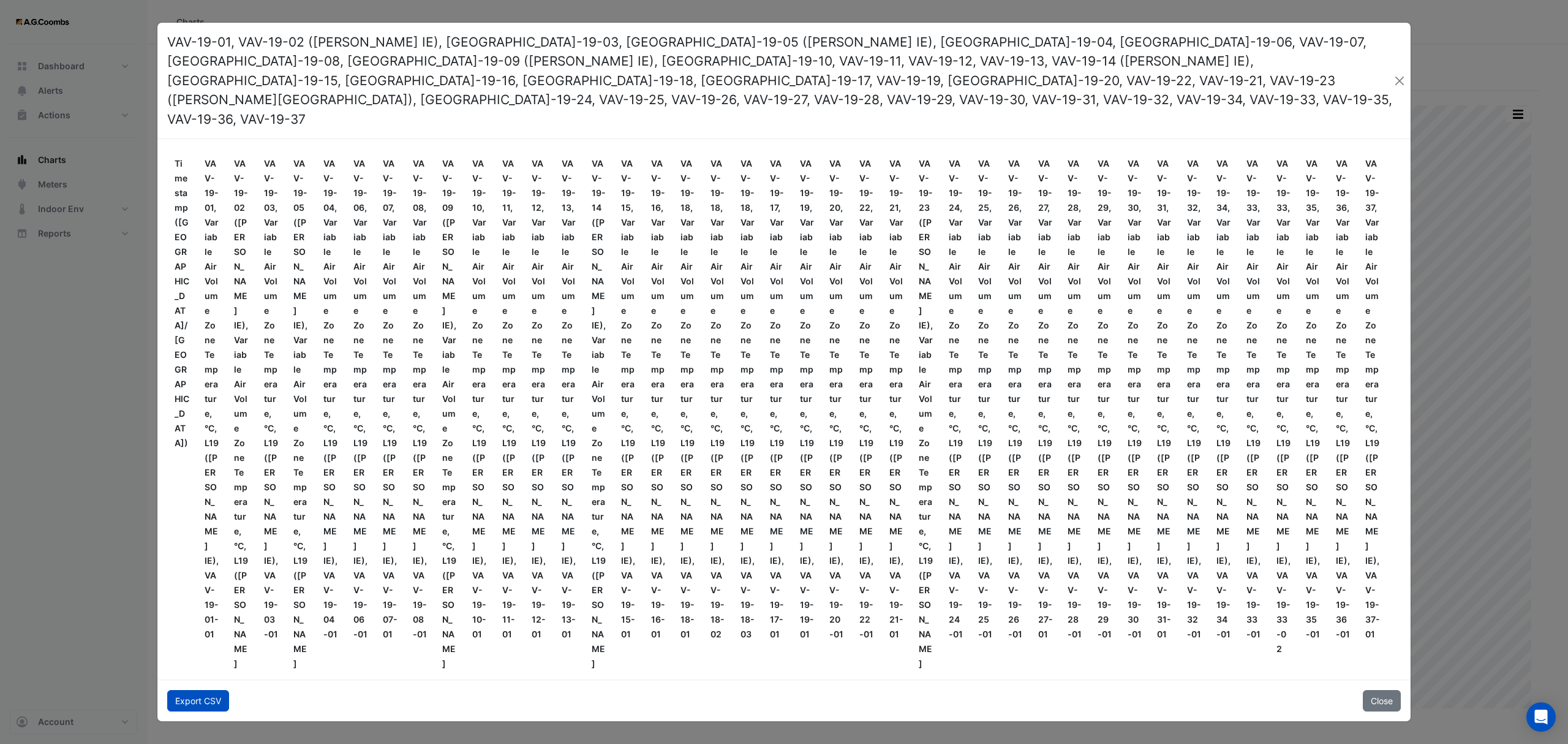
click at [209, 690] on button "Export CSV" at bounding box center [198, 700] width 62 height 21
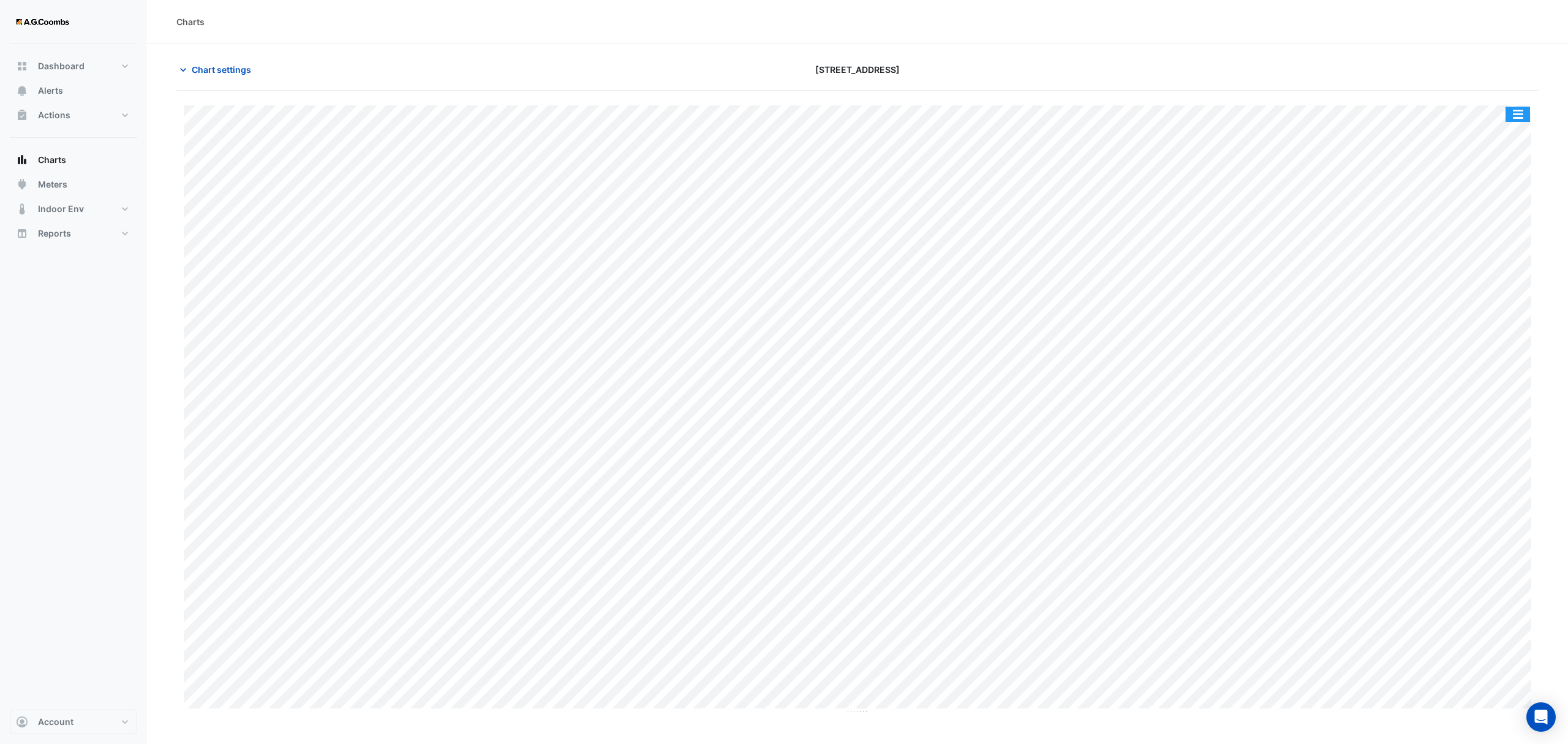
click at [1518, 113] on button "button" at bounding box center [1518, 115] width 24 height 16
click at [1472, 250] on div "Pivot Data Table" at bounding box center [1493, 247] width 74 height 29
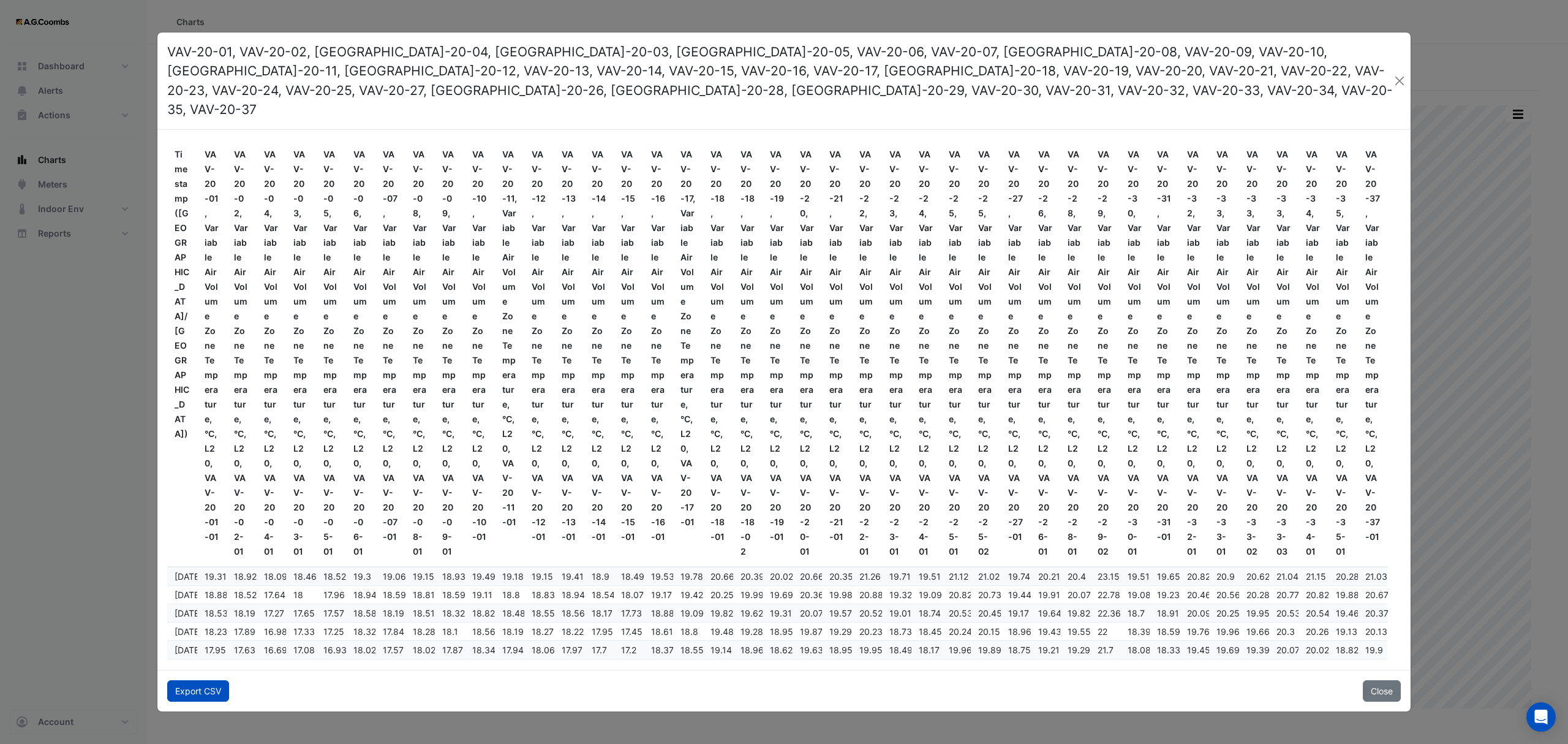
click at [202, 692] on button "Export CSV" at bounding box center [198, 691] width 62 height 21
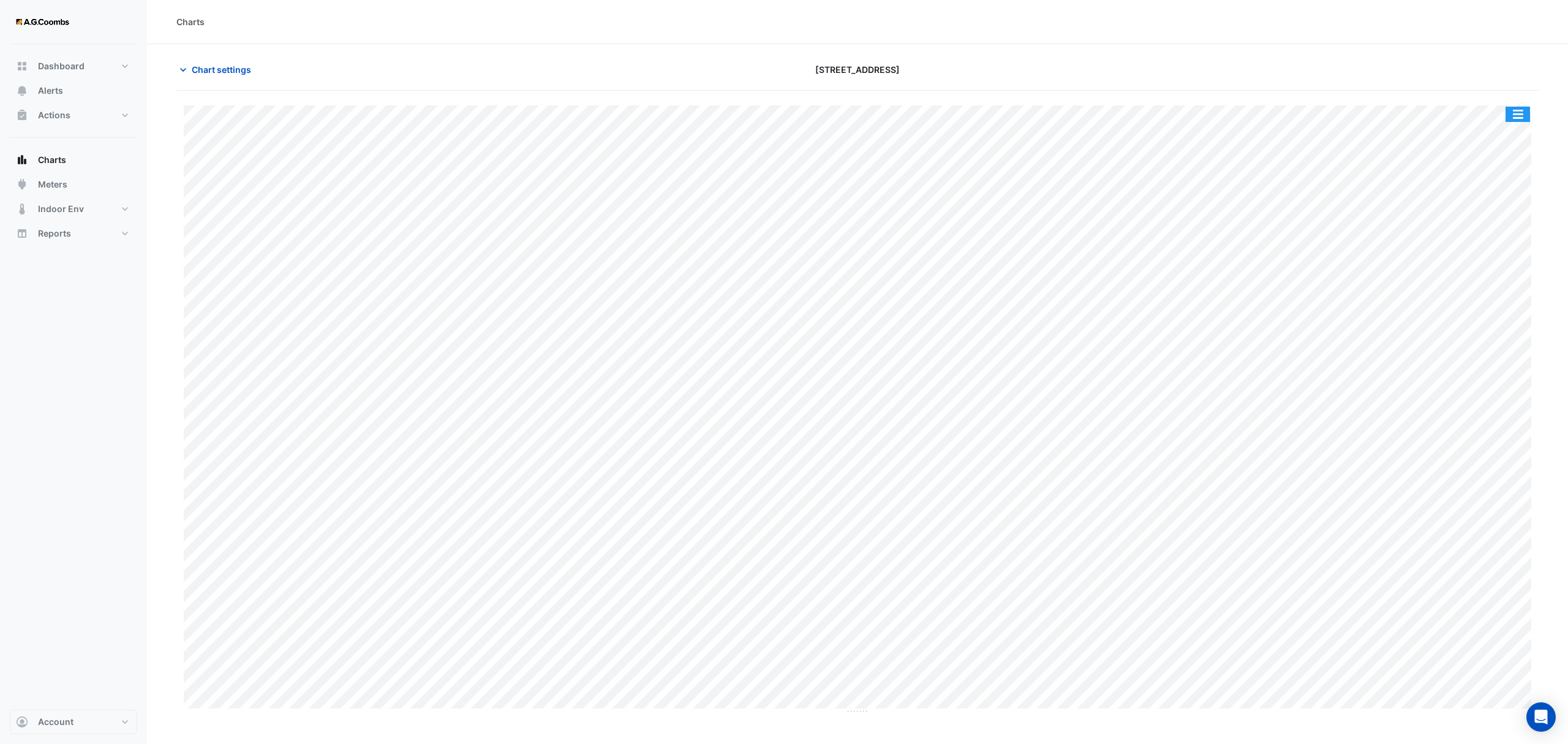
click at [1518, 114] on button "button" at bounding box center [1518, 115] width 24 height 16
click at [1505, 240] on div "Pivot Data Table" at bounding box center [1493, 247] width 74 height 29
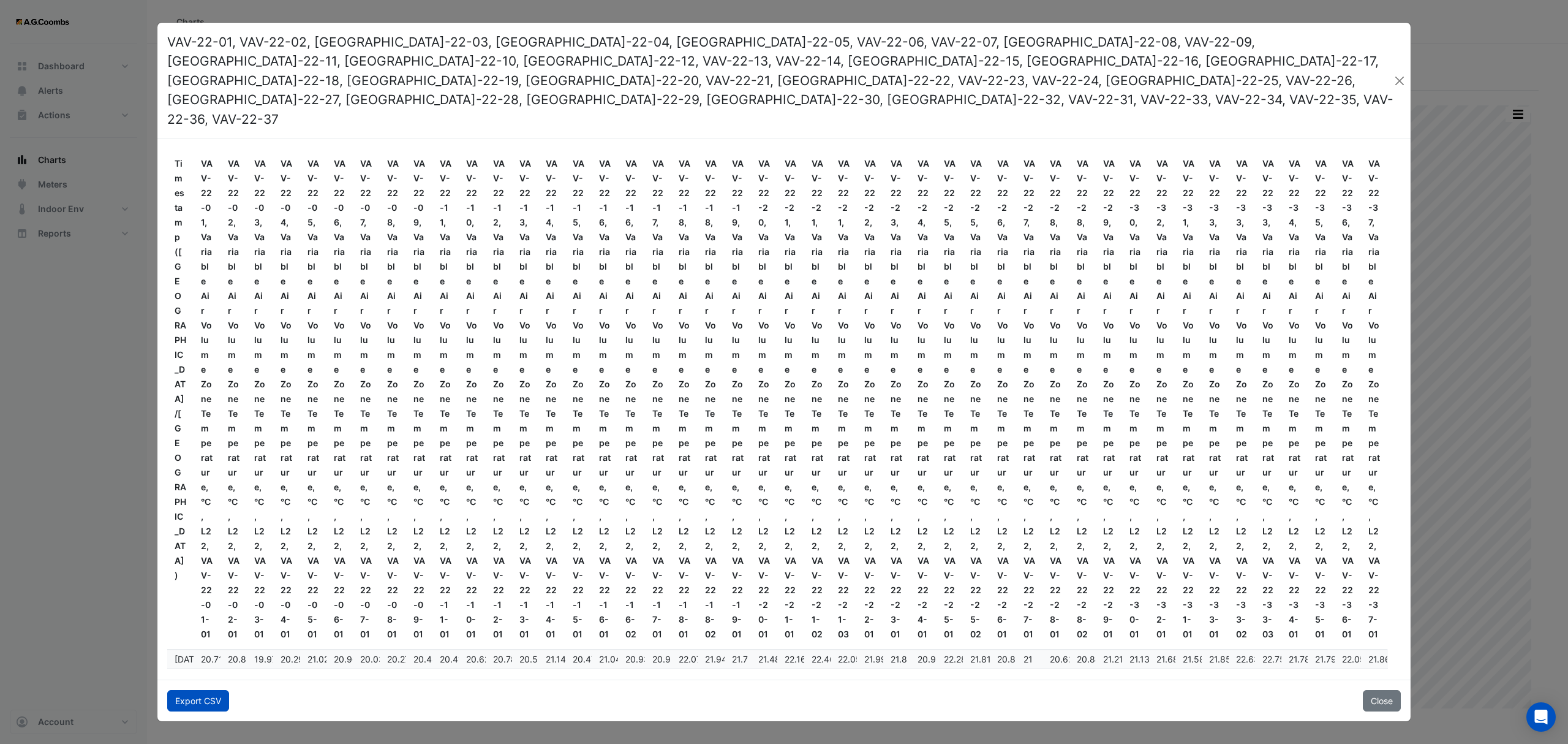
click at [197, 690] on button "Export CSV" at bounding box center [198, 700] width 62 height 21
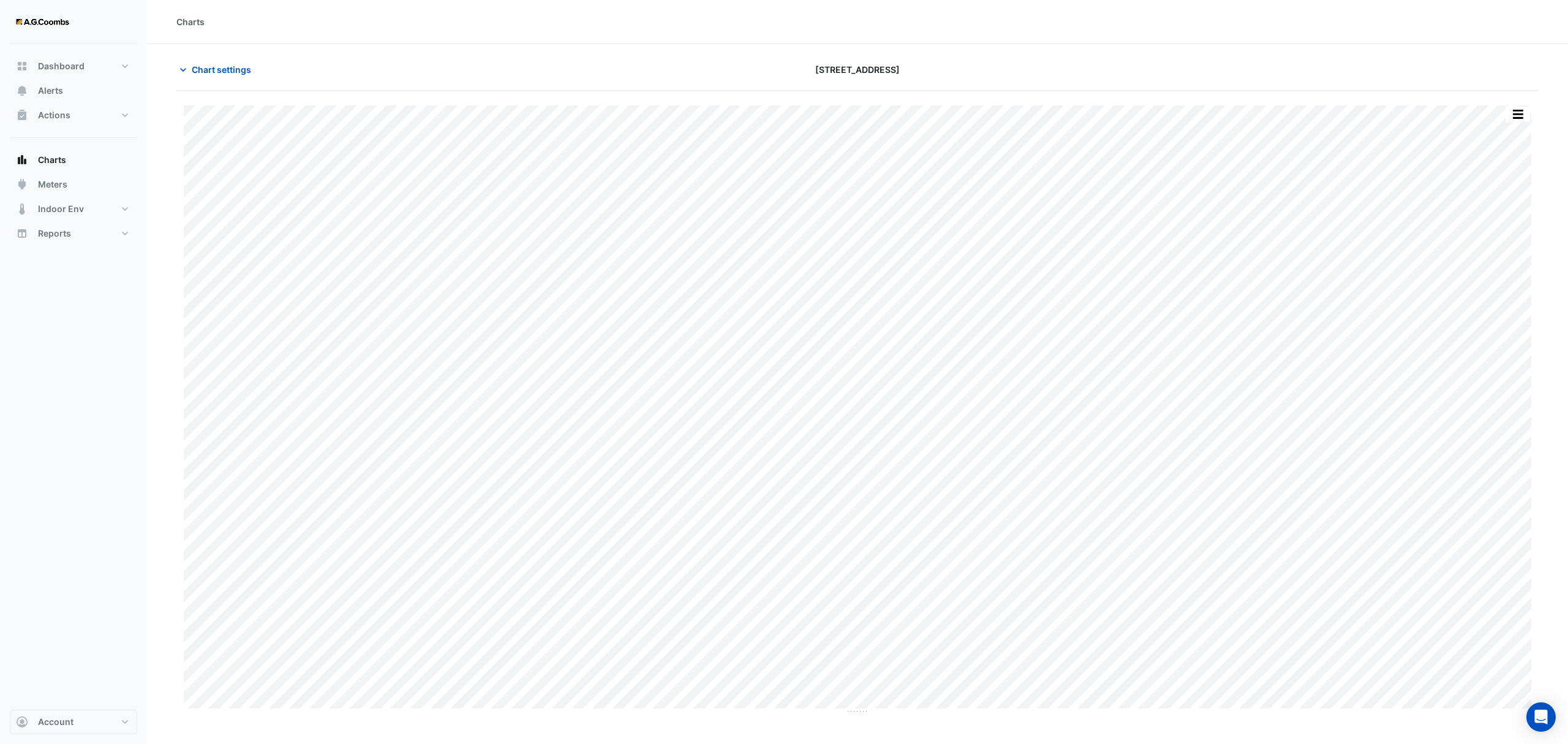
click at [1518, 120] on button "button" at bounding box center [1518, 115] width 24 height 16
click at [1493, 247] on div "Pivot Data Table" at bounding box center [1493, 247] width 74 height 29
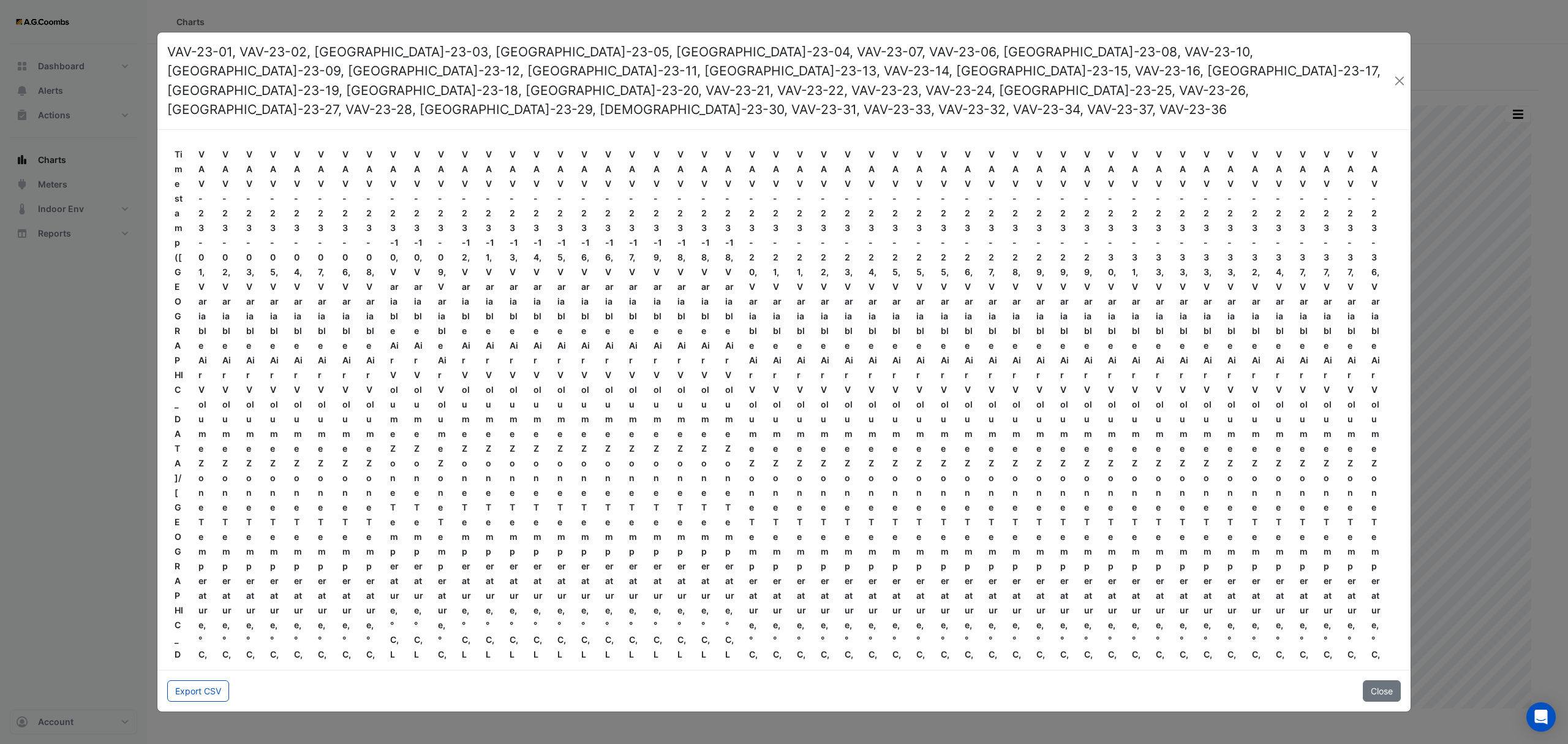
drag, startPoint x: 201, startPoint y: 685, endPoint x: 175, endPoint y: 711, distance: 36.8
click at [199, 685] on button "Export CSV" at bounding box center [198, 691] width 62 height 21
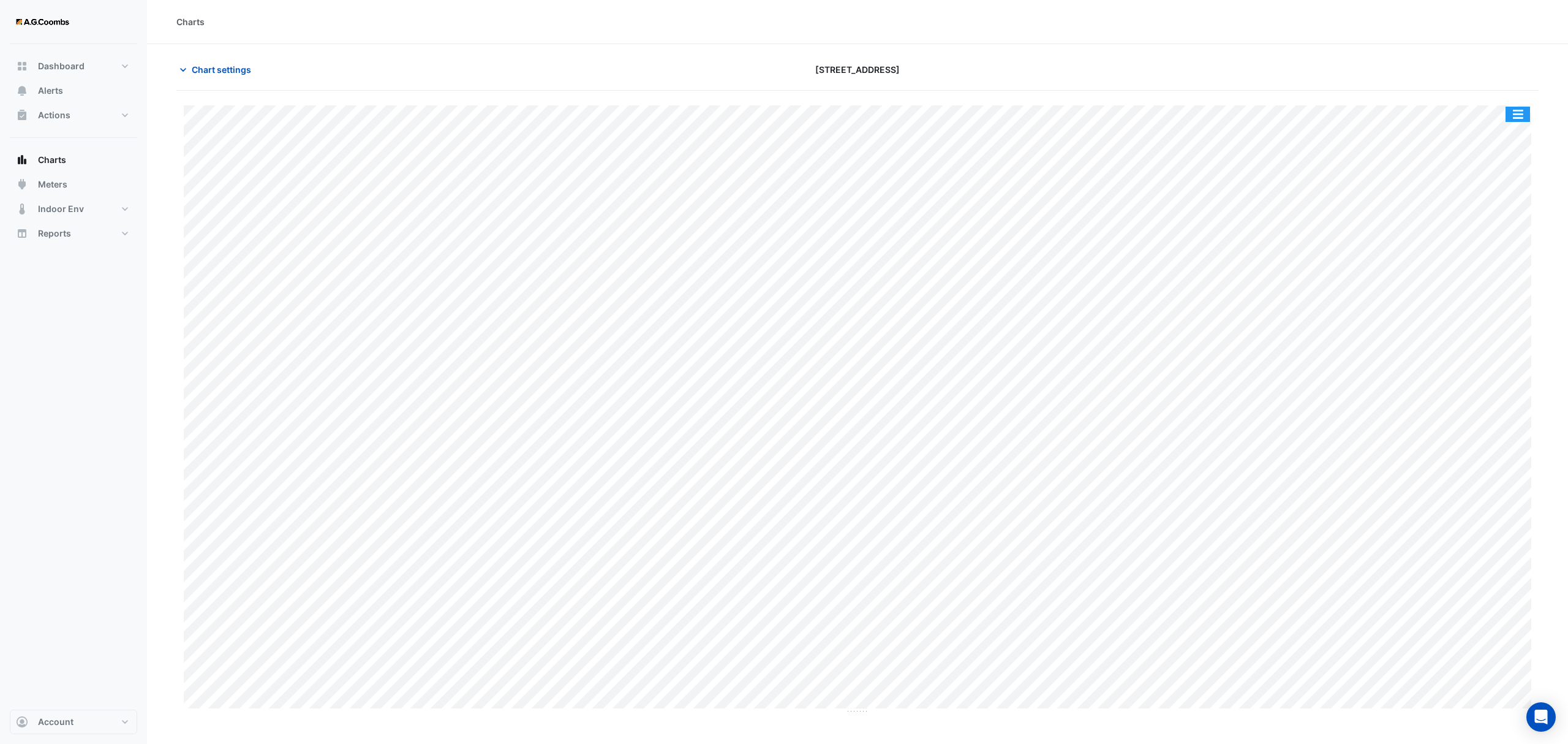
click at [1519, 108] on button "button" at bounding box center [1518, 115] width 24 height 16
click at [1485, 245] on div "Pivot Data Table" at bounding box center [1493, 247] width 74 height 29
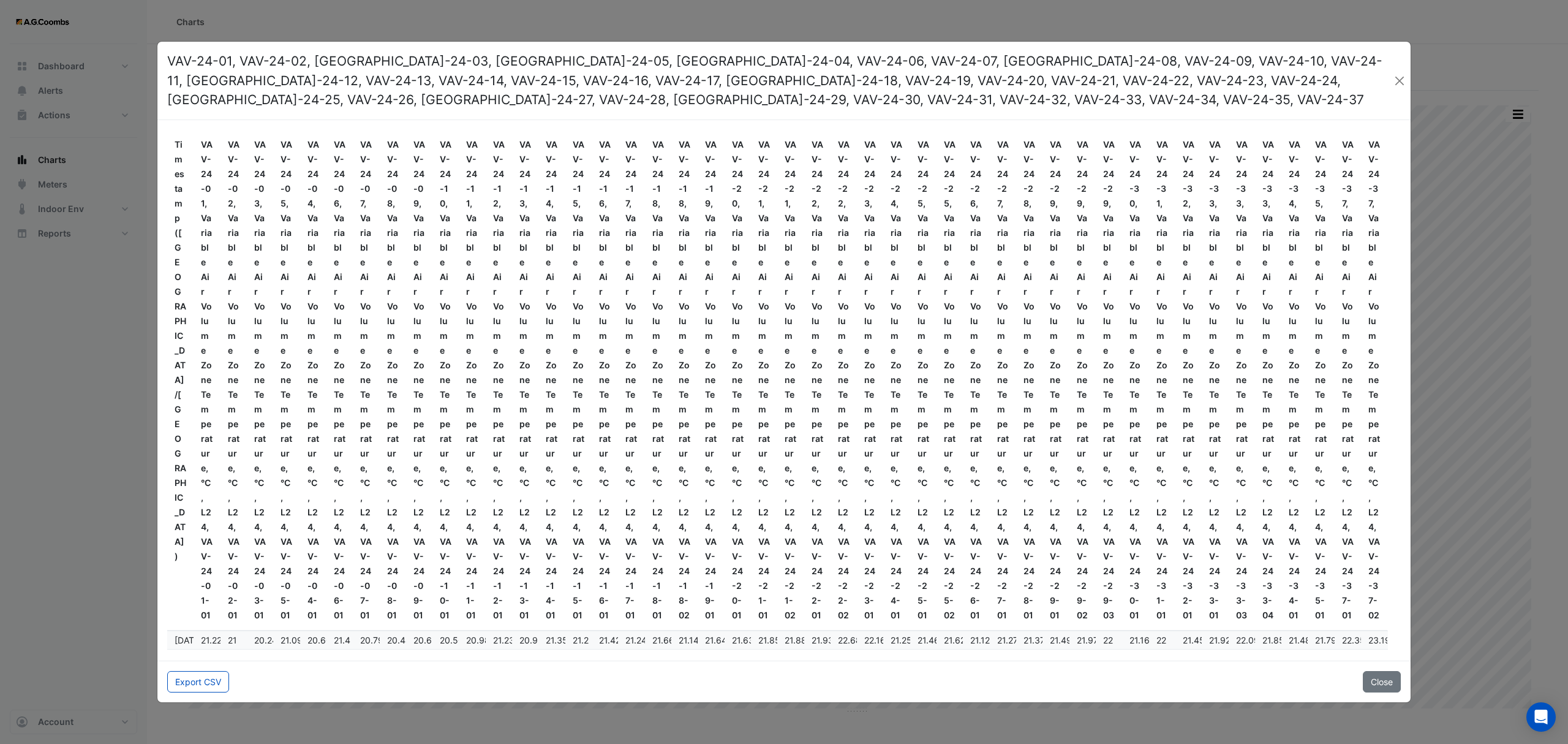
drag, startPoint x: 200, startPoint y: 692, endPoint x: 202, endPoint y: 698, distance: 6.3
click at [200, 692] on button "Export CSV" at bounding box center [198, 682] width 62 height 21
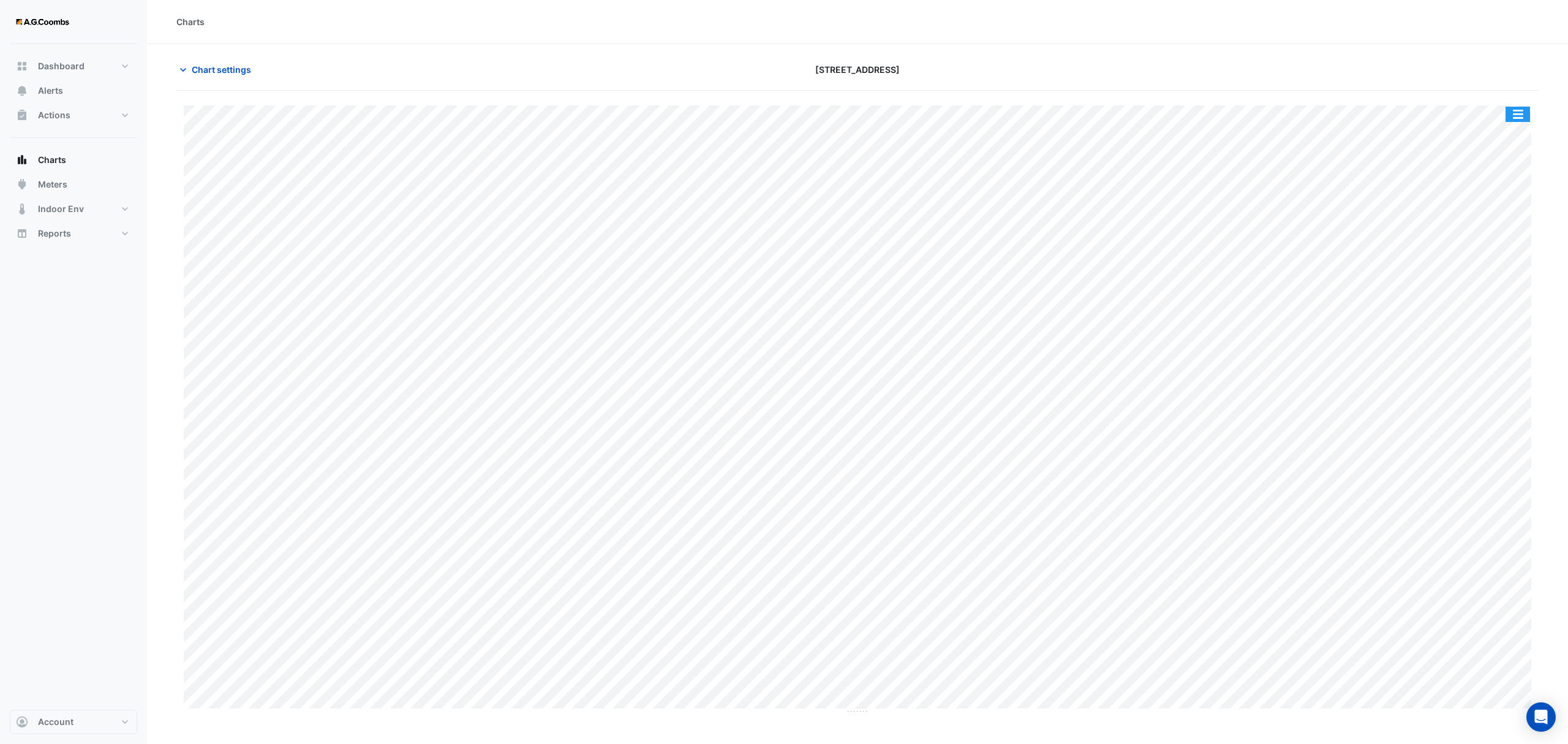
click at [1519, 117] on button "button" at bounding box center [1518, 115] width 24 height 16
click at [1478, 241] on div "Pivot Data Table" at bounding box center [1493, 247] width 74 height 29
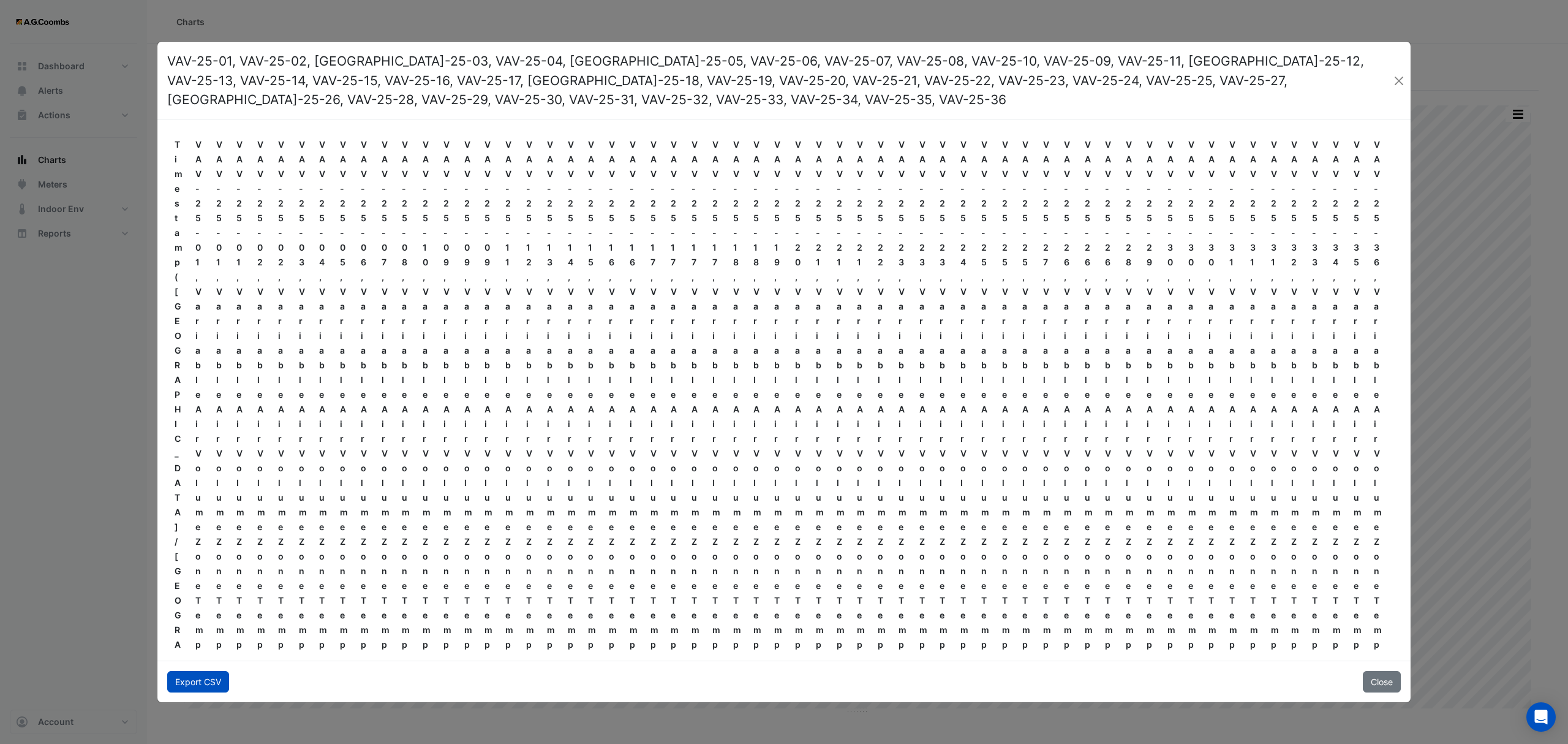
click at [201, 684] on button "Export CSV" at bounding box center [198, 682] width 62 height 21
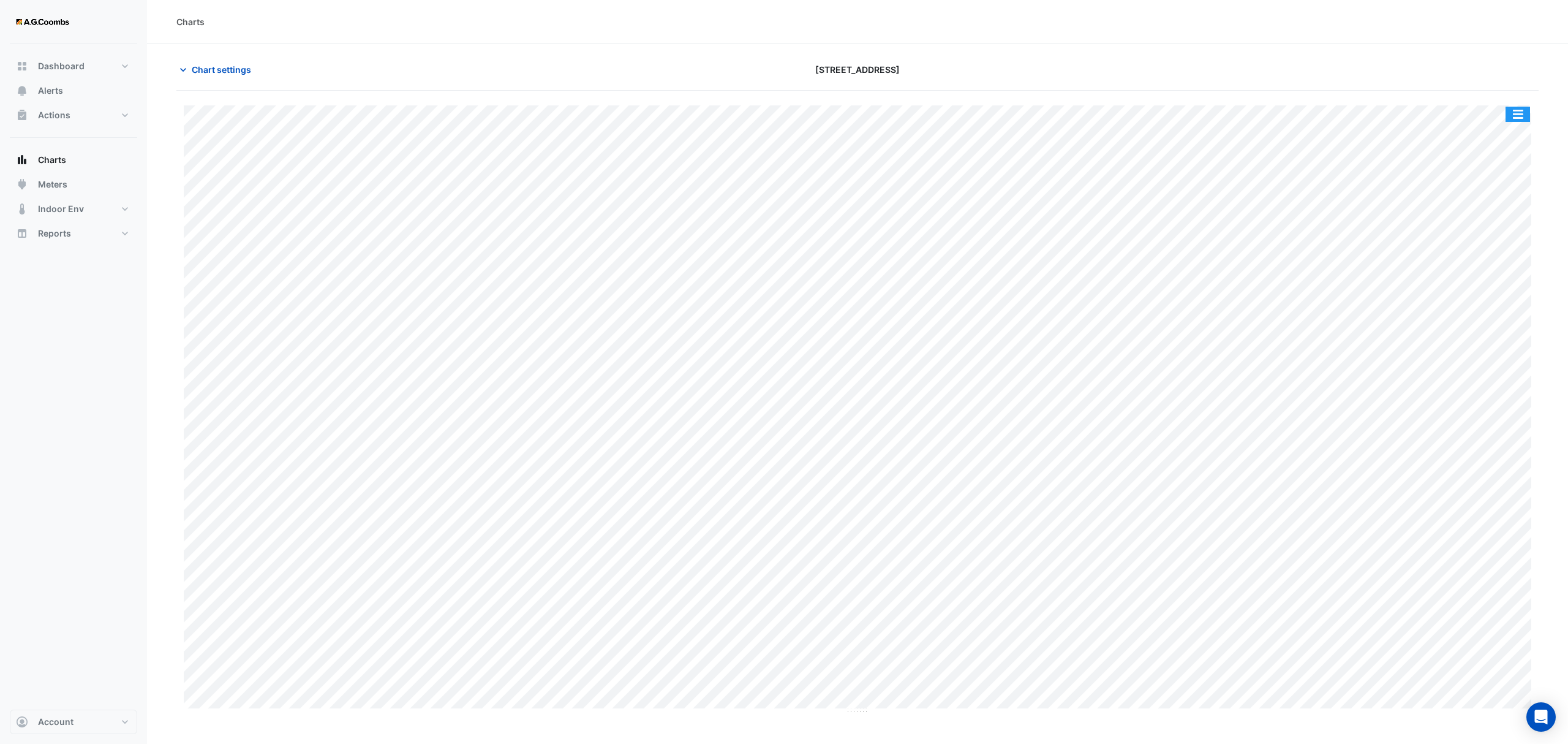
drag, startPoint x: 1518, startPoint y: 117, endPoint x: 1493, endPoint y: 214, distance: 100.2
click at [1518, 117] on button "button" at bounding box center [1518, 115] width 24 height 16
click at [1472, 243] on div "Pivot Data Table" at bounding box center [1493, 247] width 74 height 29
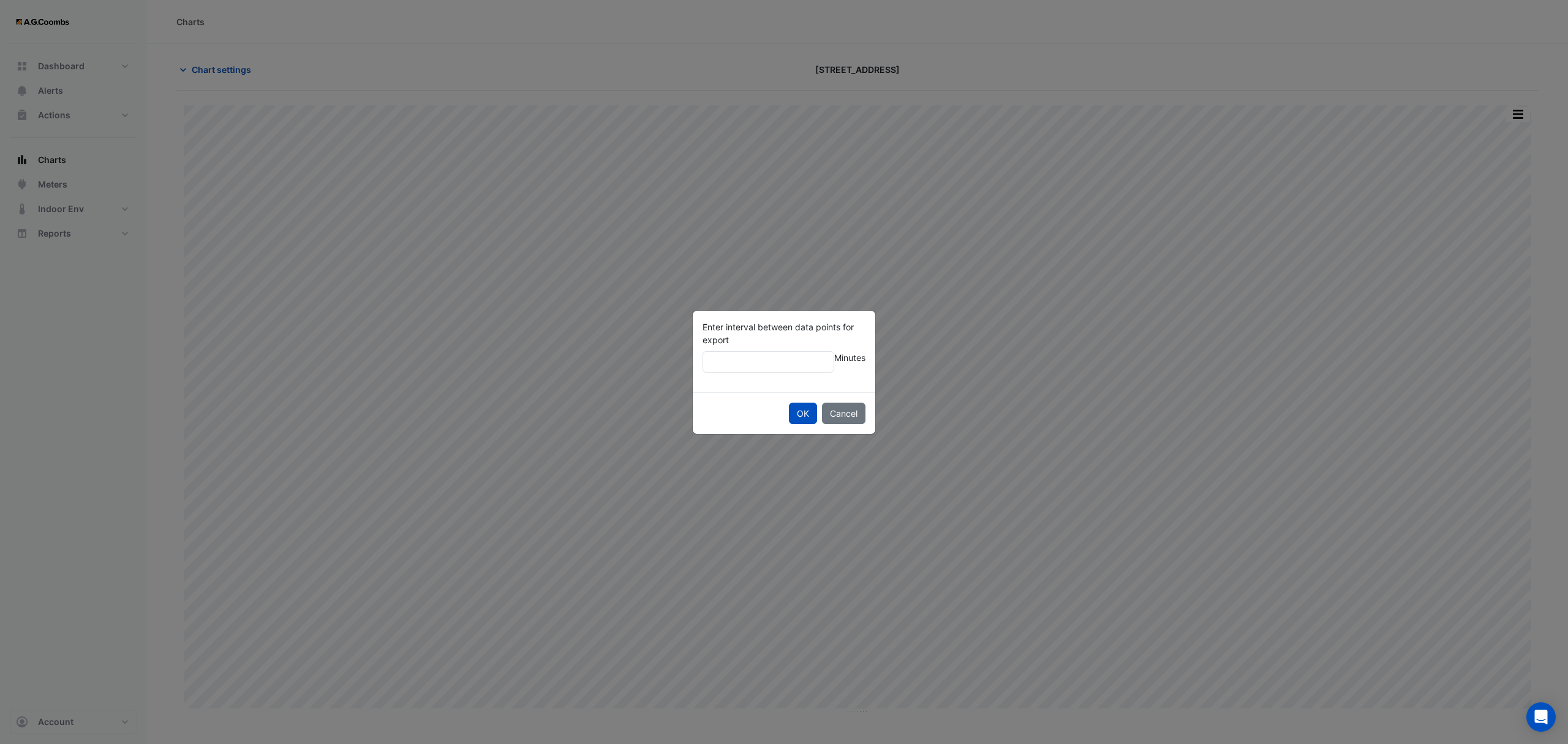
type input "**"
click at [789, 403] on button "OK" at bounding box center [803, 414] width 28 height 21
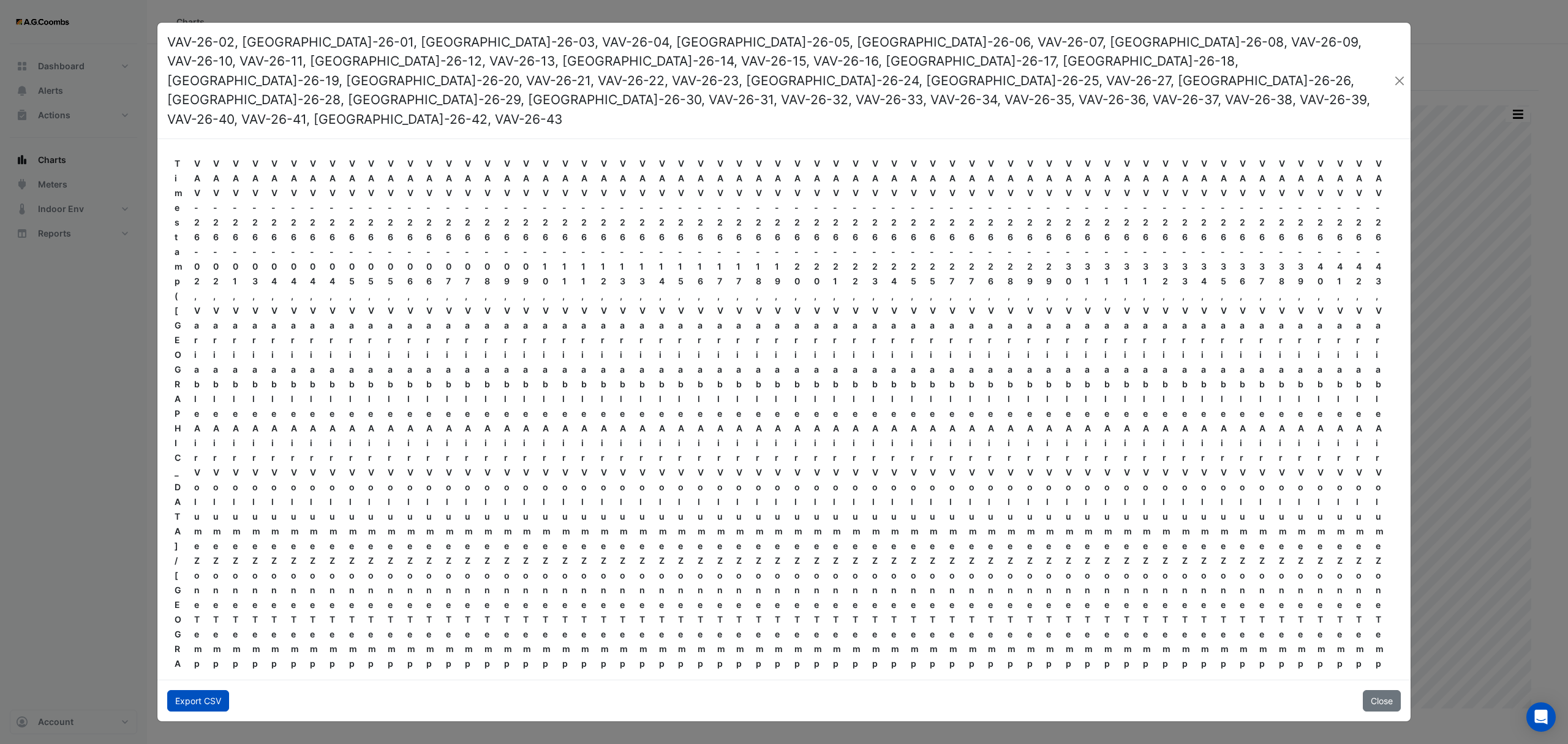
click at [194, 690] on button "Export CSV" at bounding box center [198, 700] width 62 height 21
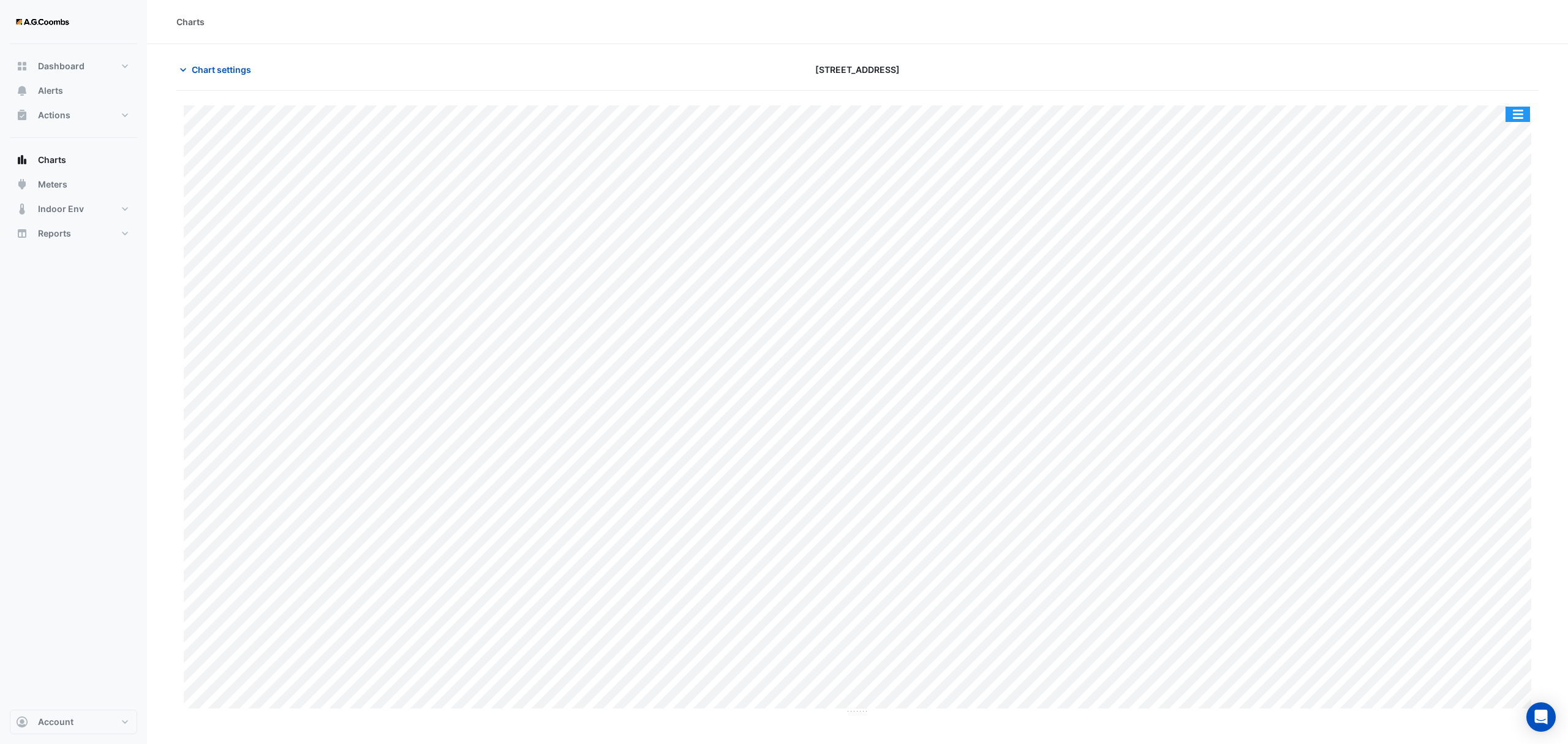
click at [1522, 114] on button "button" at bounding box center [1518, 115] width 24 height 16
click at [1508, 220] on div "Save as PNG" at bounding box center [1493, 220] width 74 height 20
click at [1507, 114] on button "button" at bounding box center [1518, 115] width 24 height 16
click at [1493, 245] on div "Pivot Data Table" at bounding box center [1493, 247] width 74 height 29
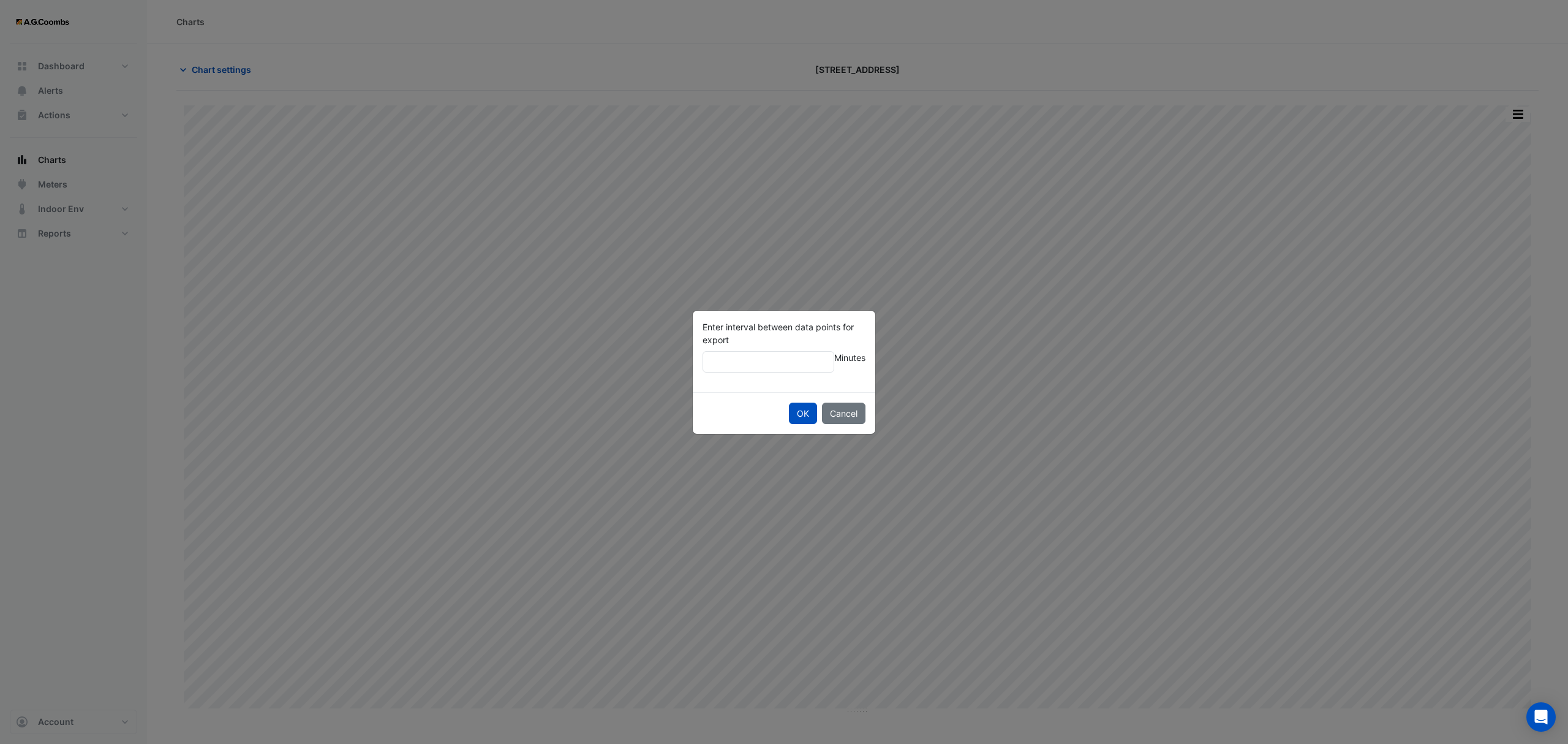
type input "**"
click at [789, 403] on button "OK" at bounding box center [803, 414] width 28 height 21
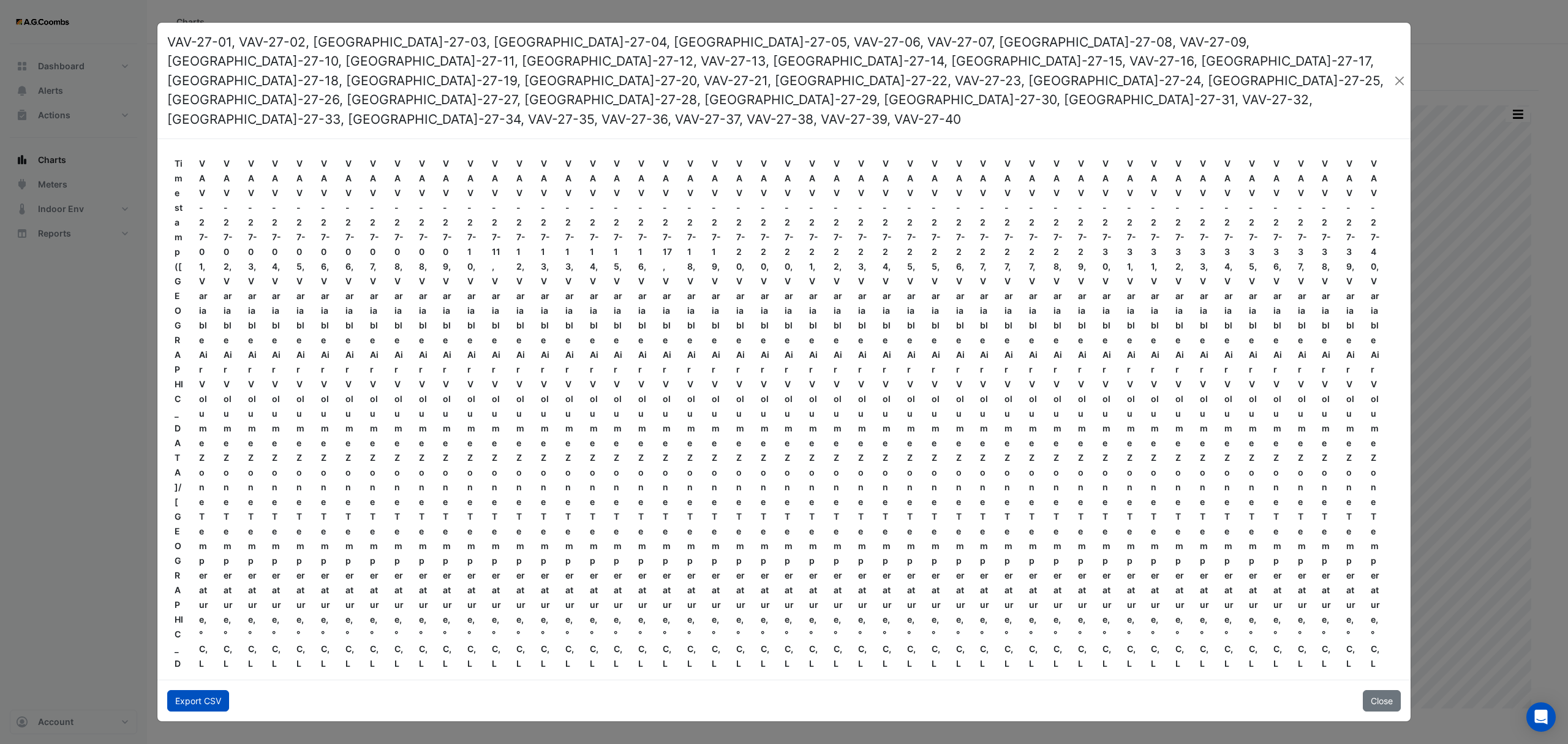
click at [197, 690] on button "Export CSV" at bounding box center [198, 700] width 62 height 21
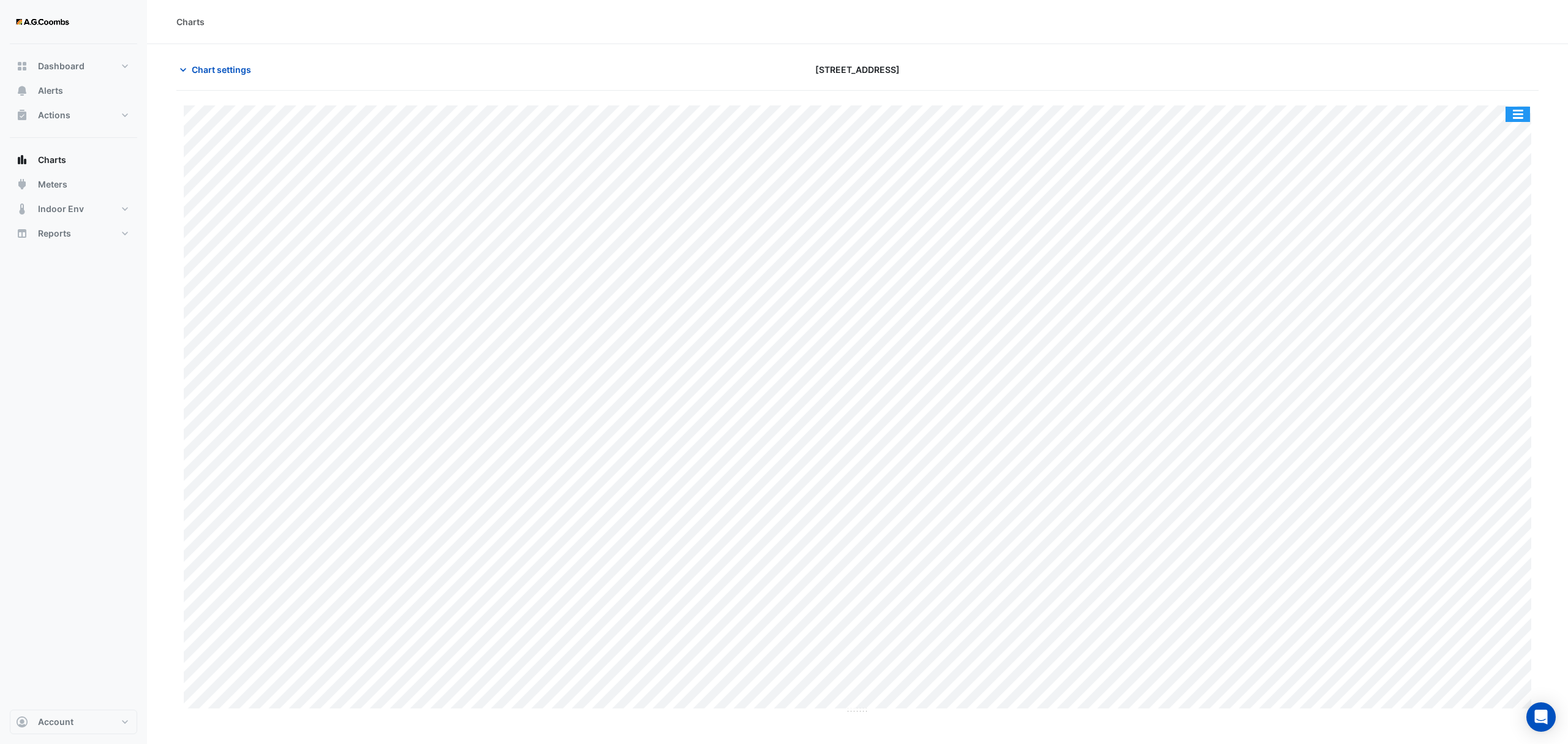
click at [1524, 112] on button "button" at bounding box center [1518, 115] width 24 height 16
click at [1493, 248] on div "Pivot Data Table" at bounding box center [1493, 247] width 74 height 29
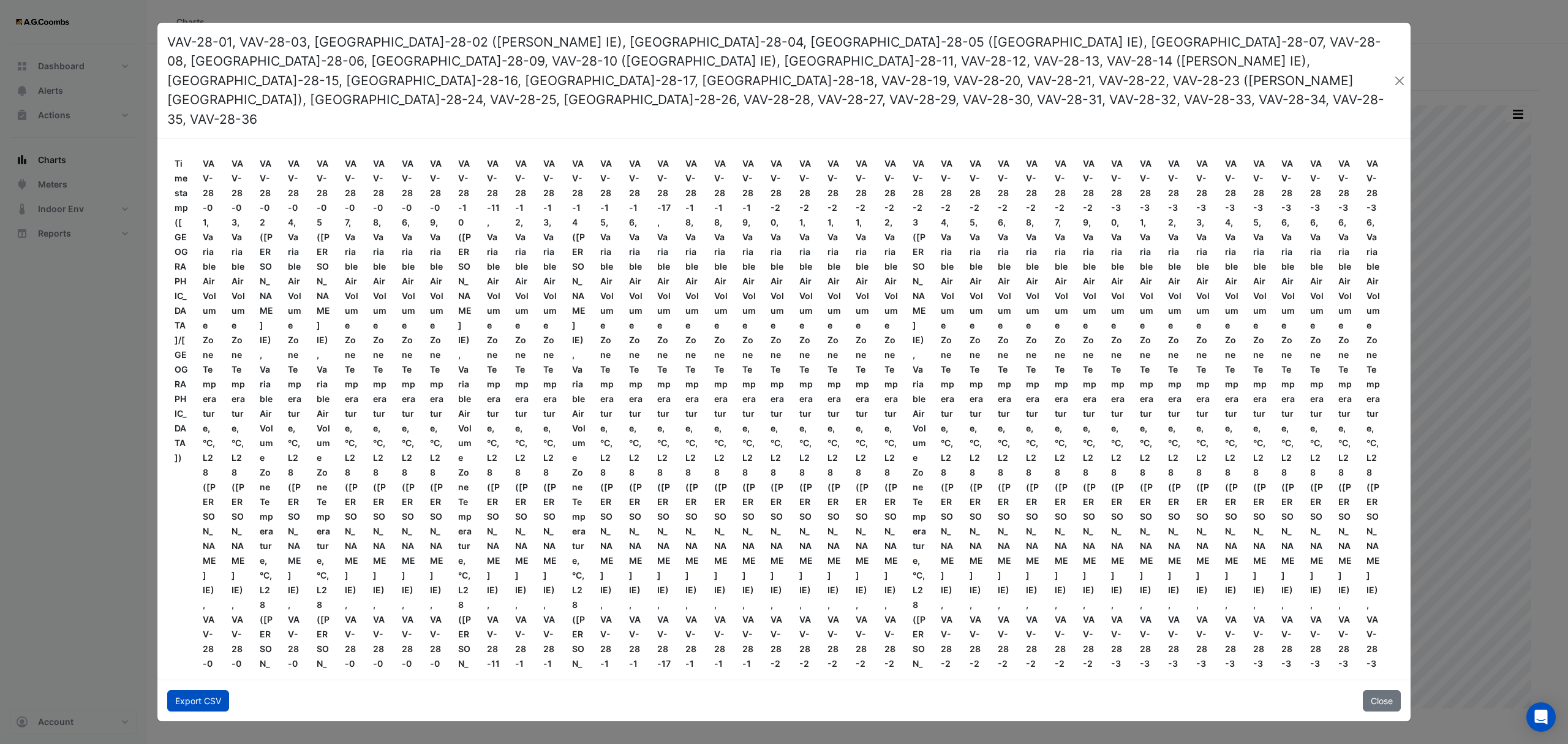
drag, startPoint x: 204, startPoint y: 685, endPoint x: 219, endPoint y: 711, distance: 30.0
click at [204, 690] on button "Export CSV" at bounding box center [198, 700] width 62 height 21
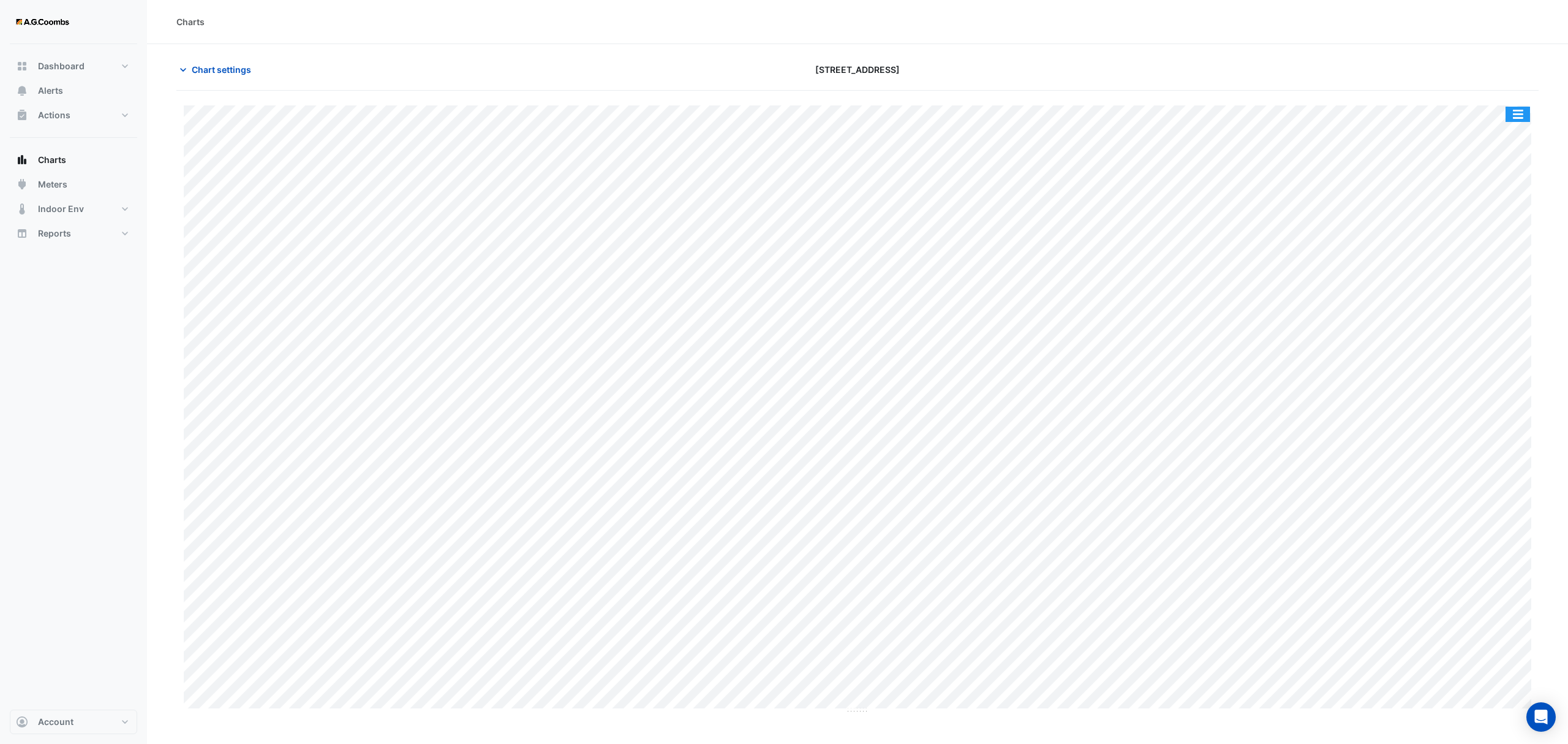
click at [1518, 118] on button "button" at bounding box center [1518, 115] width 24 height 16
click at [1474, 254] on div "Pivot Data Table" at bounding box center [1493, 247] width 74 height 29
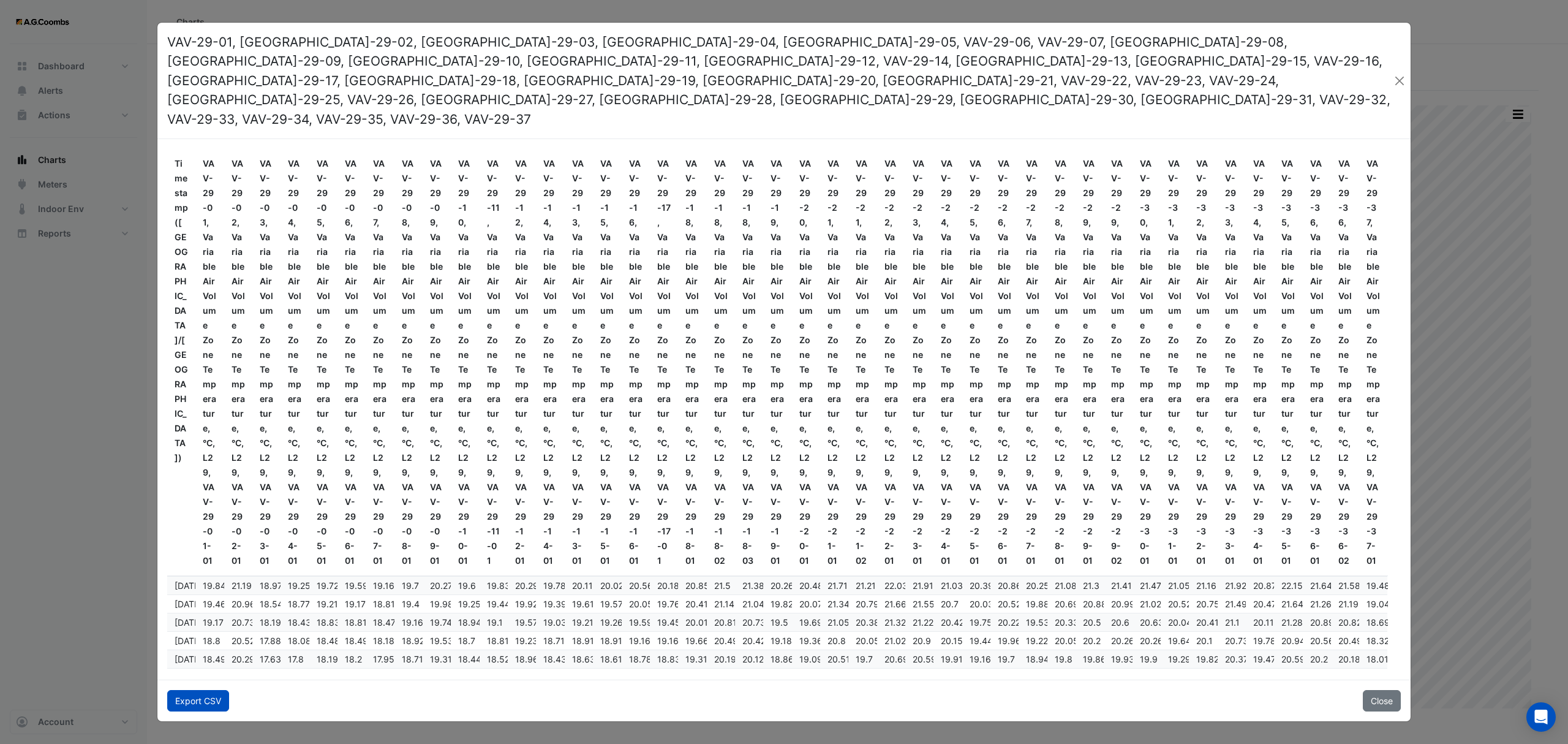
click at [183, 690] on button "Export CSV" at bounding box center [198, 700] width 62 height 21
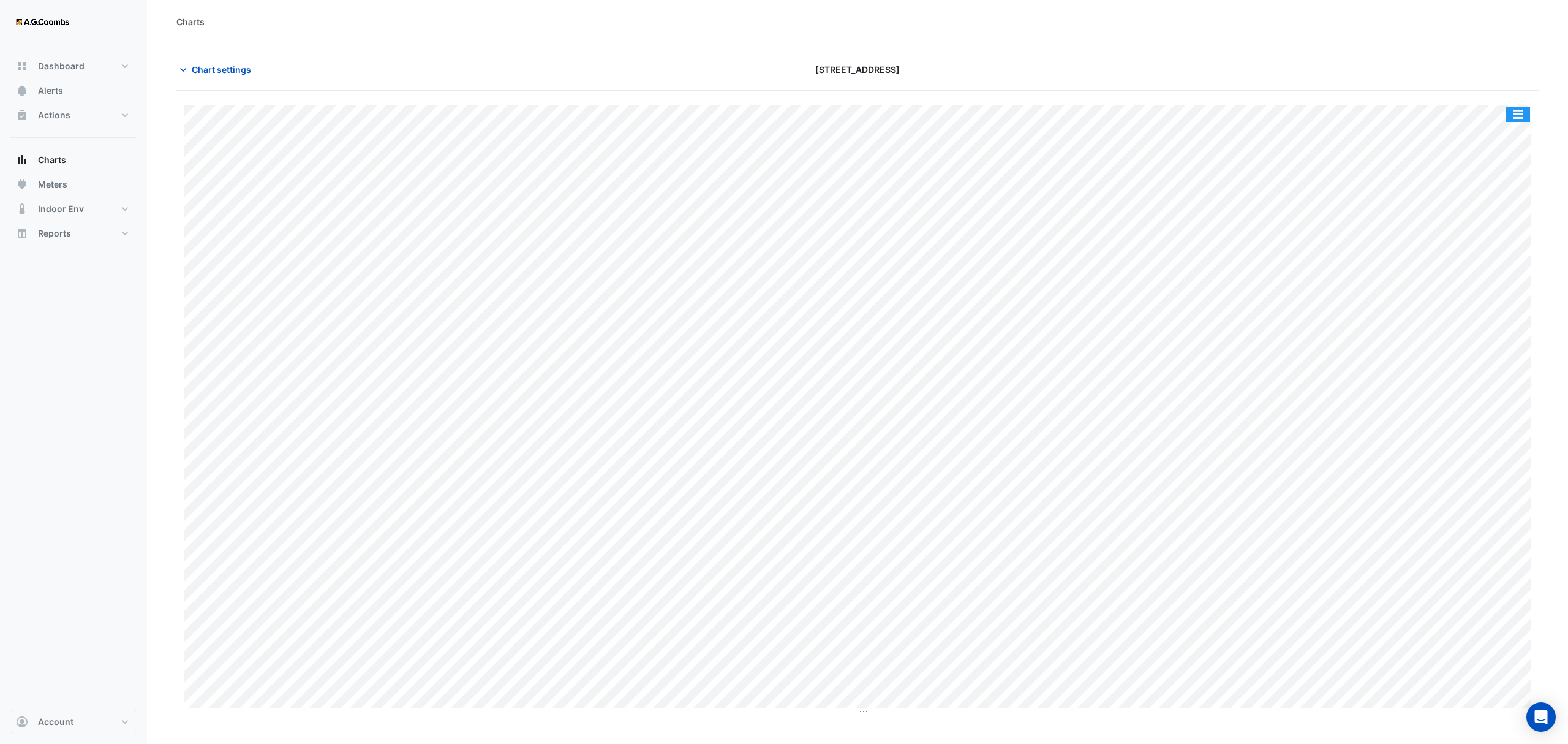
drag, startPoint x: 1520, startPoint y: 118, endPoint x: 1535, endPoint y: 239, distance: 121.9
click at [1520, 118] on button "button" at bounding box center [1518, 115] width 24 height 16
click at [1484, 247] on div "Pivot Data Table" at bounding box center [1493, 247] width 74 height 29
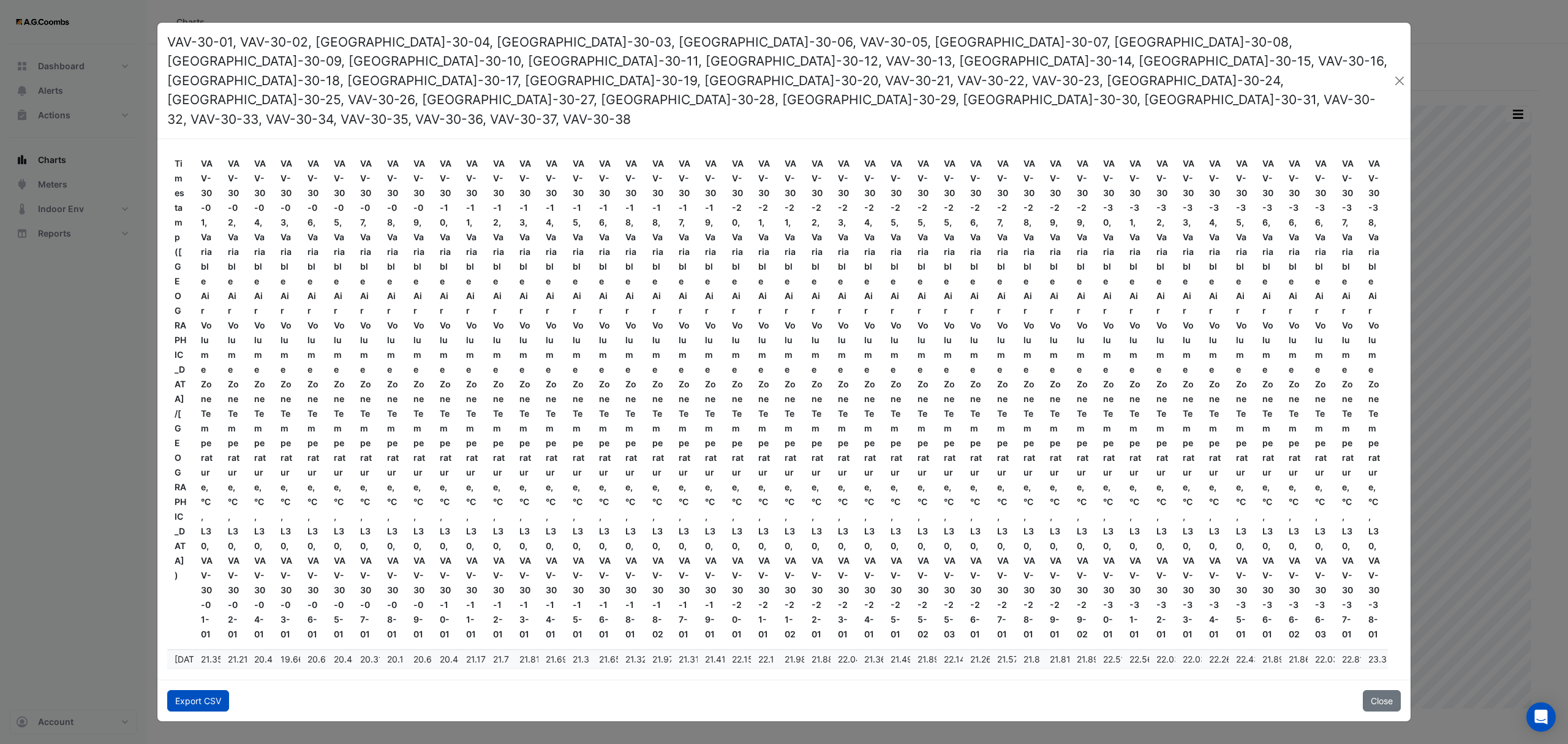
click at [183, 690] on button "Export CSV" at bounding box center [198, 700] width 62 height 21
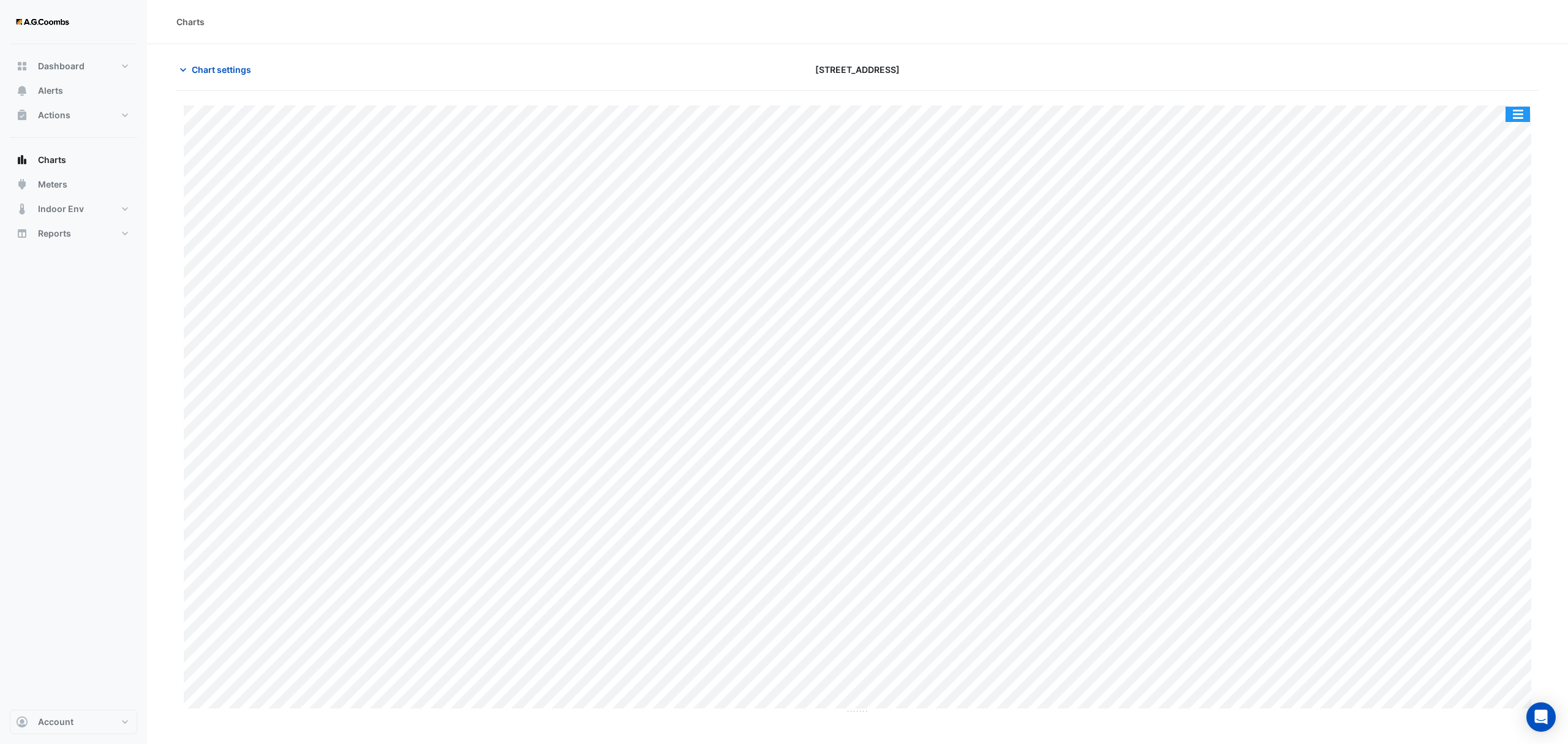
click at [1524, 116] on button "button" at bounding box center [1518, 115] width 24 height 16
click at [1469, 254] on div "Pivot Data Table" at bounding box center [1493, 247] width 74 height 29
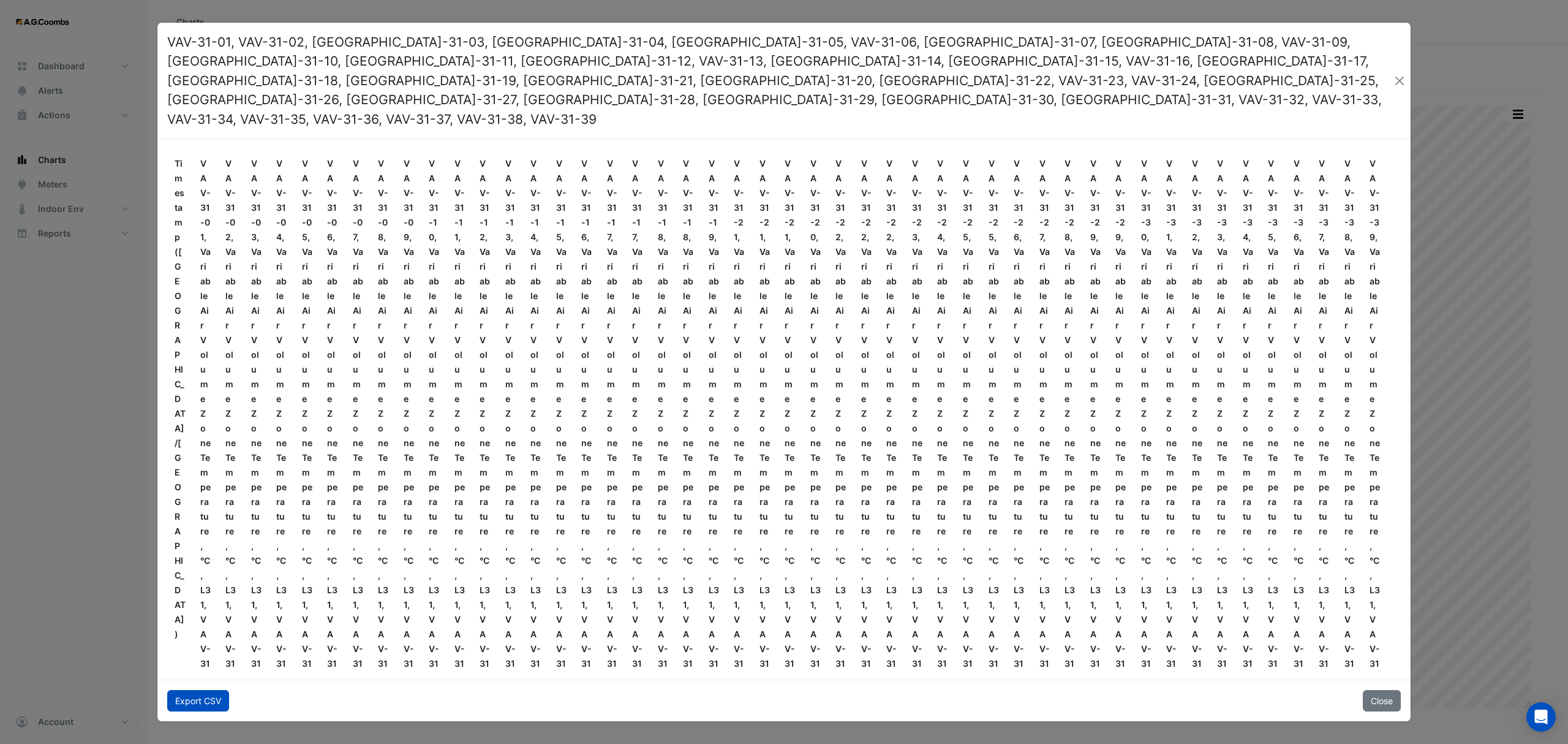
click at [192, 690] on button "Export CSV" at bounding box center [198, 700] width 62 height 21
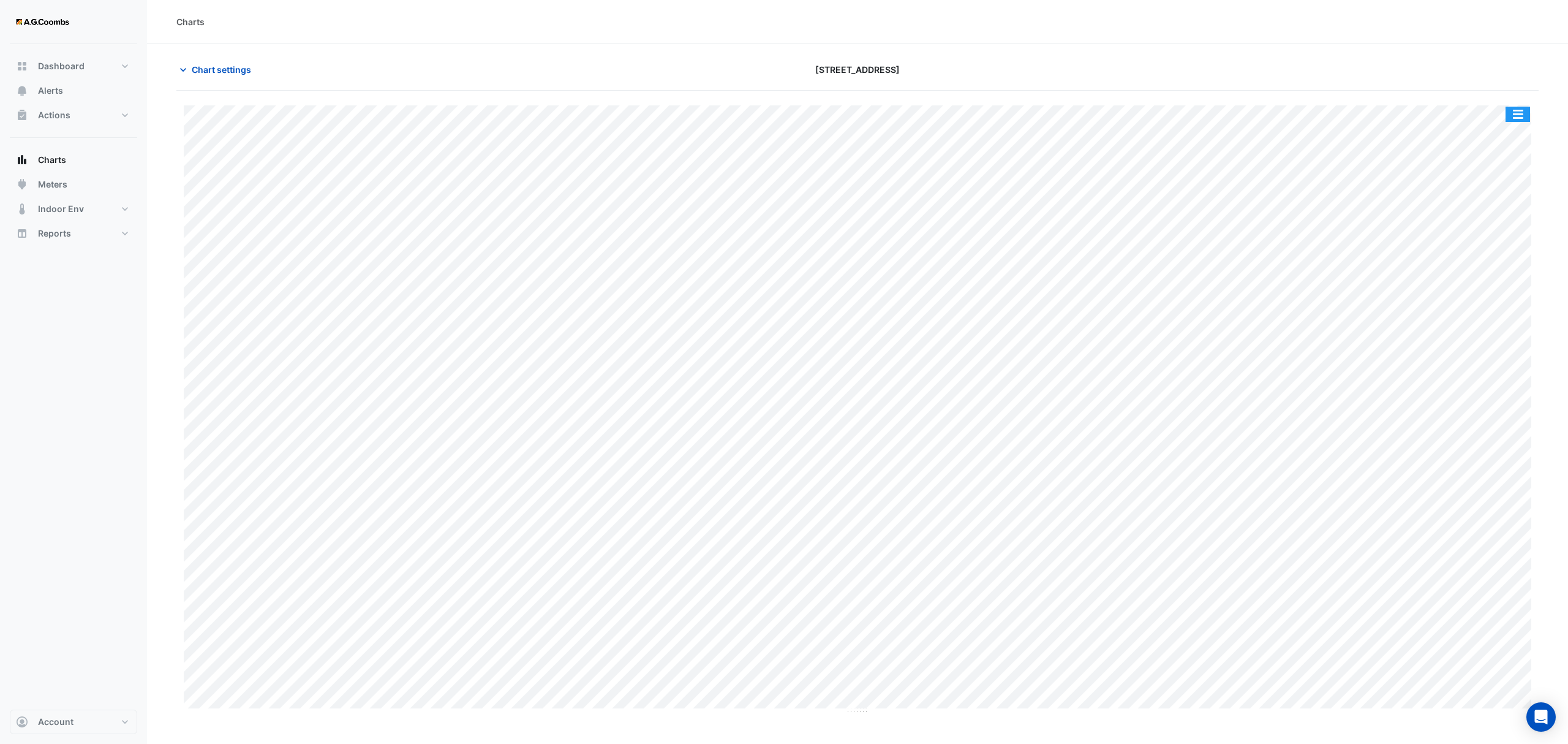
click at [1526, 118] on button "button" at bounding box center [1518, 115] width 24 height 16
click at [1485, 252] on div "Pivot Data Table" at bounding box center [1493, 247] width 74 height 29
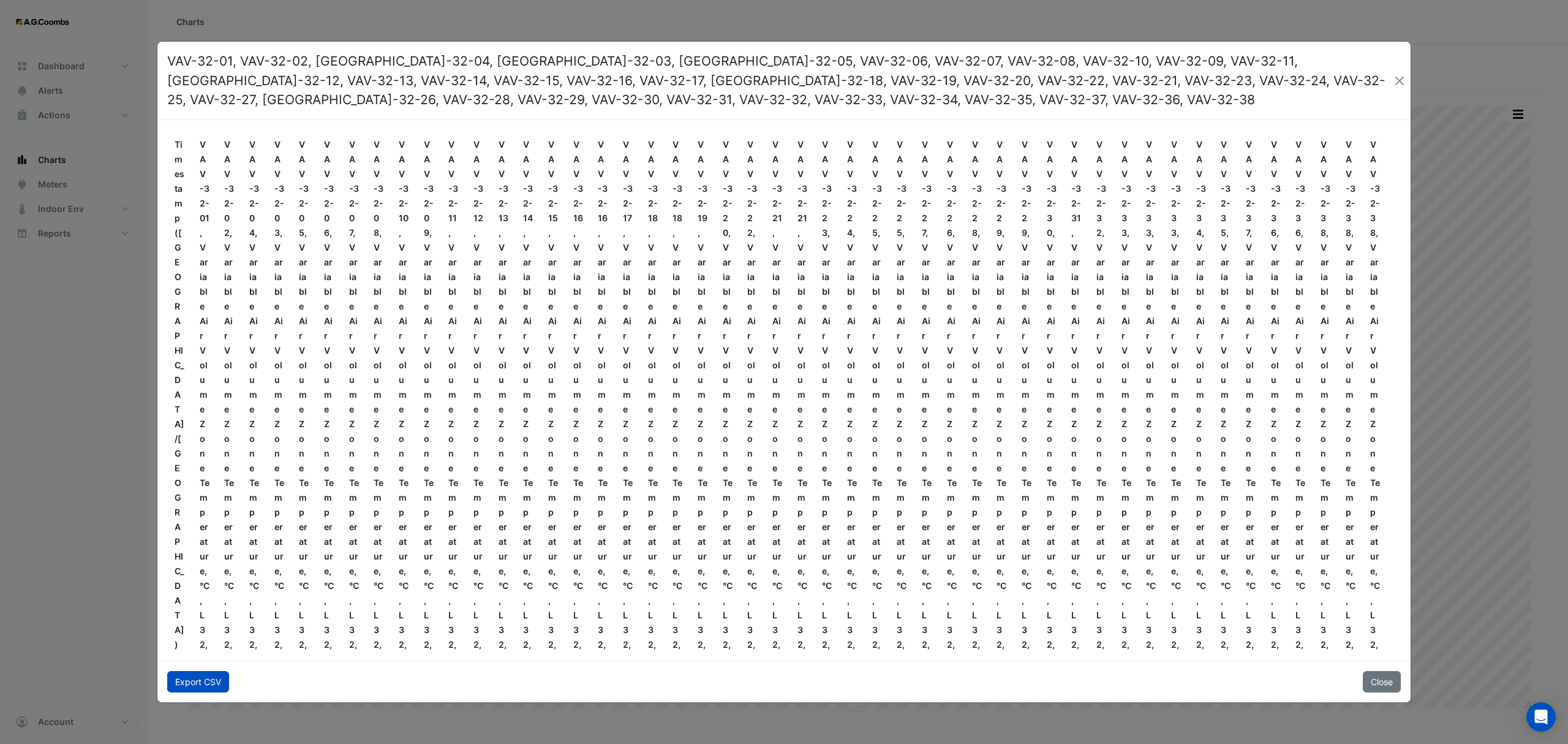
click at [207, 683] on button "Export CSV" at bounding box center [198, 682] width 62 height 21
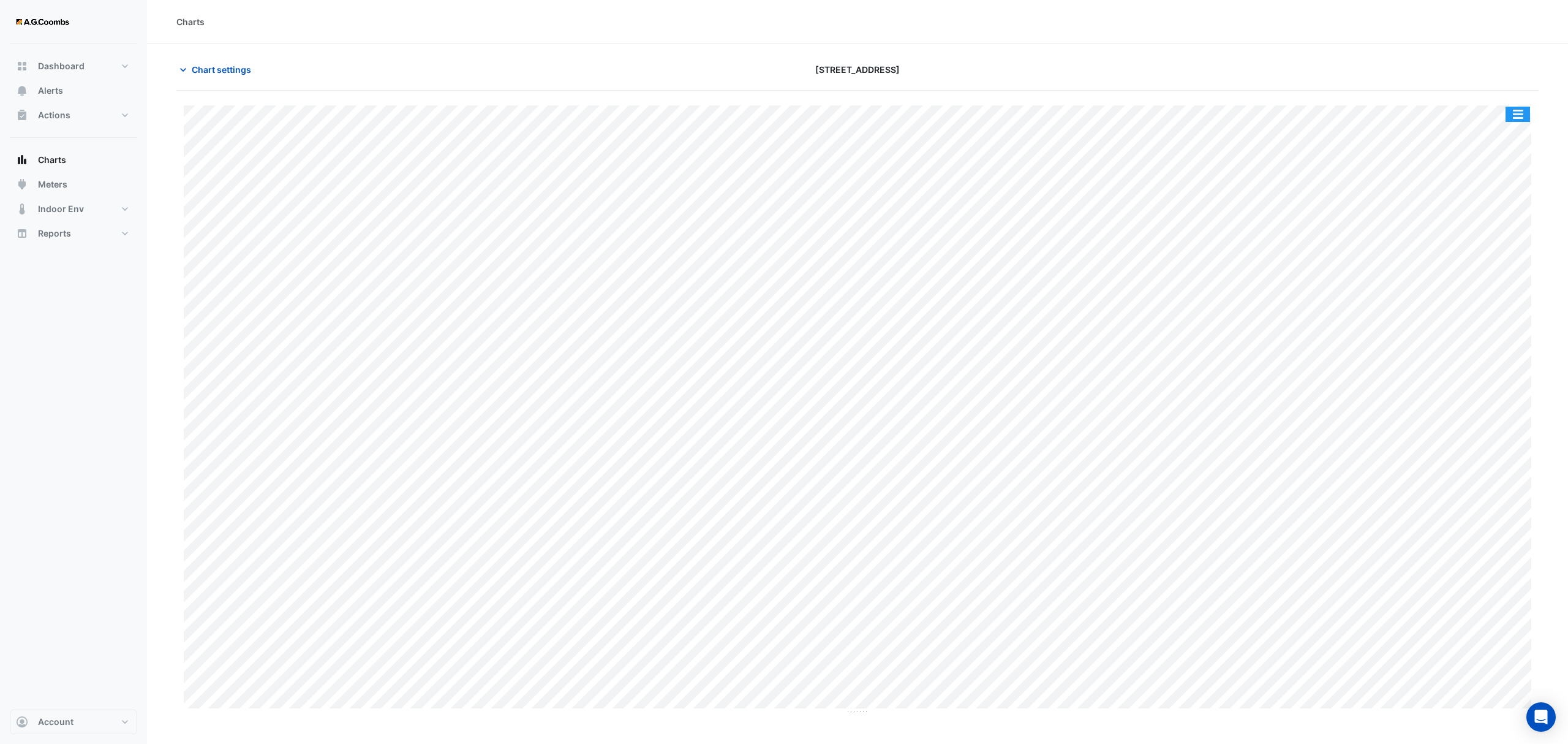
click at [1519, 112] on button "button" at bounding box center [1518, 115] width 24 height 16
click at [1480, 246] on div "Pivot Data Table" at bounding box center [1493, 247] width 74 height 29
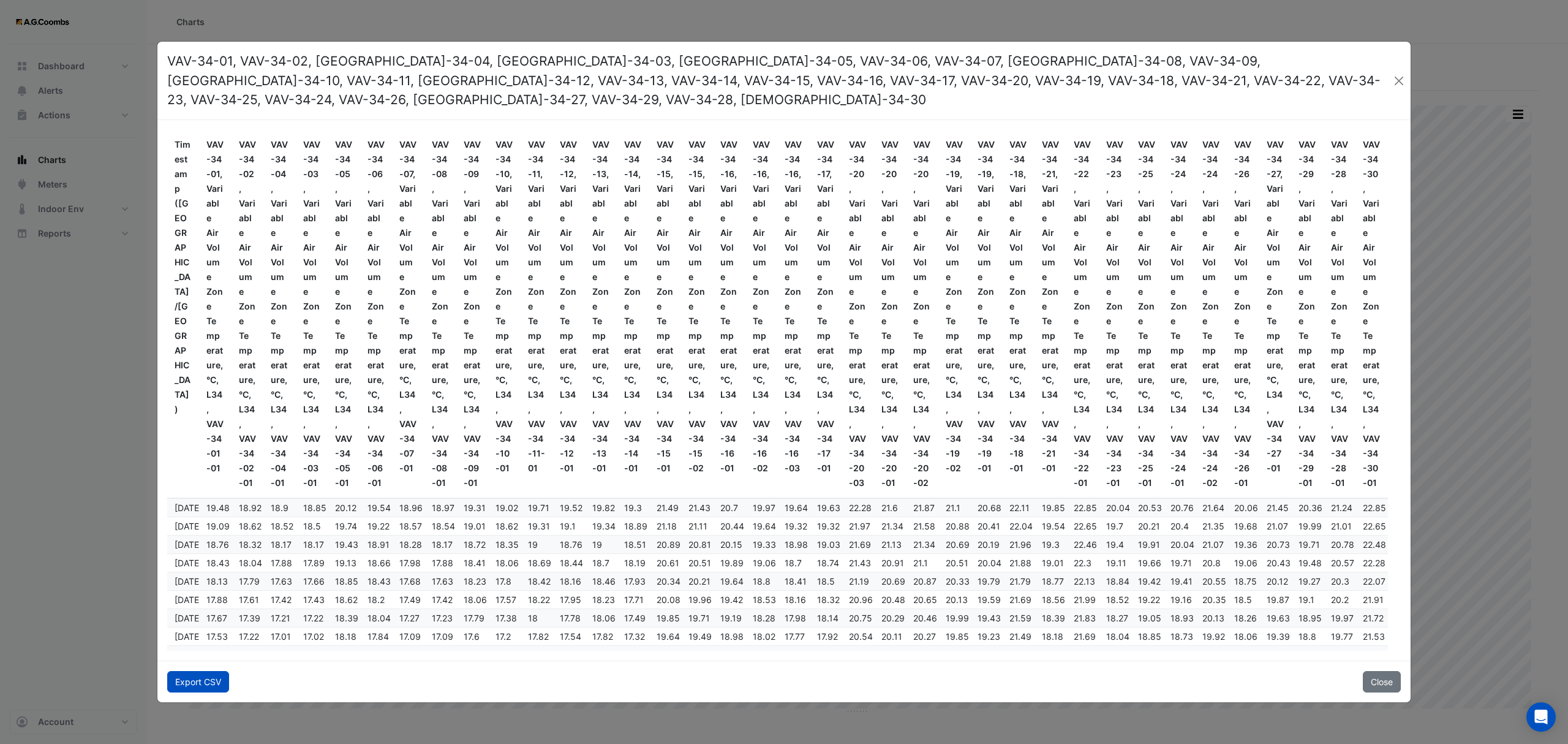
click at [201, 675] on button "Export CSV" at bounding box center [198, 682] width 62 height 21
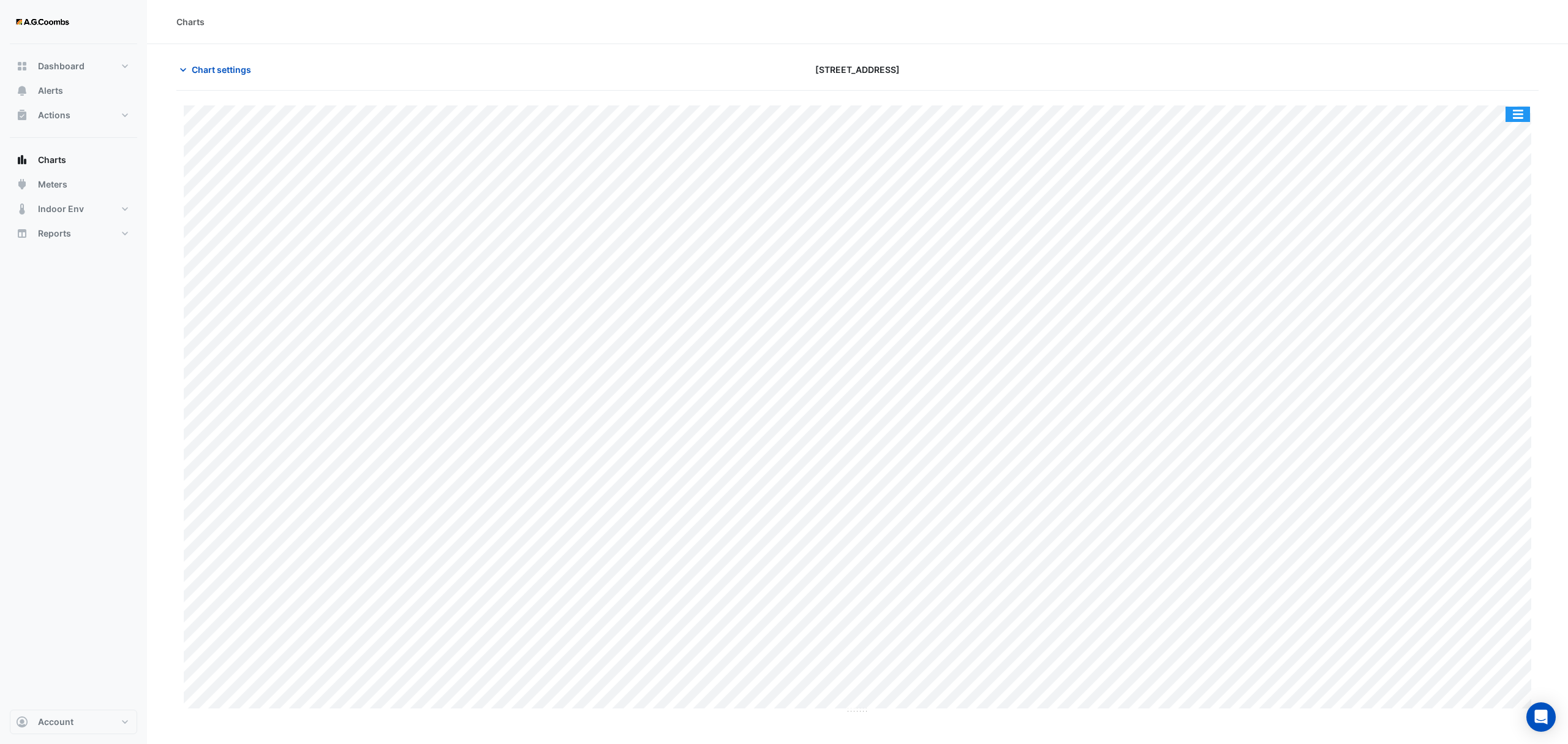
click at [1520, 120] on button "button" at bounding box center [1518, 115] width 24 height 16
click at [1486, 242] on div "Pivot Data Table" at bounding box center [1493, 247] width 74 height 29
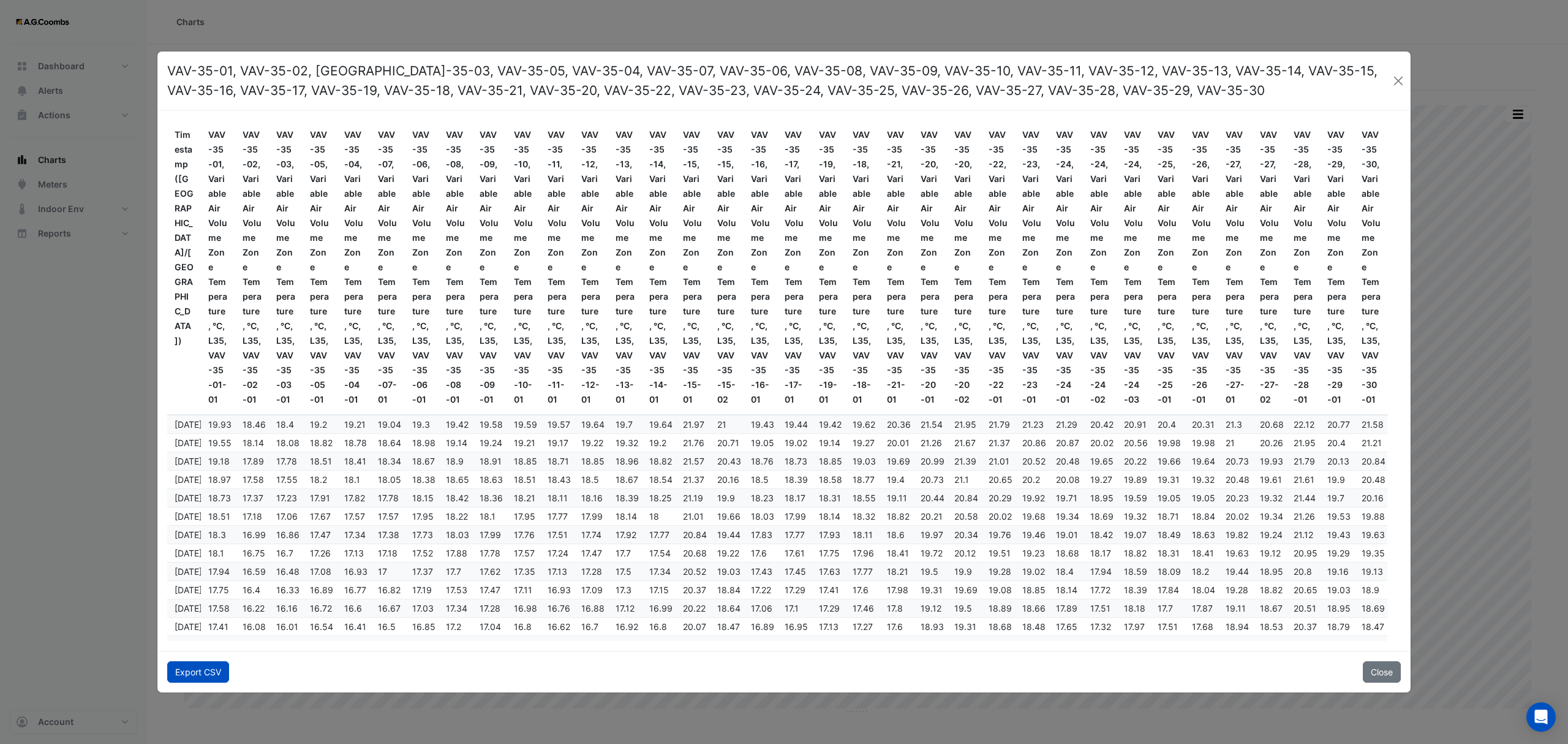
click at [204, 668] on button "Export CSV" at bounding box center [198, 672] width 62 height 21
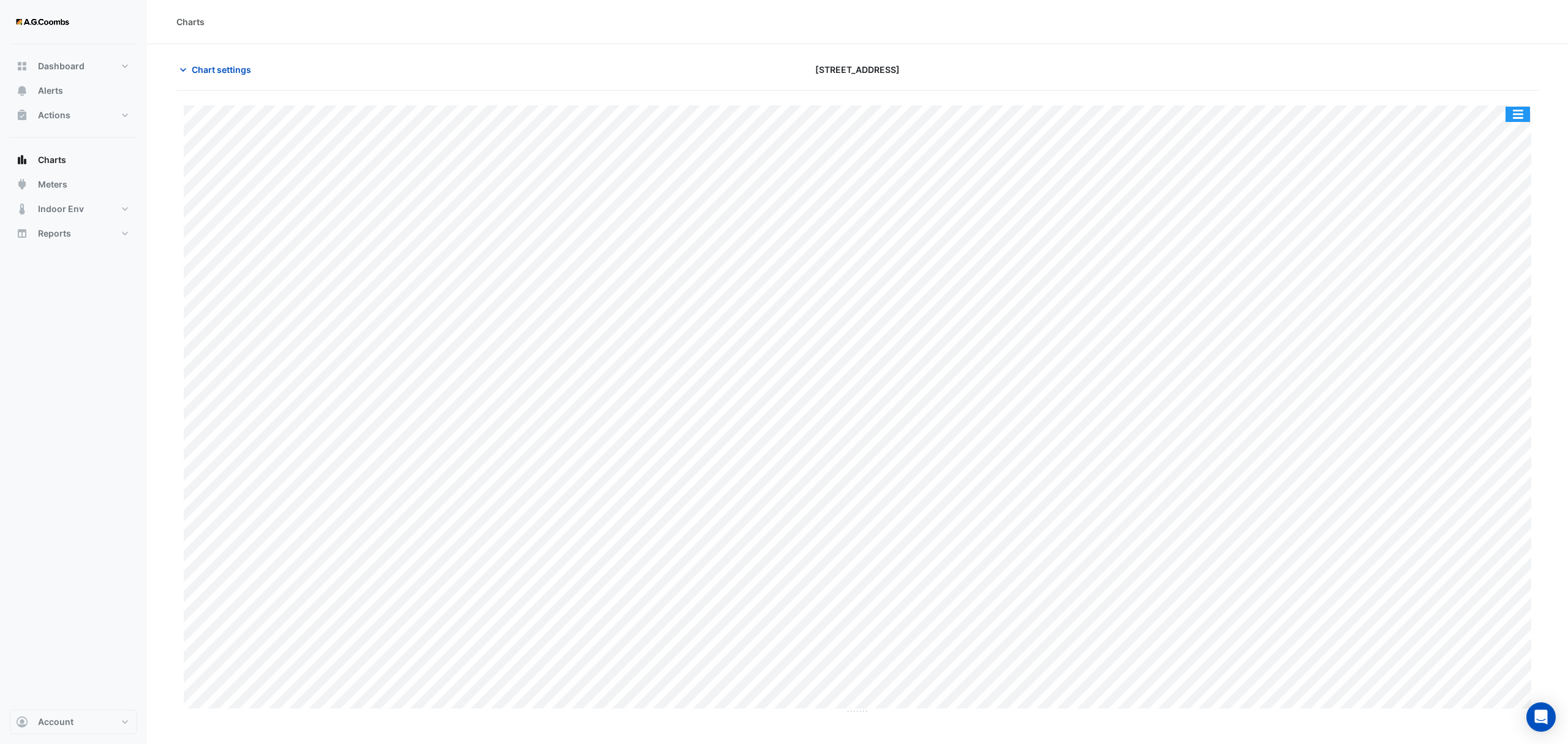
click at [1515, 111] on button "button" at bounding box center [1518, 115] width 24 height 16
click at [1485, 252] on div "Pivot Data Table" at bounding box center [1493, 247] width 74 height 29
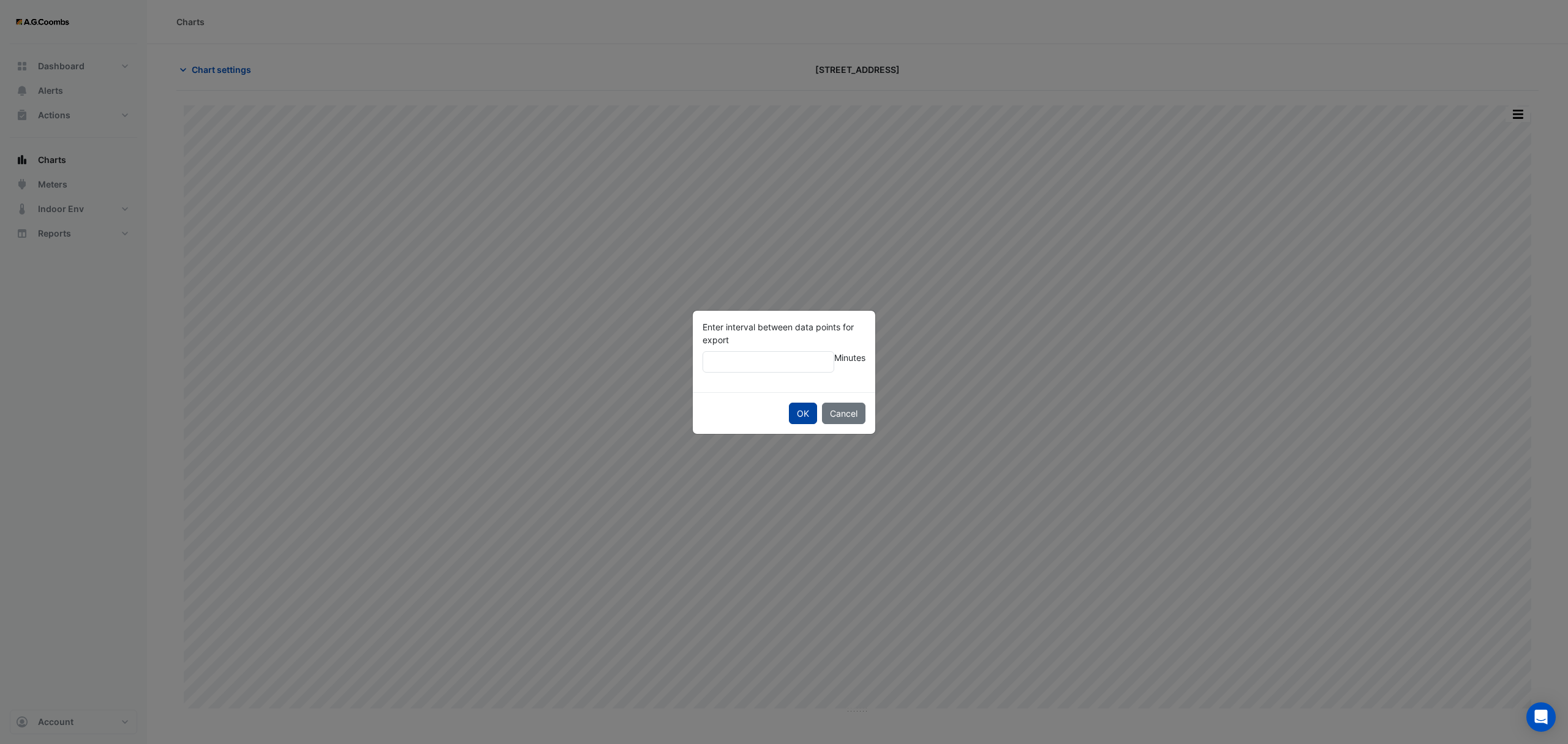
type input "**"
click at [805, 411] on button "OK" at bounding box center [803, 414] width 28 height 21
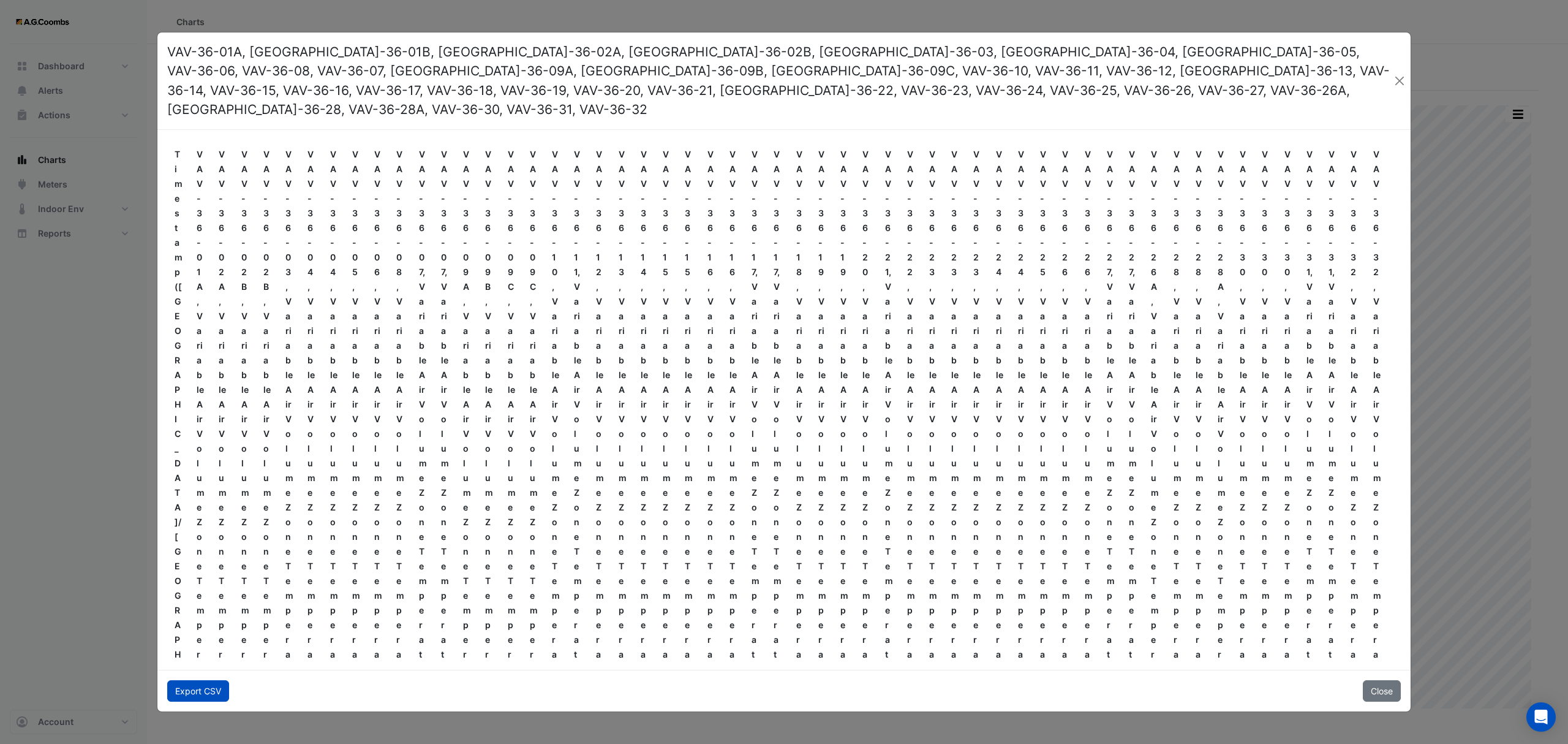
click at [212, 680] on button "Export CSV" at bounding box center [198, 691] width 62 height 21
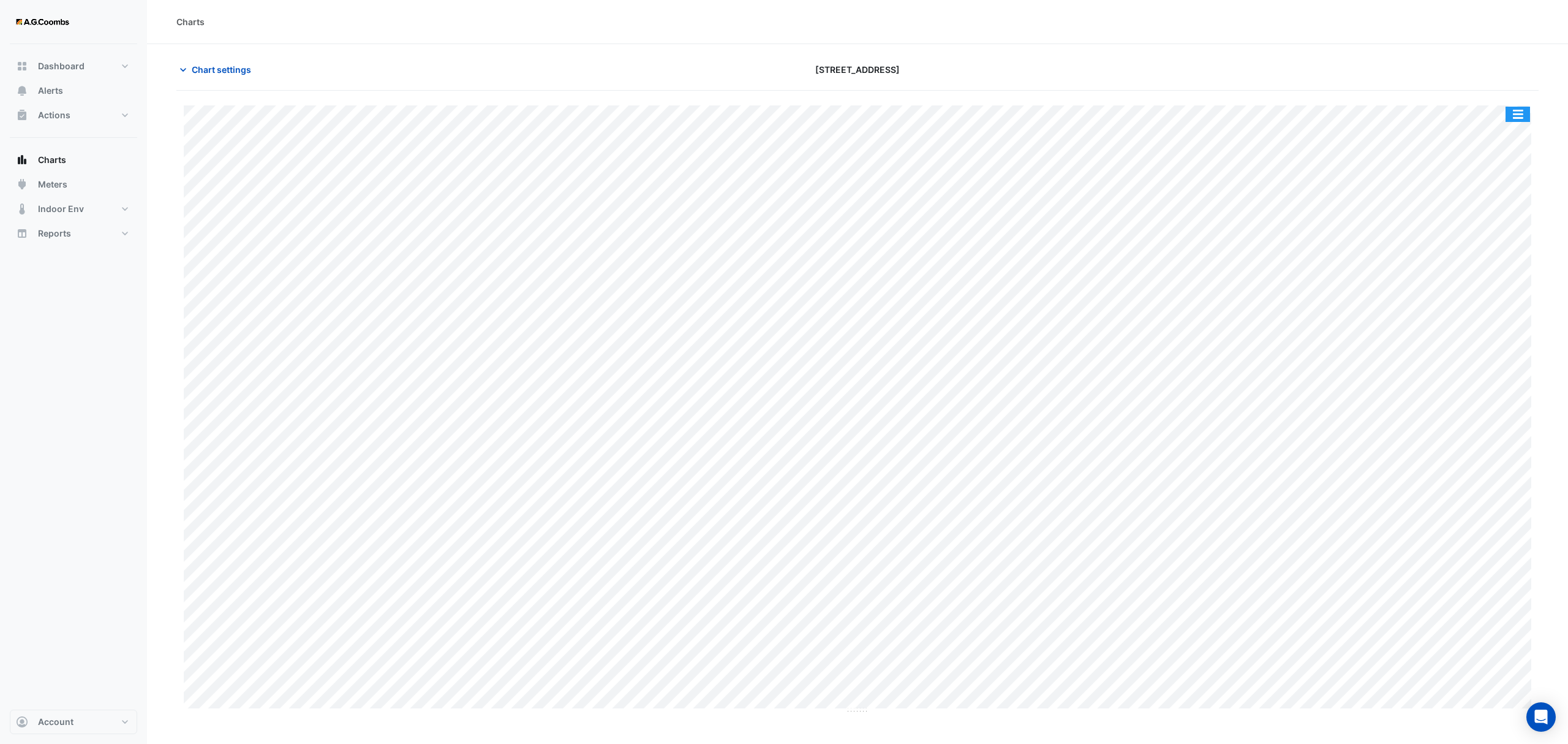
click at [1521, 118] on button "button" at bounding box center [1518, 115] width 24 height 16
click at [1497, 242] on div "Pivot Data Table" at bounding box center [1493, 247] width 74 height 29
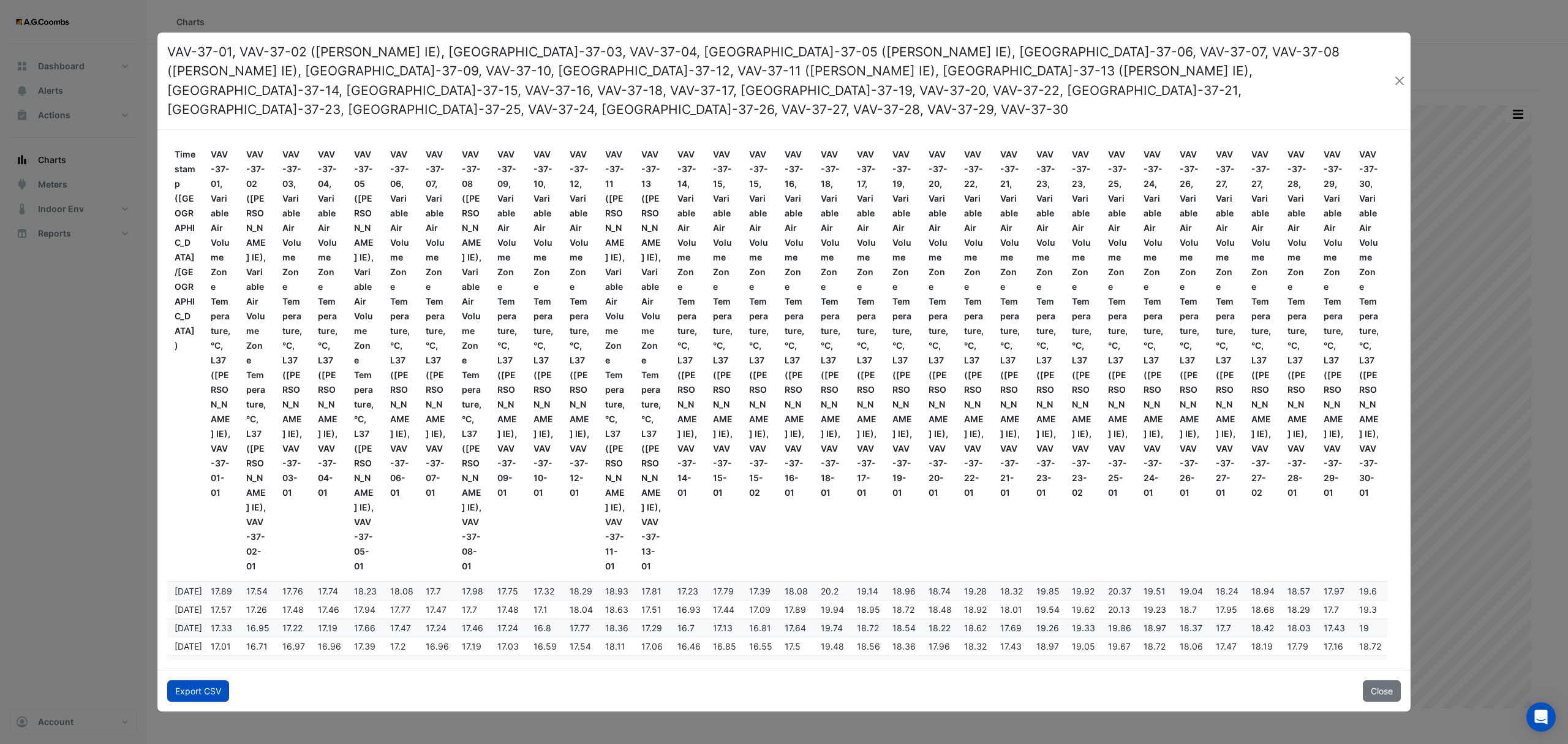
click at [198, 683] on button "Export CSV" at bounding box center [198, 691] width 62 height 21
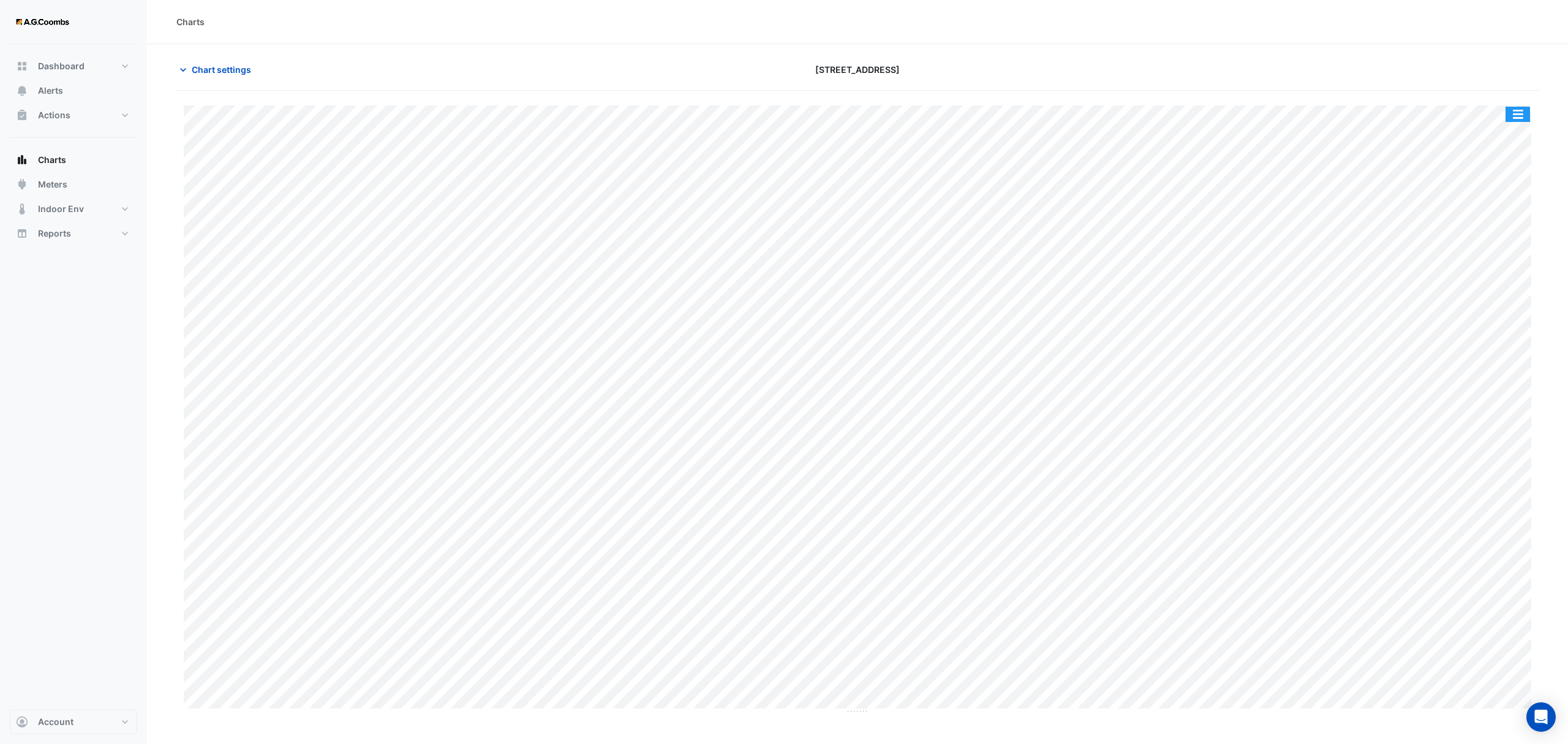
click at [1515, 112] on button "button" at bounding box center [1518, 115] width 24 height 16
click at [1510, 206] on div "Save as JPEG" at bounding box center [1493, 200] width 74 height 20
